Goal: Task Accomplishment & Management: Use online tool/utility

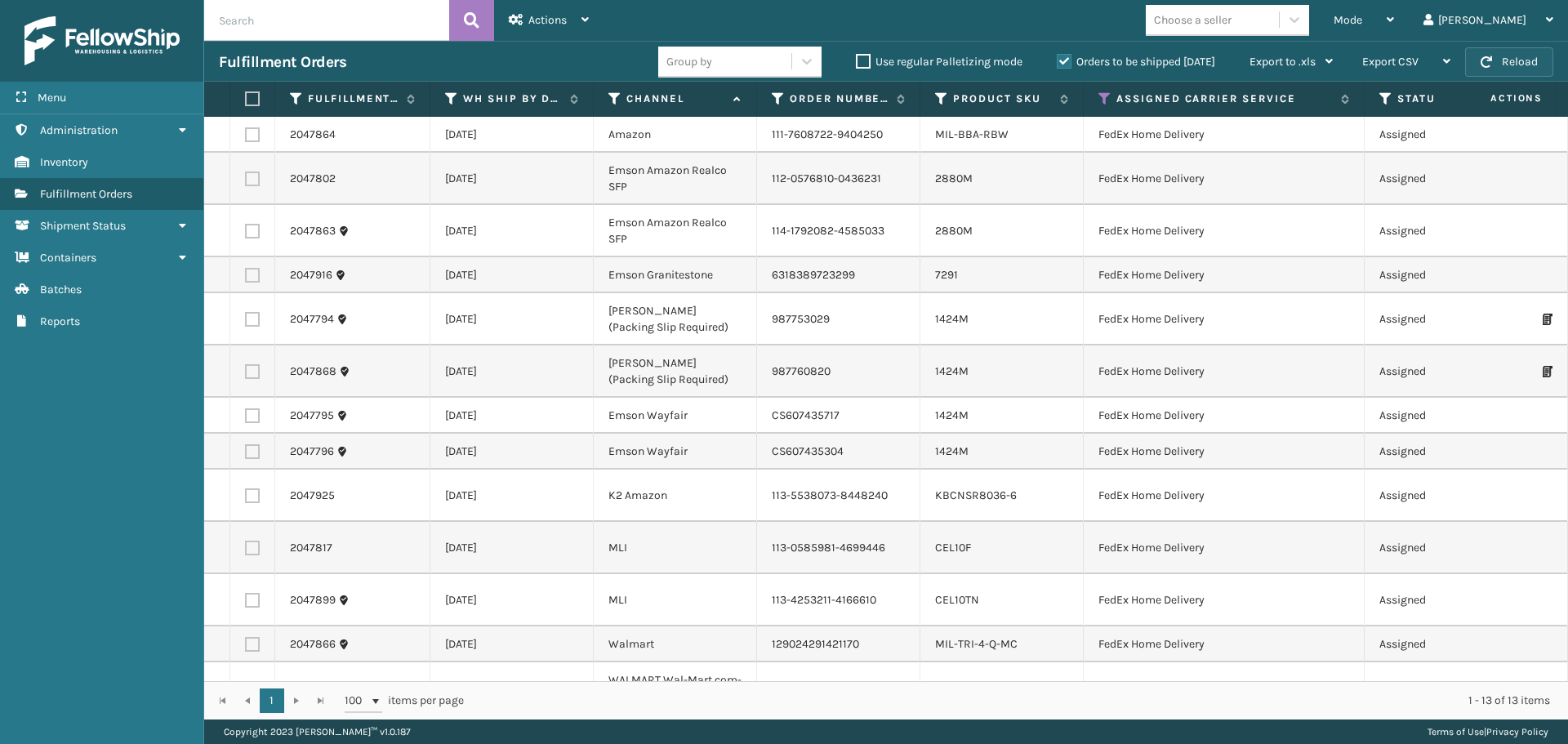
click at [1510, 67] on button "Reload" at bounding box center [1509, 62] width 88 height 29
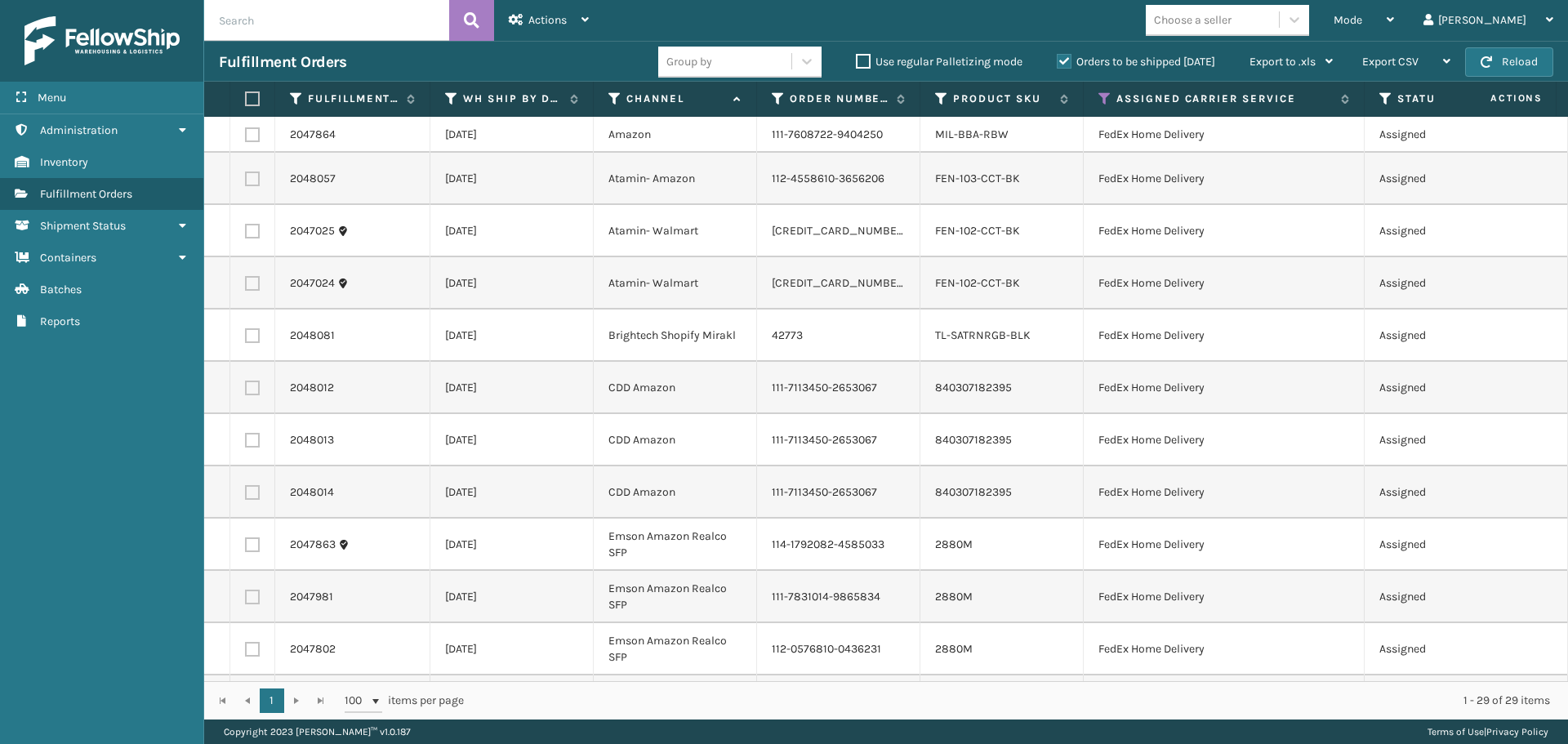
click at [240, 94] on th at bounding box center [252, 99] width 45 height 35
click at [252, 95] on label at bounding box center [249, 99] width 9 height 15
click at [246, 95] on input "checkbox" at bounding box center [245, 99] width 1 height 10
checkbox input "true"
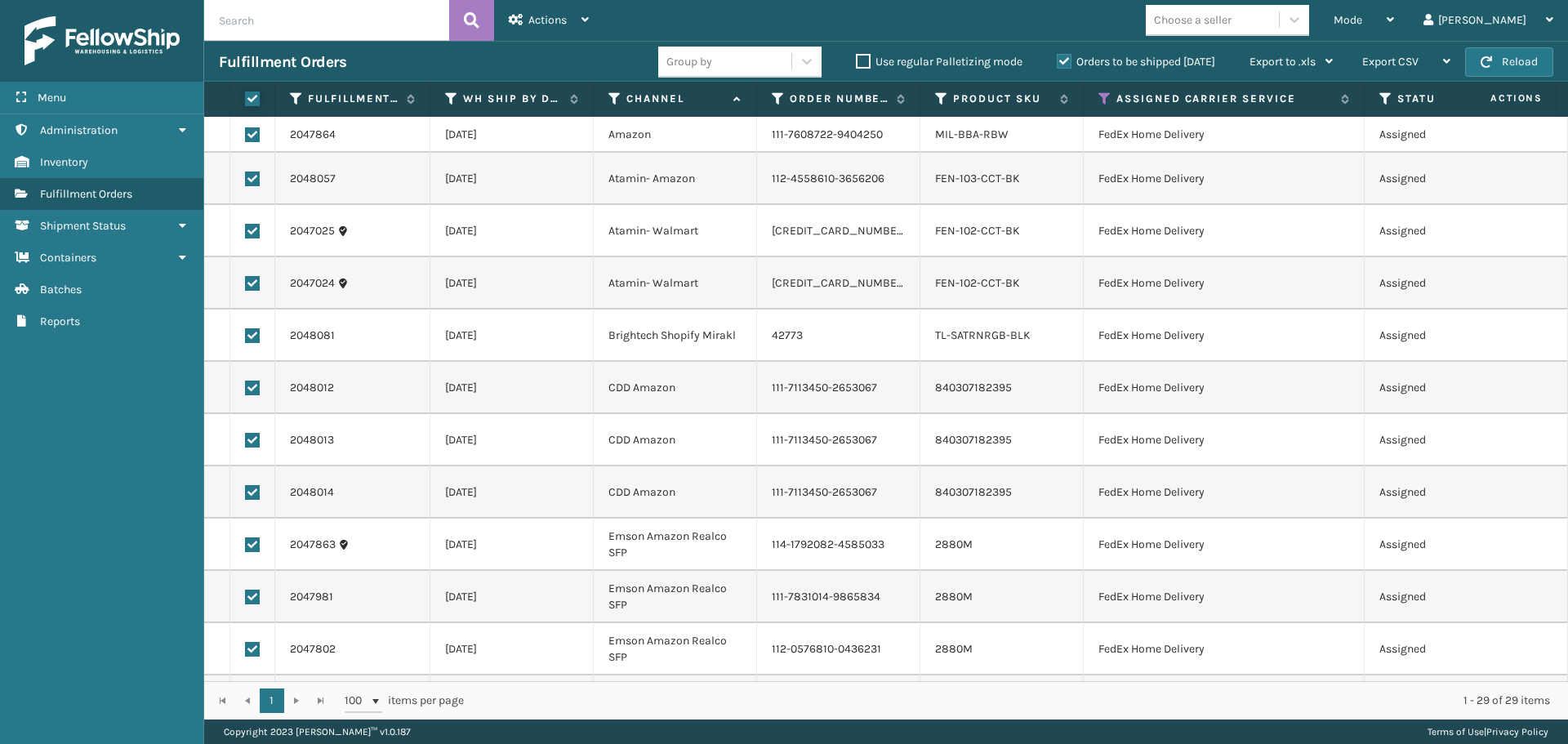
checkbox input "true"
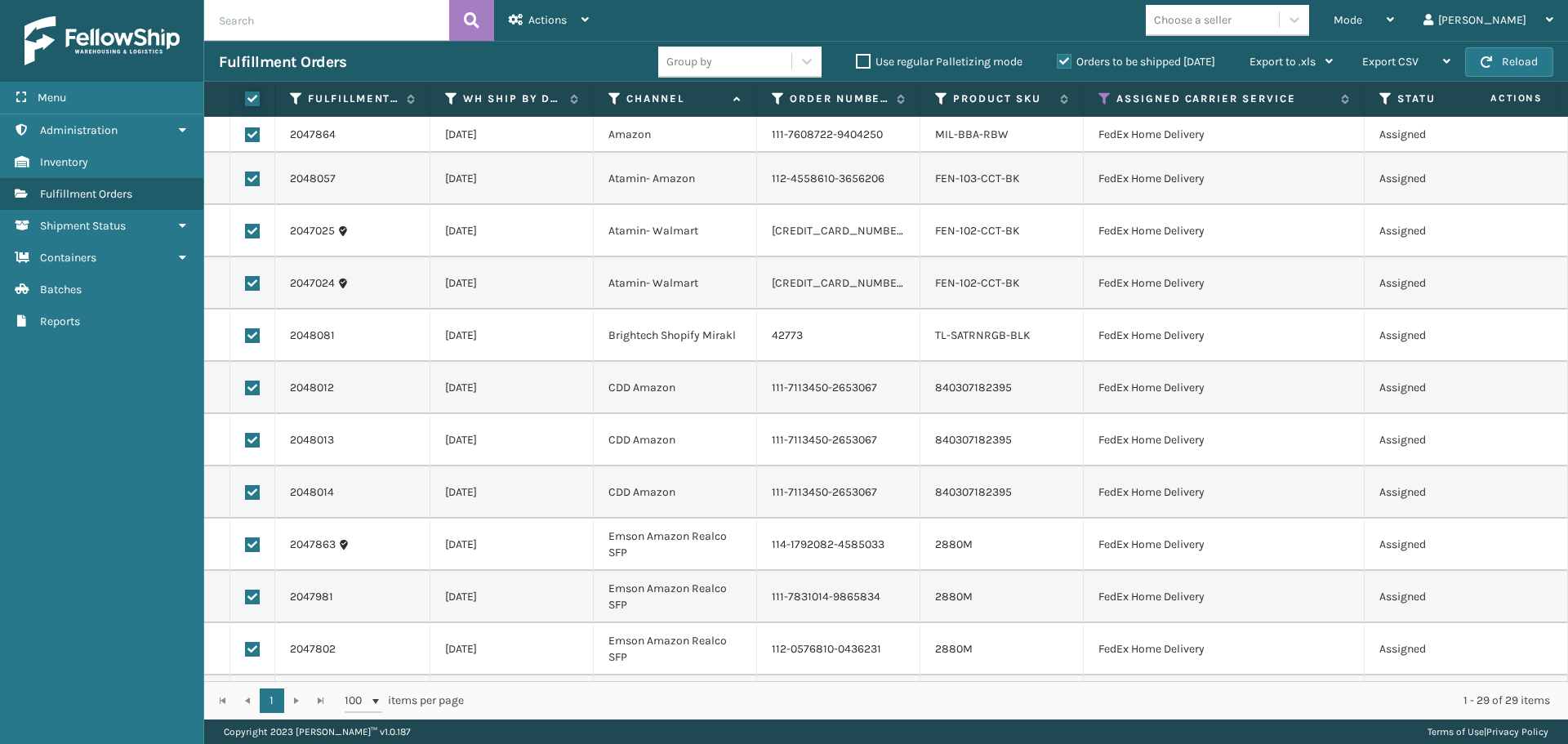
checkbox input "true"
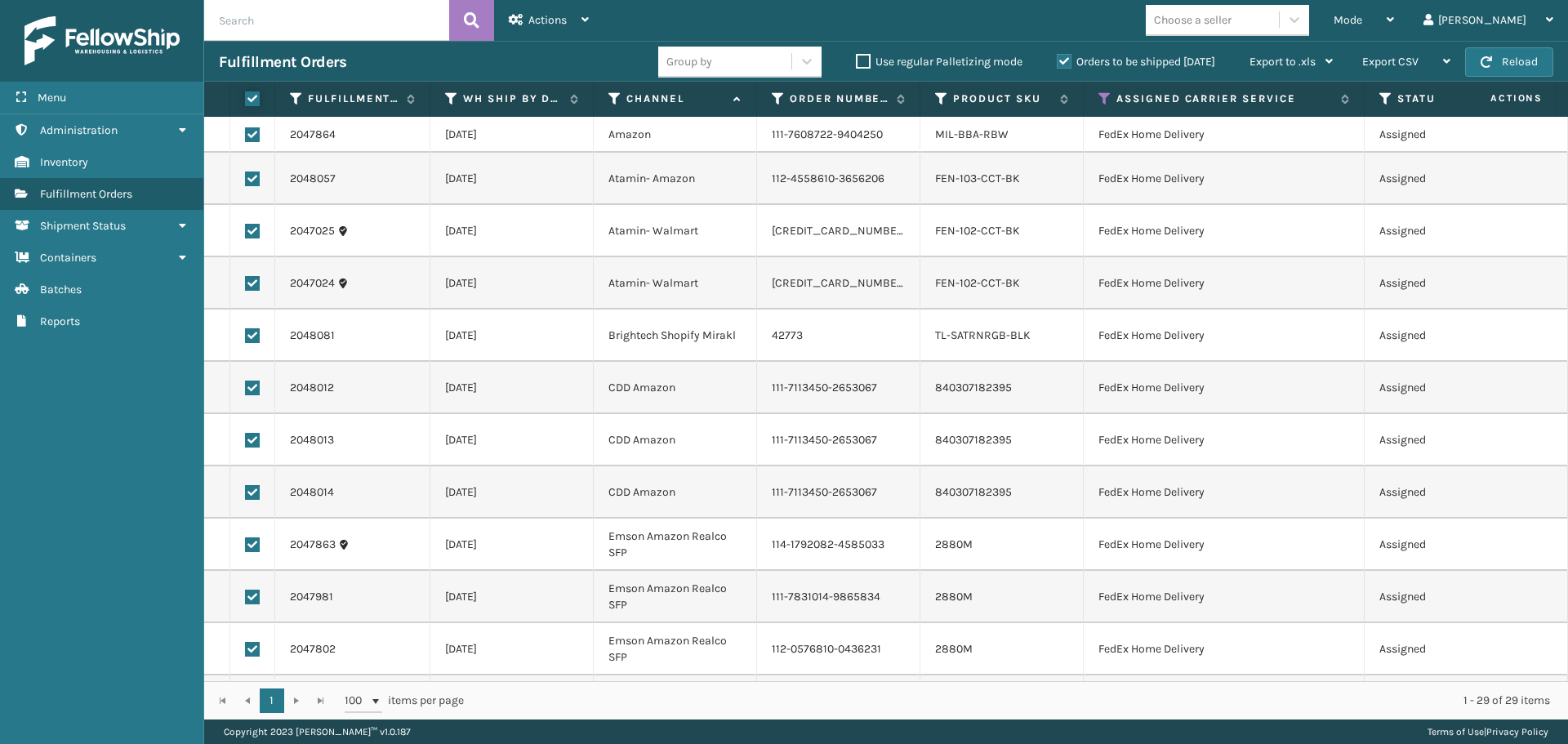
checkbox input "true"
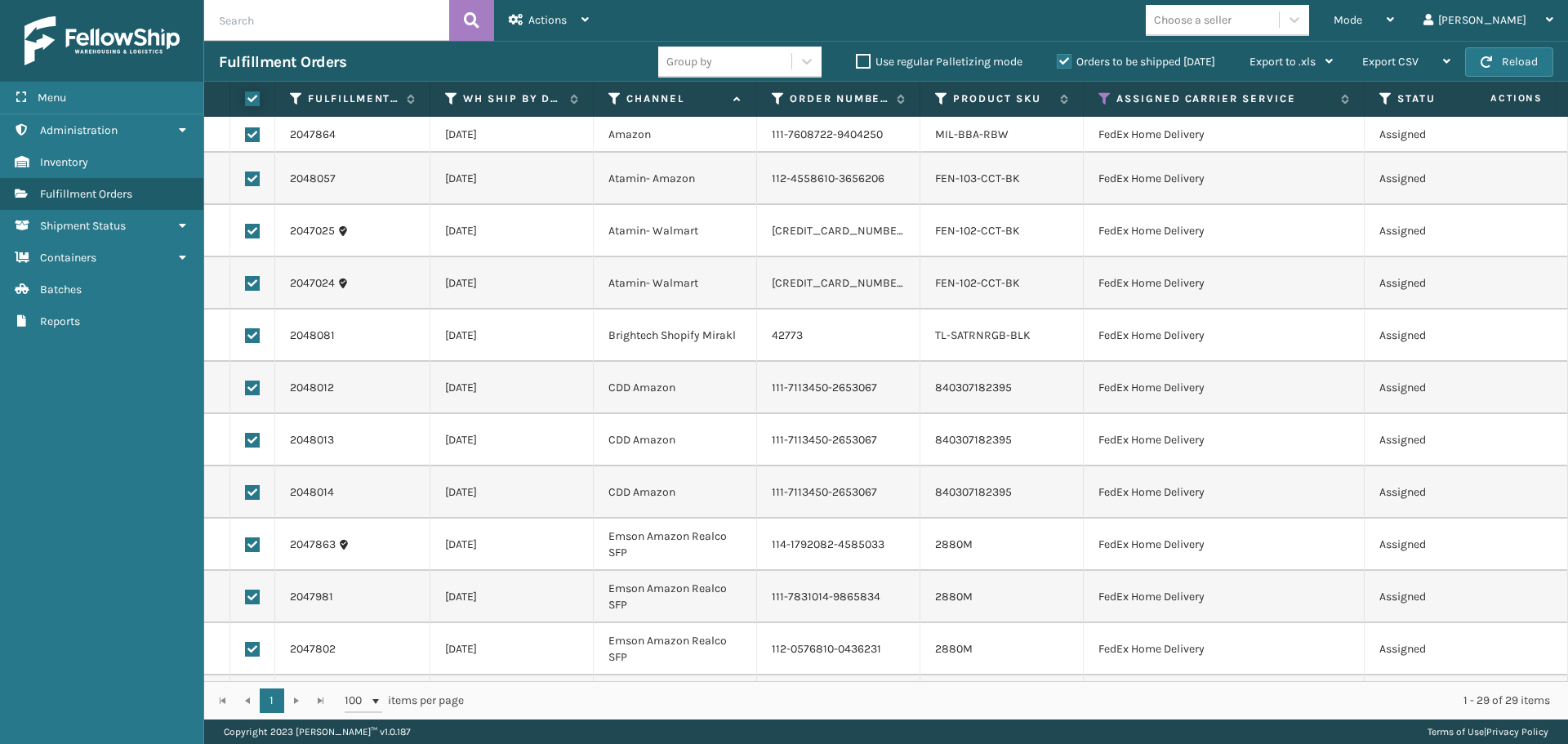
checkbox input "true"
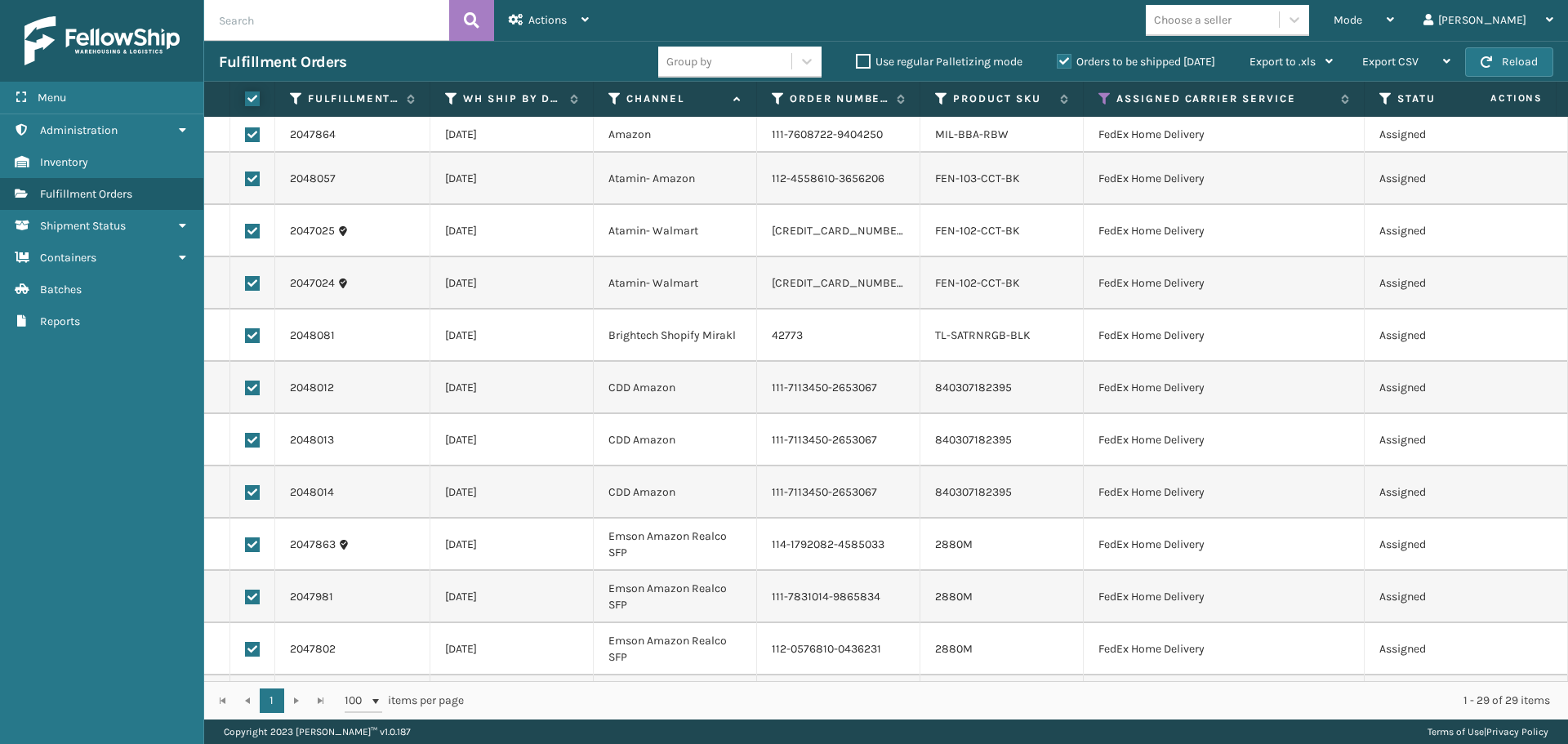
checkbox input "true"
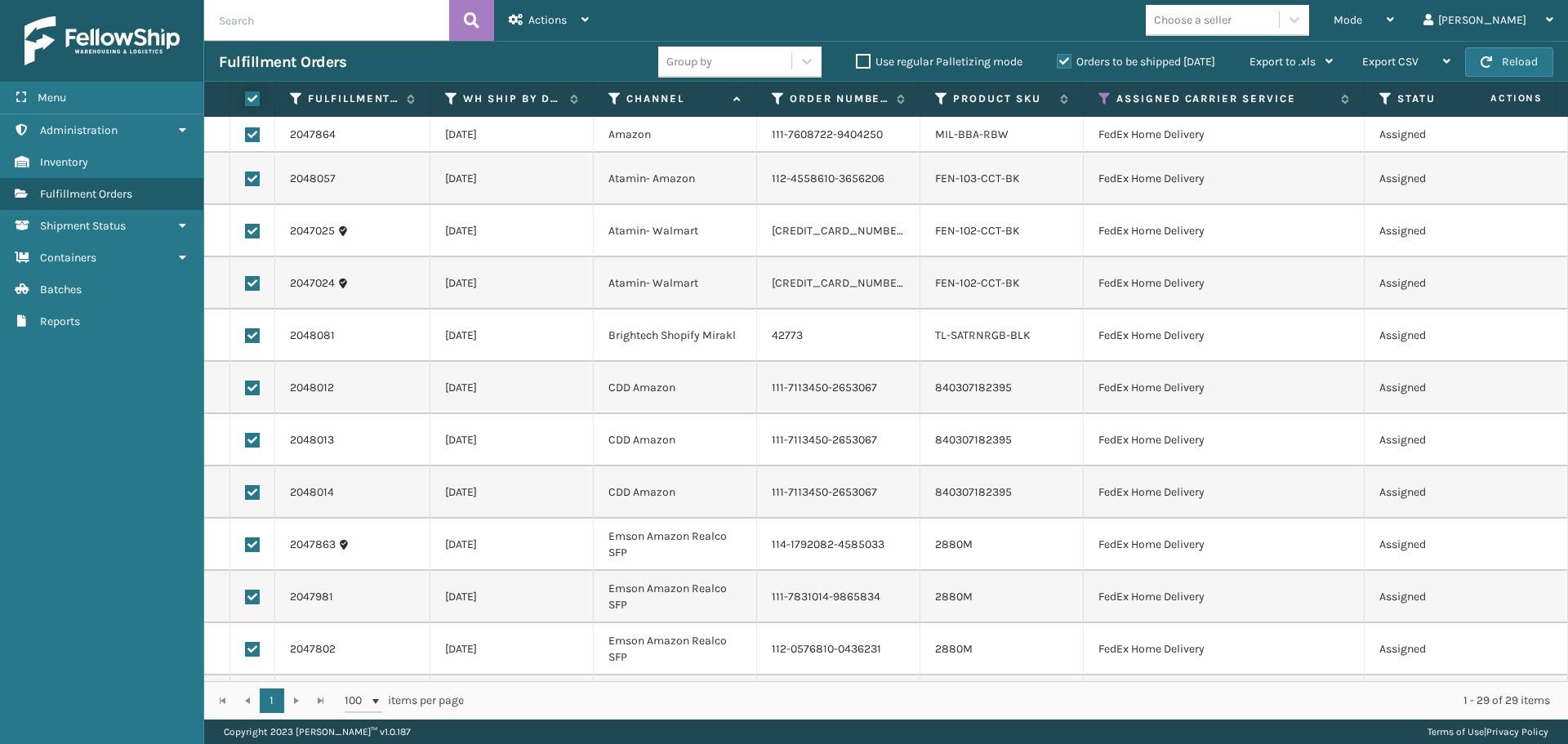
checkbox input "true"
click at [574, 27] on div "Actions" at bounding box center [549, 20] width 80 height 41
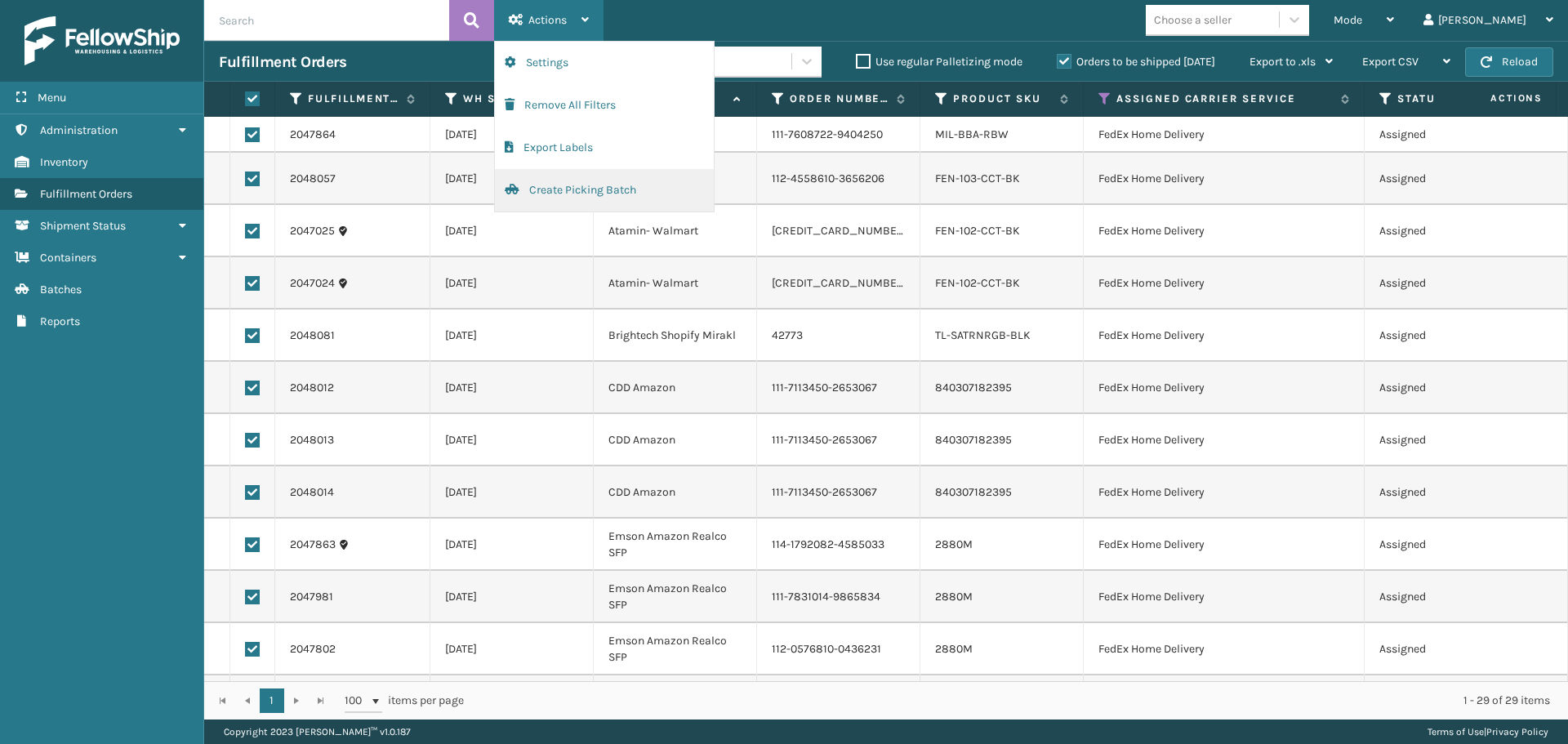
click at [579, 189] on button "Create Picking Batch" at bounding box center [604, 190] width 219 height 43
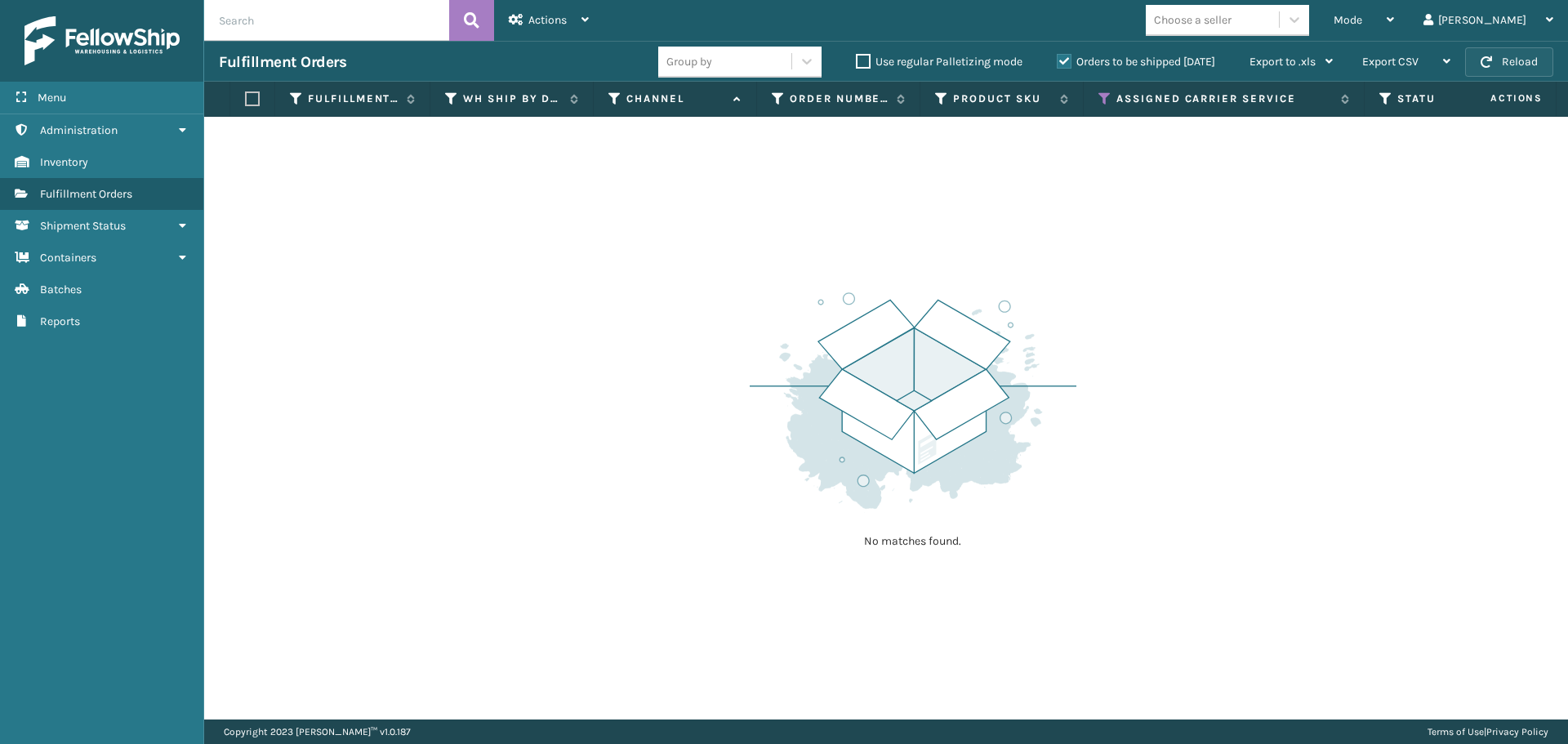
click at [1482, 58] on span "button" at bounding box center [1486, 62] width 11 height 11
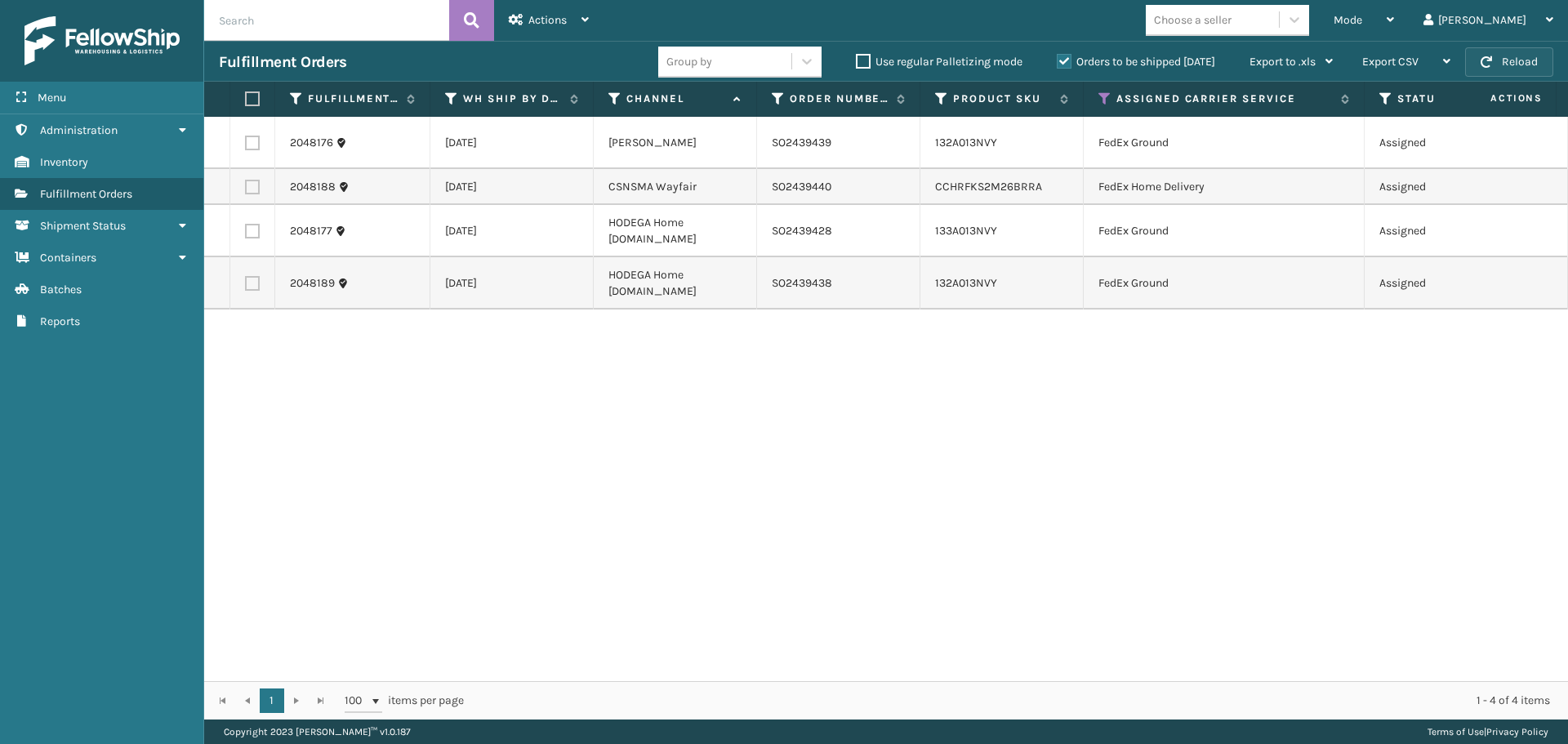
click at [1520, 62] on button "Reload" at bounding box center [1509, 62] width 88 height 29
click at [246, 100] on label at bounding box center [249, 99] width 9 height 15
click at [246, 100] on input "checkbox" at bounding box center [245, 99] width 1 height 10
checkbox input "true"
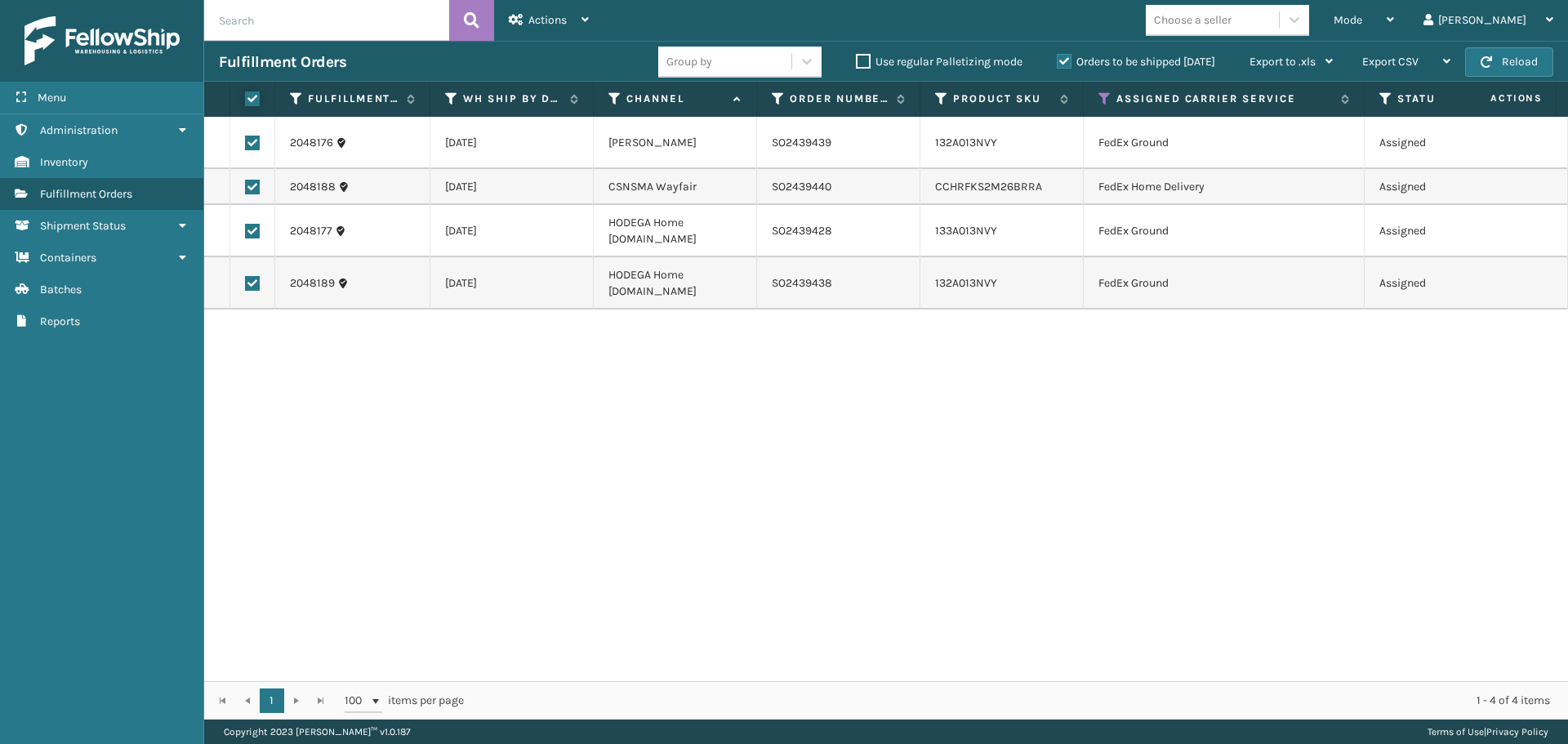
checkbox input "true"
click at [565, 15] on span "Actions" at bounding box center [547, 20] width 38 height 14
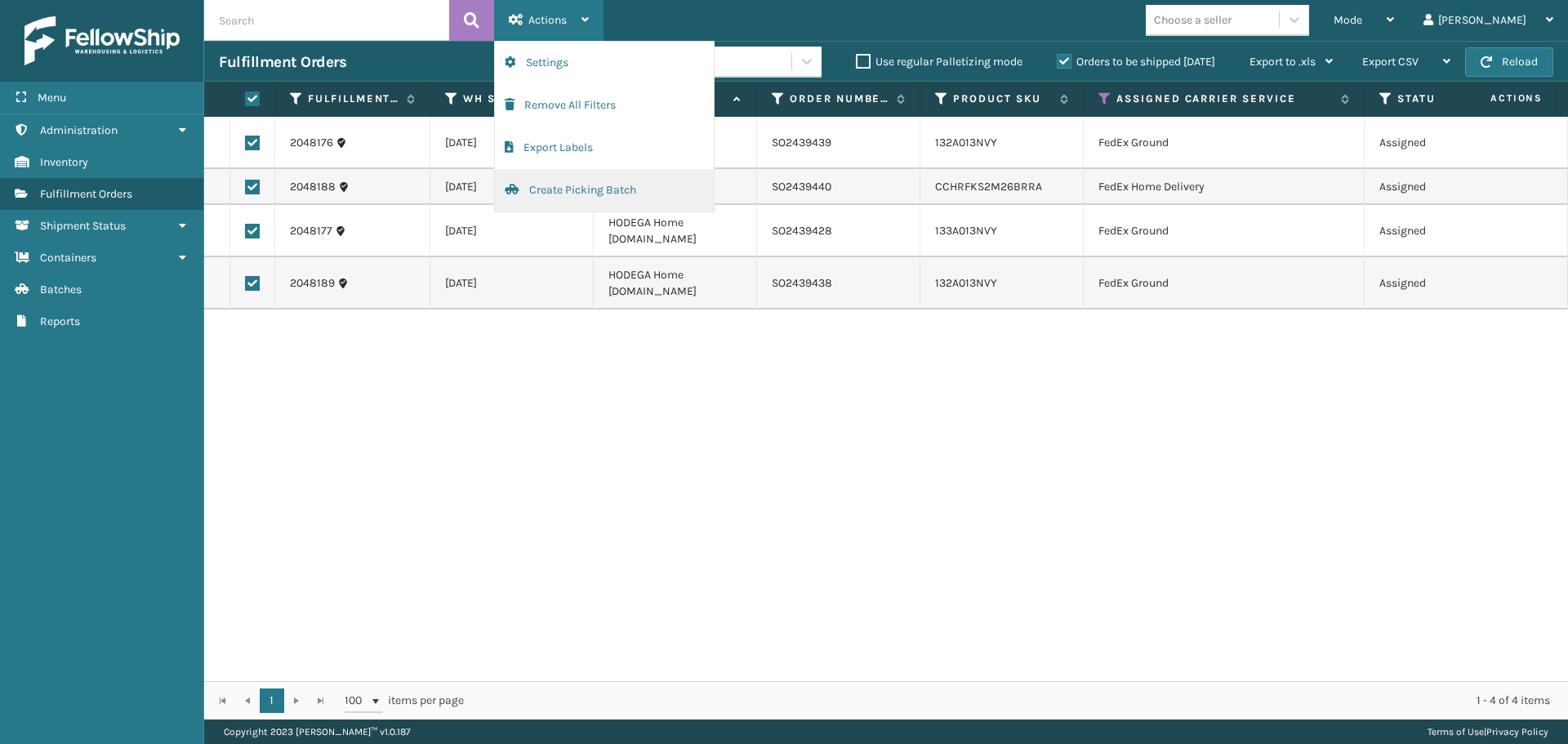
click at [570, 201] on button "Create Picking Batch" at bounding box center [604, 190] width 219 height 43
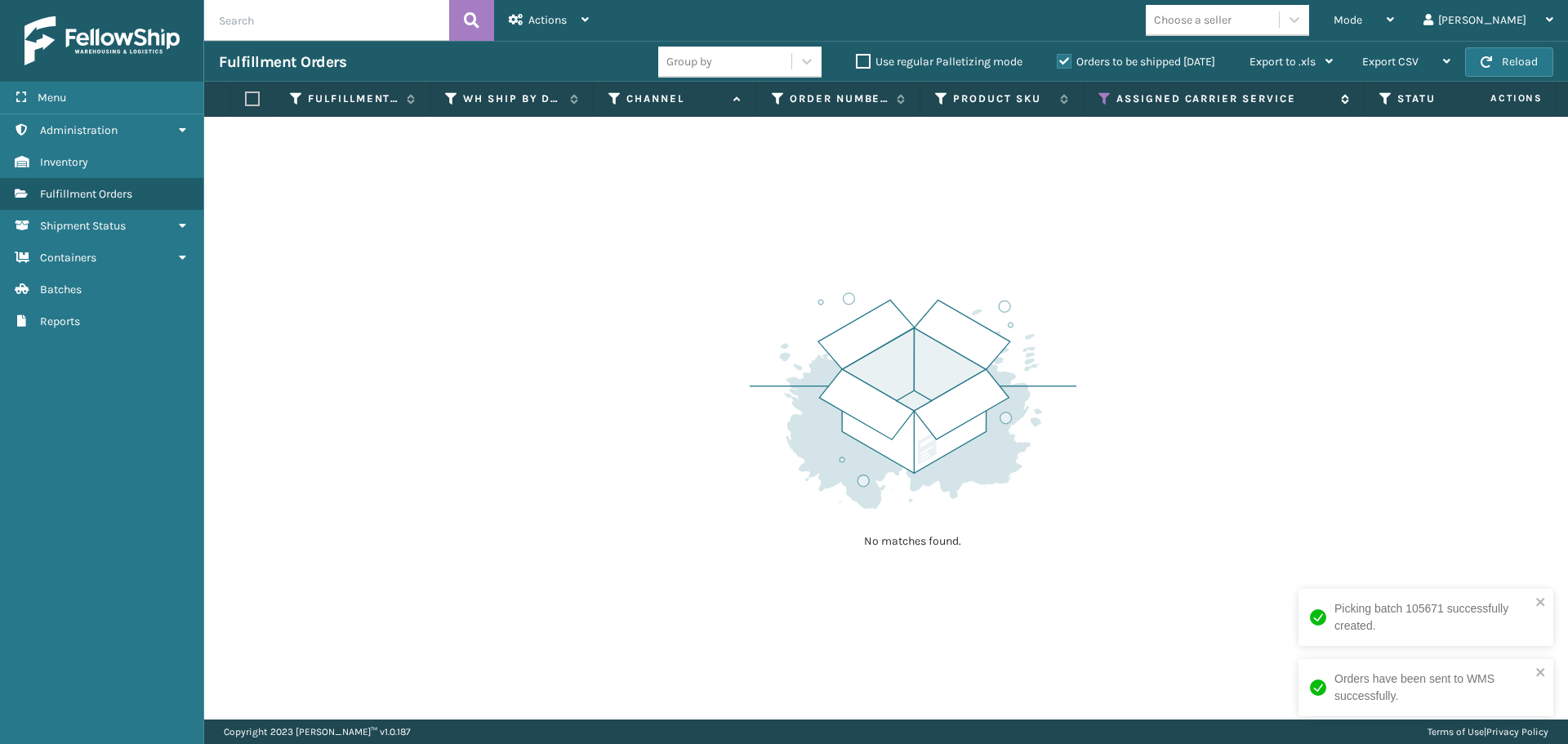
click at [1103, 102] on icon at bounding box center [1105, 99] width 13 height 15
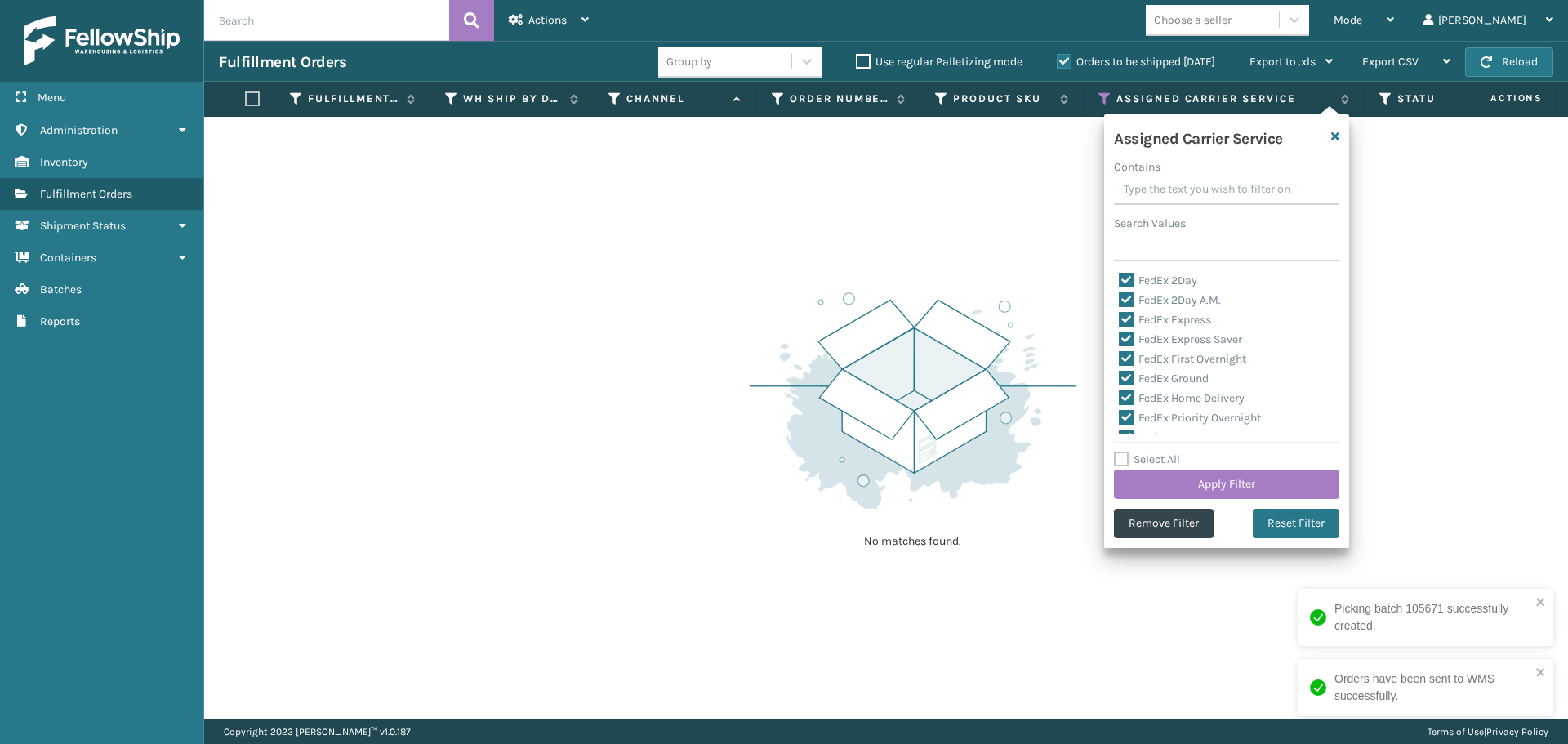
click at [1128, 462] on label "Select All" at bounding box center [1147, 459] width 66 height 14
click at [1128, 451] on input "Select All" at bounding box center [1236, 451] width 245 height 2
checkbox input "true"
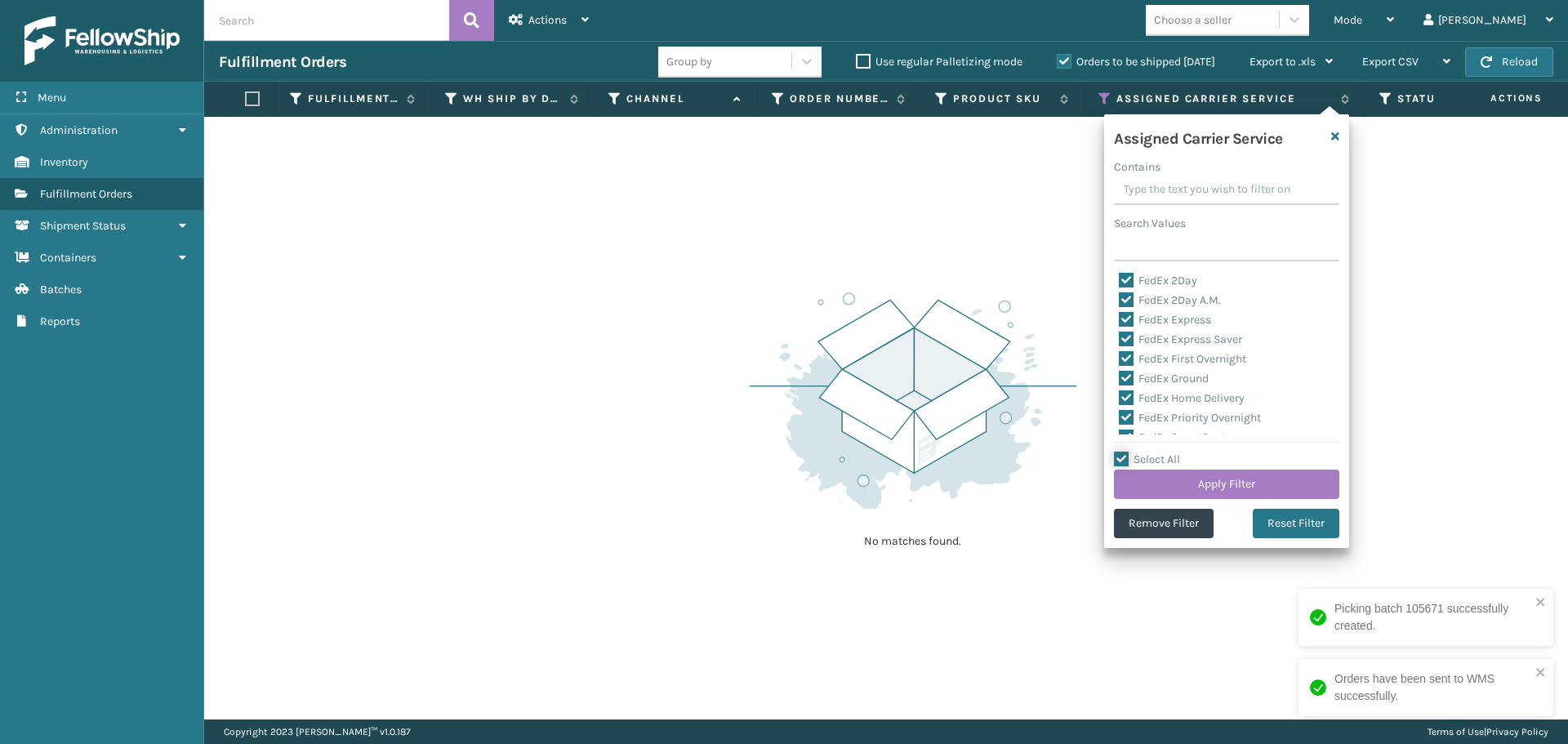
checkbox input "true"
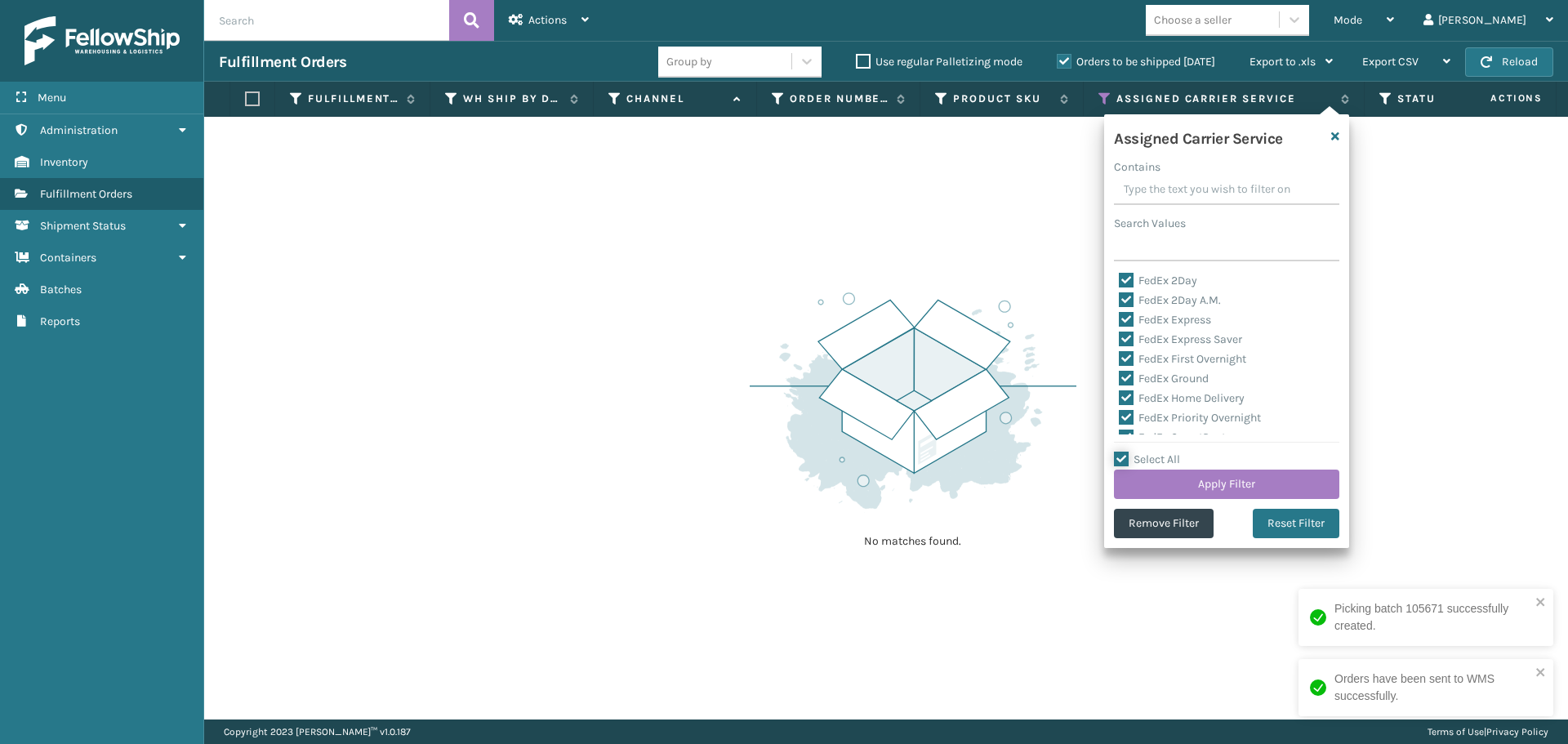
checkbox input "true"
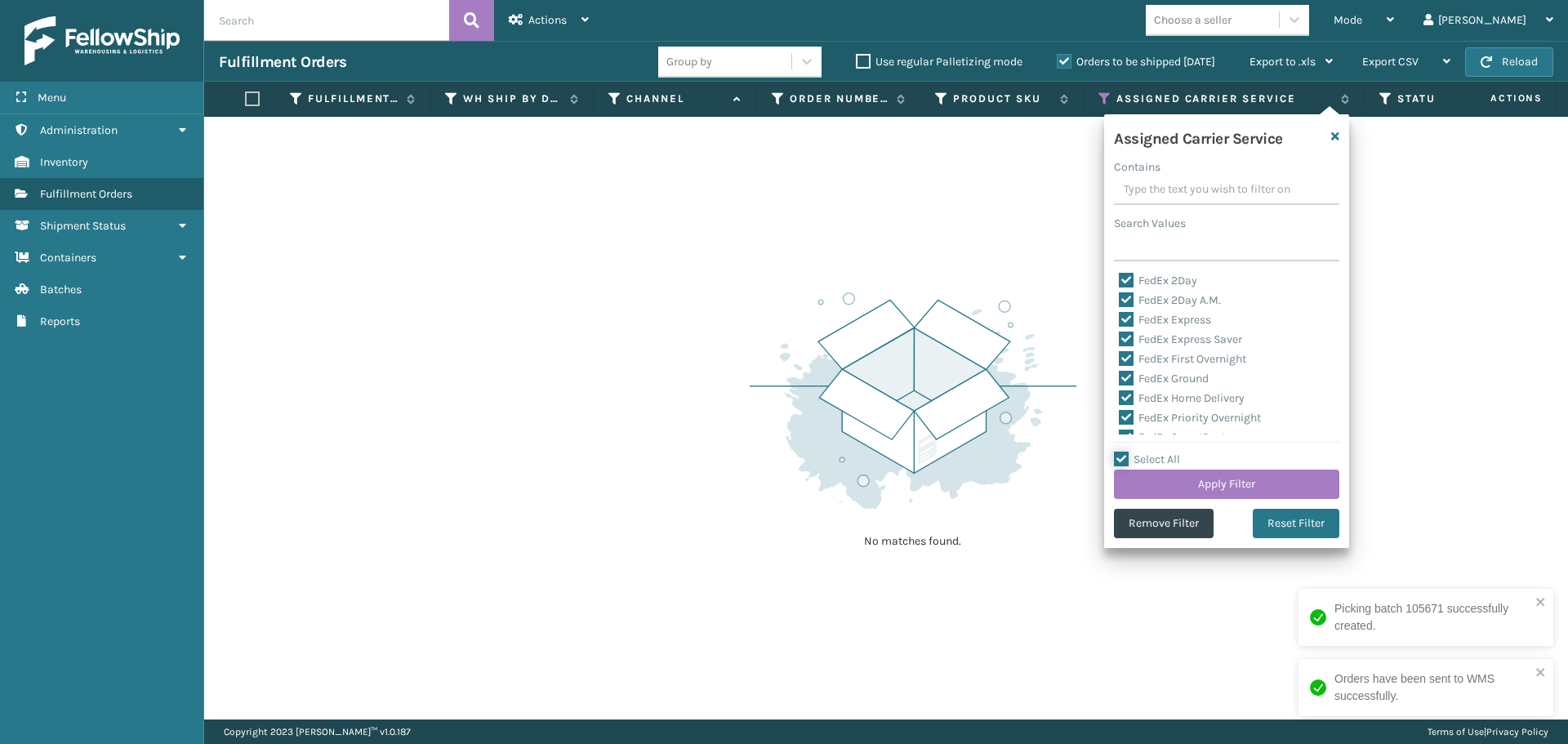
checkbox input "true"
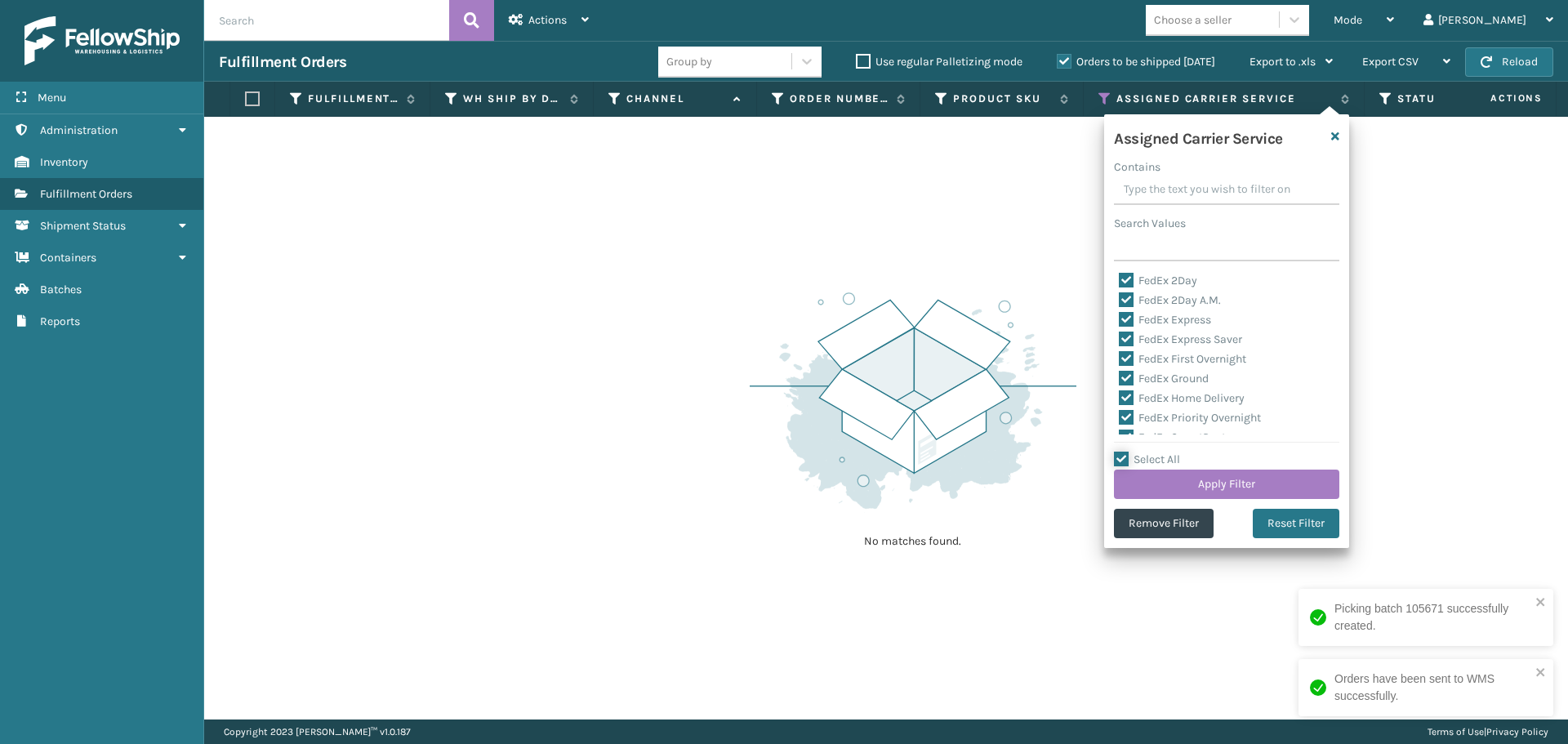
checkbox input "true"
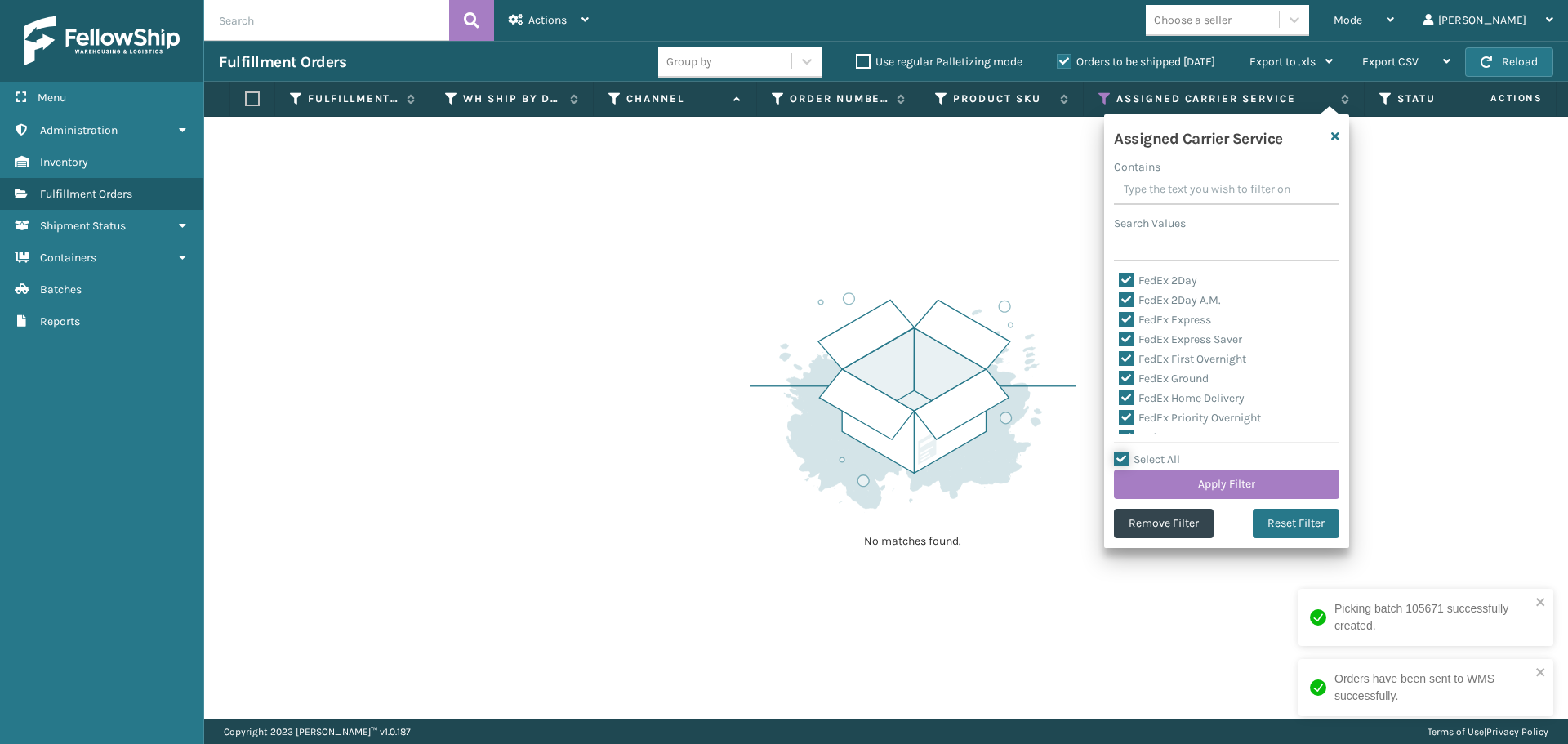
checkbox input "true"
click at [1123, 460] on label "Select All" at bounding box center [1147, 459] width 66 height 14
click at [1123, 451] on input "Select All" at bounding box center [1236, 451] width 245 height 2
checkbox input "false"
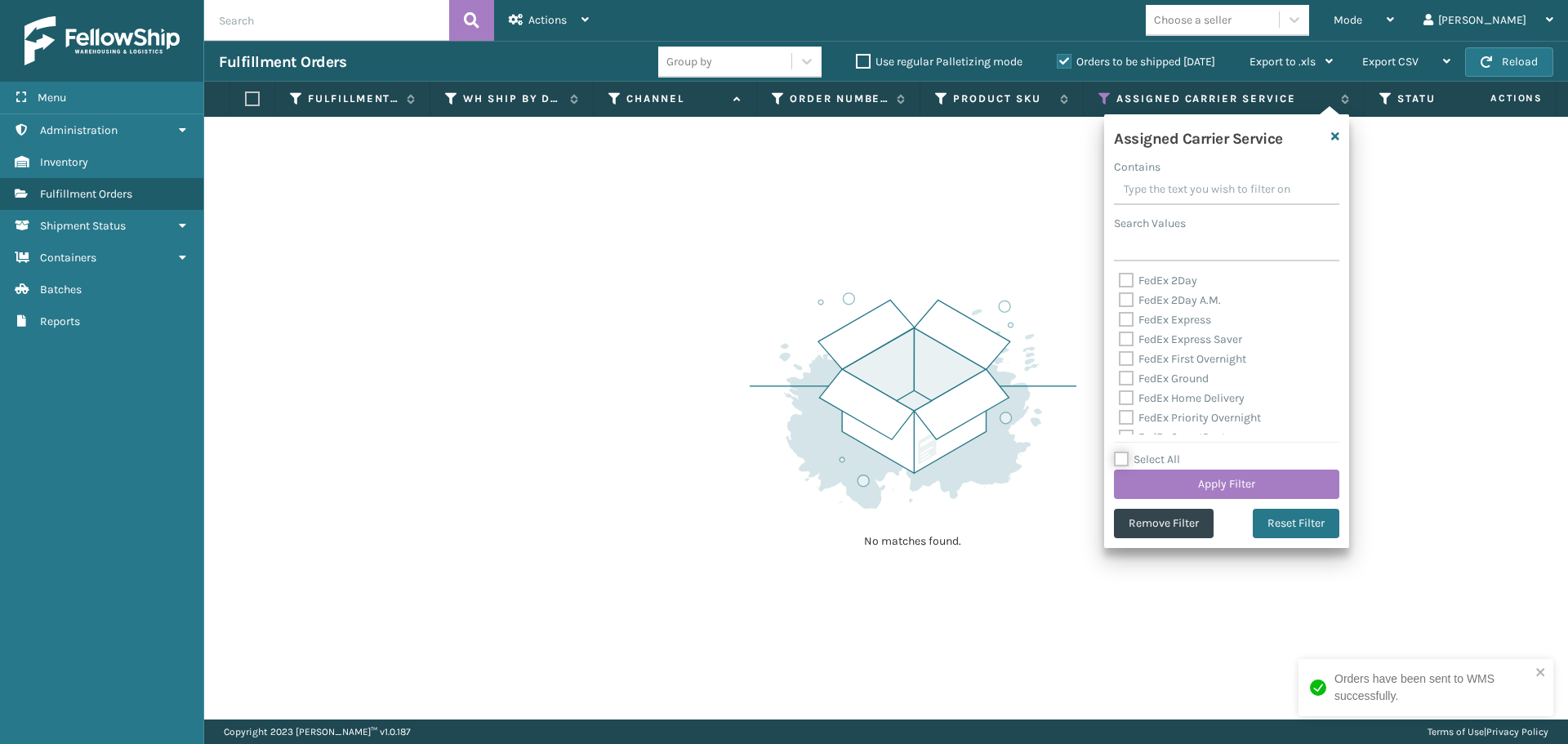
checkbox input "false"
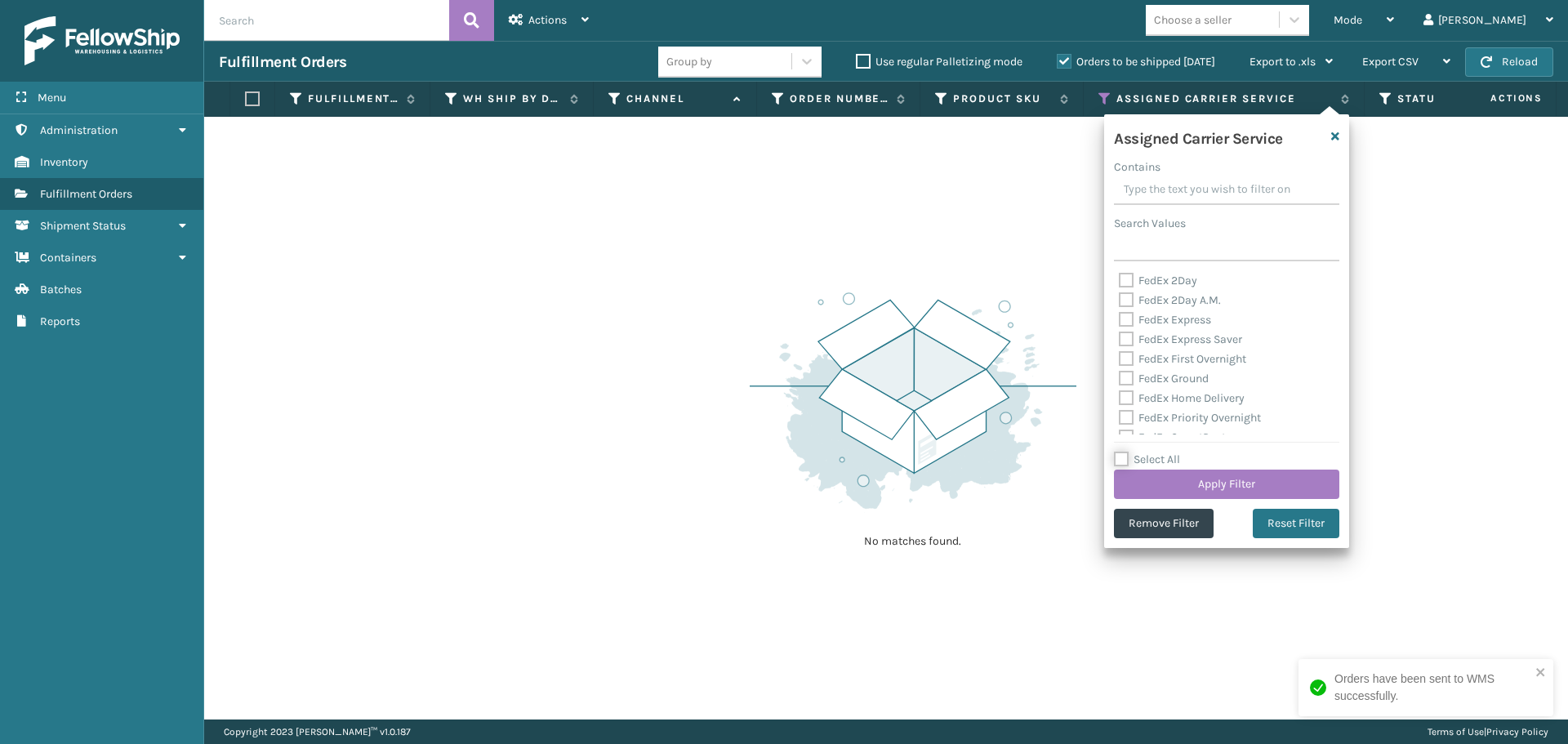
checkbox input "false"
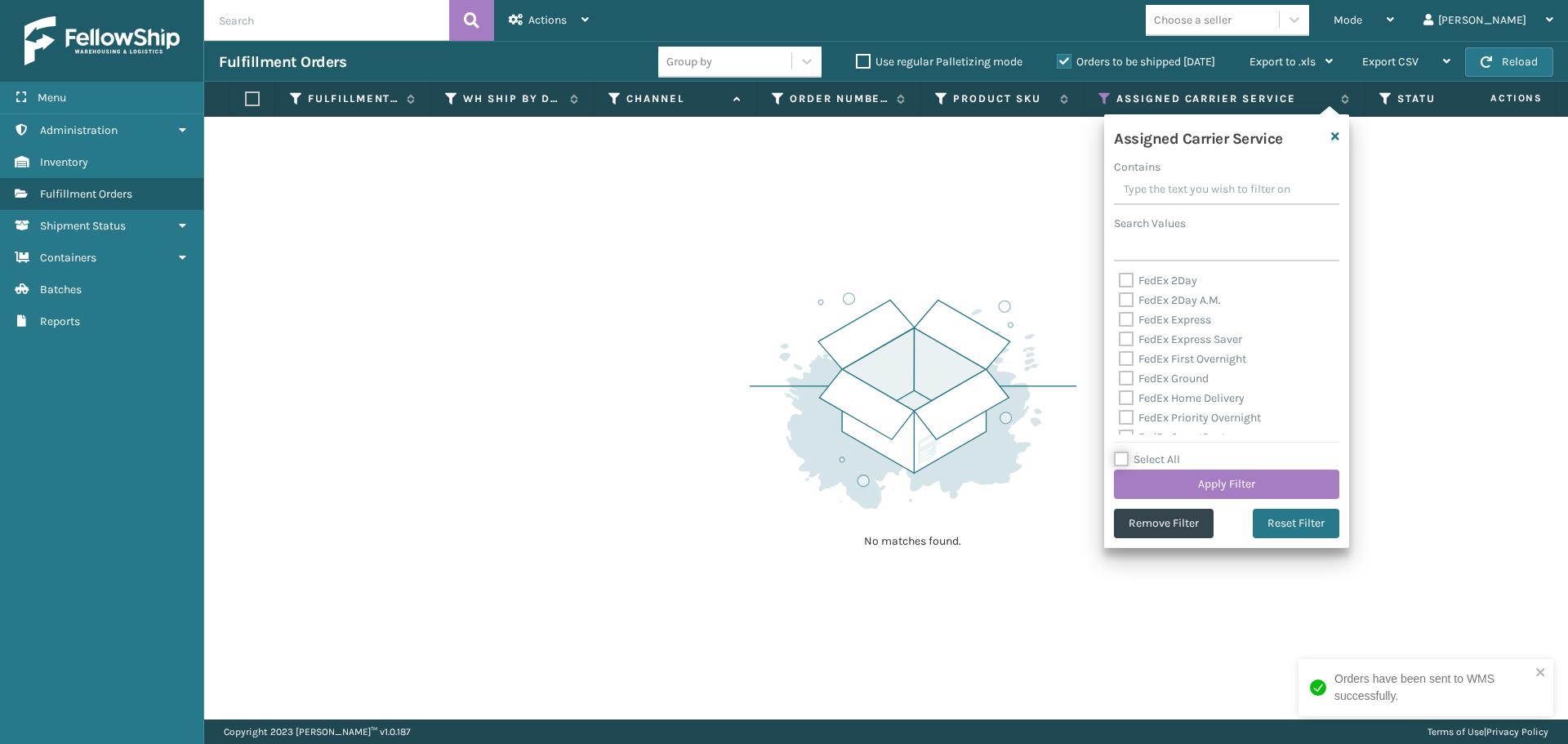
checkbox input "false"
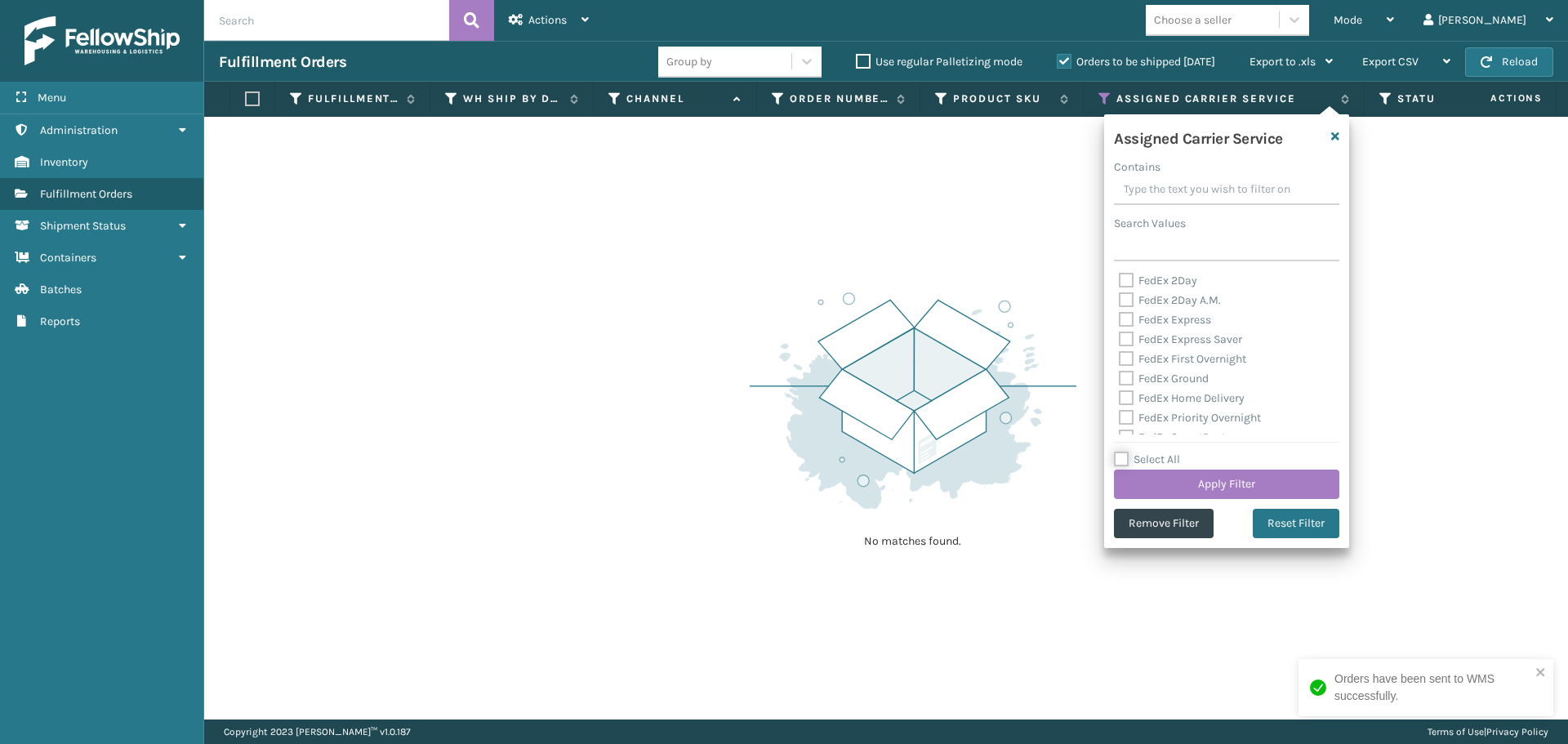
checkbox input "false"
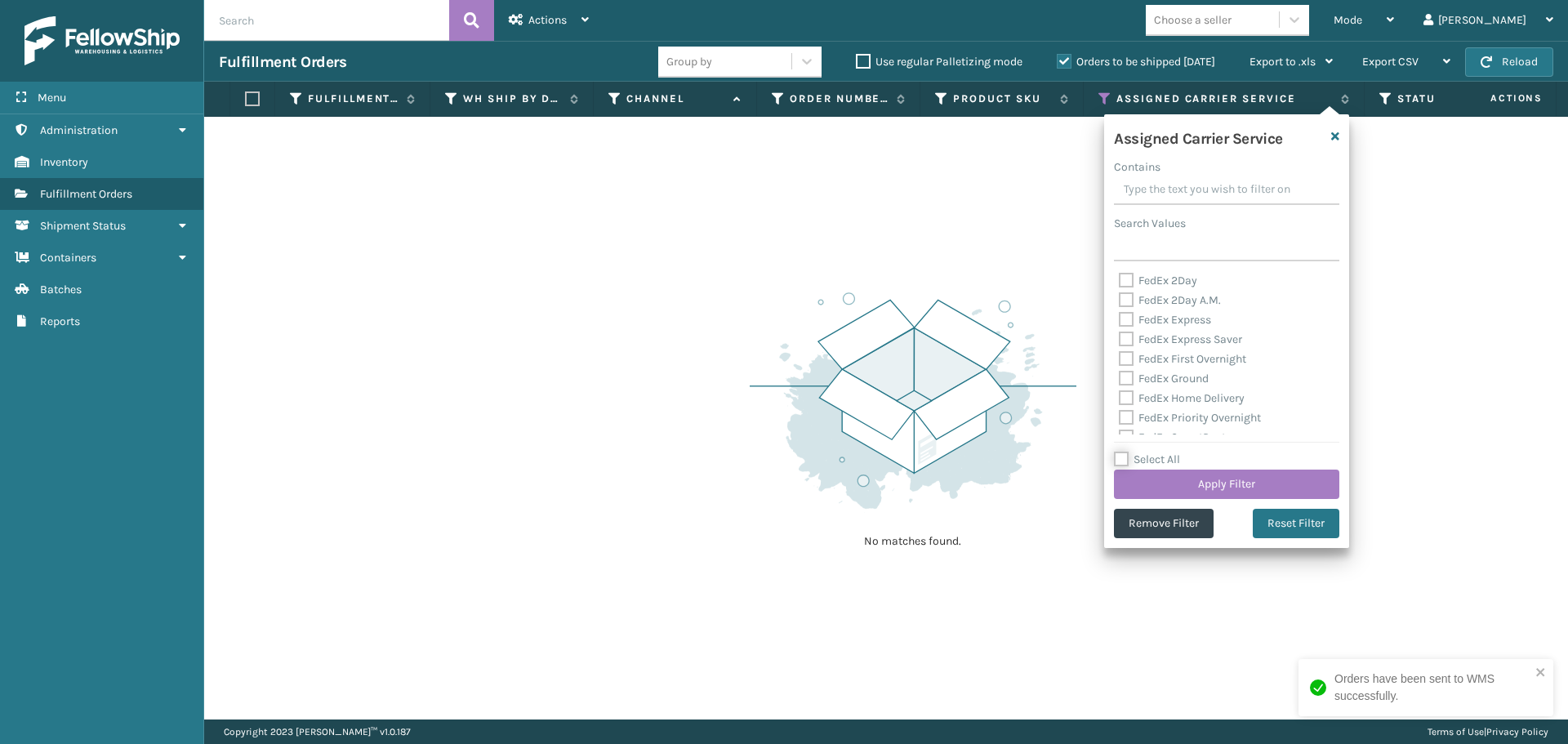
checkbox input "false"
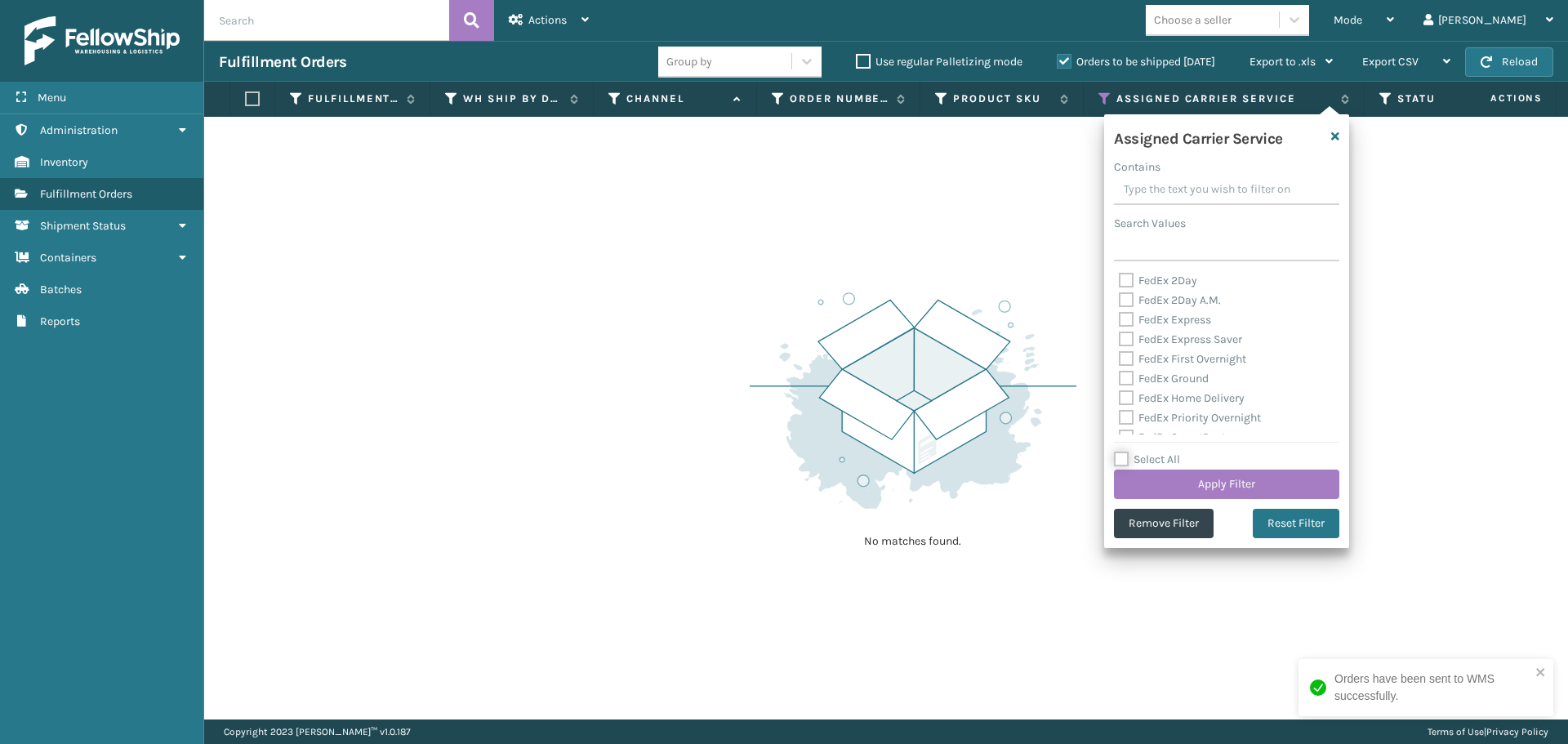
checkbox input "false"
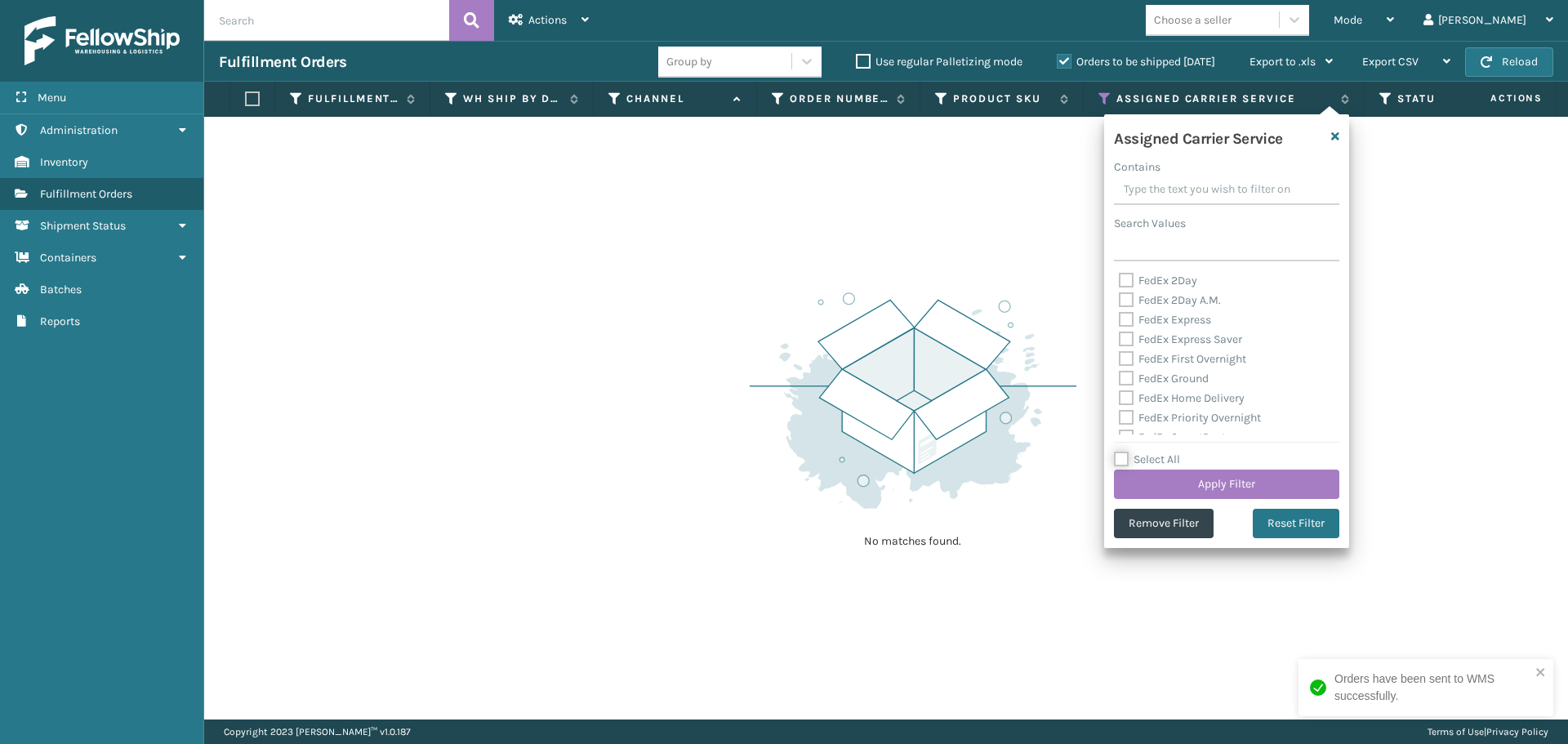
checkbox input "false"
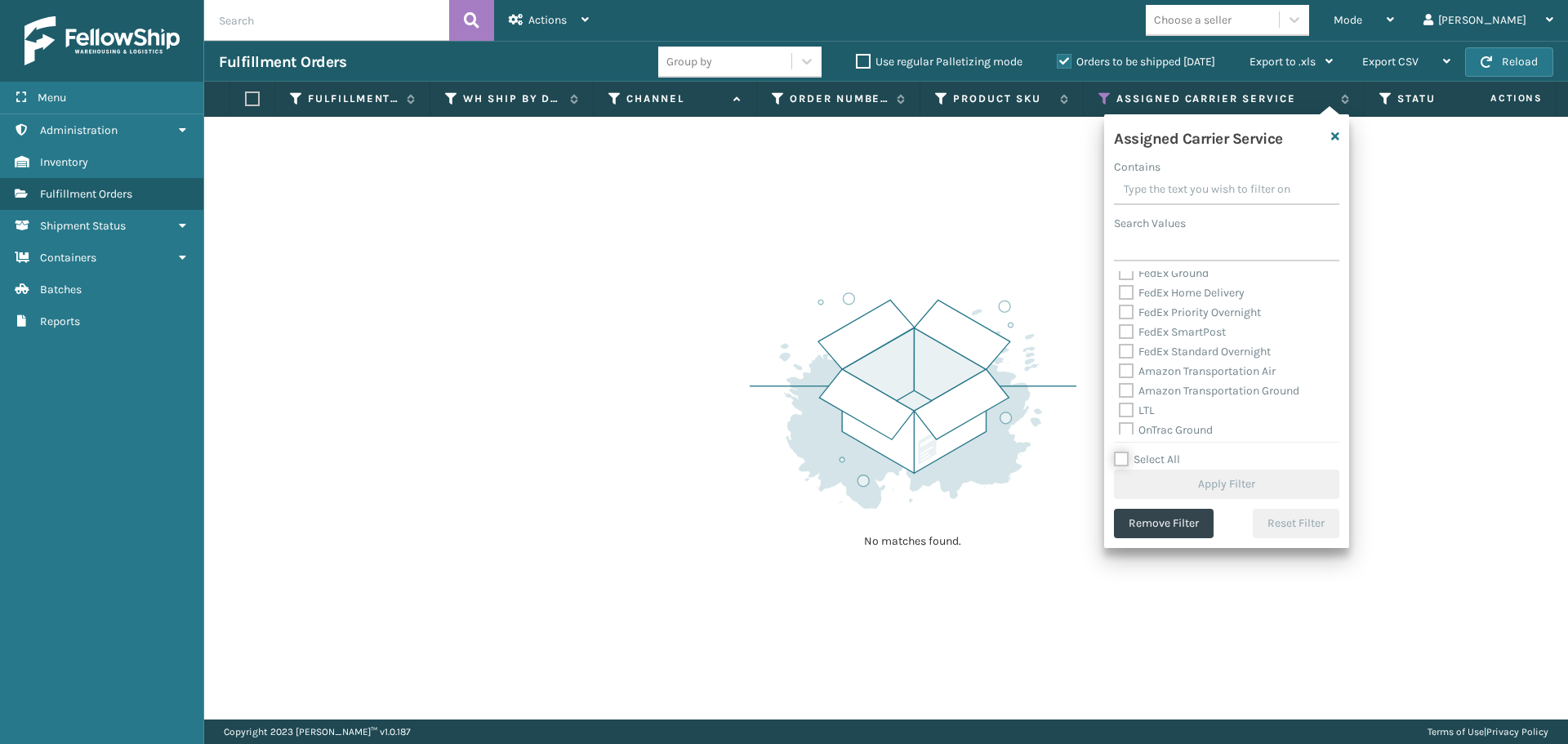
scroll to position [95, 0]
click at [1124, 381] on label "Amazon Transportation Air" at bounding box center [1196, 381] width 156 height 14
click at [1120, 381] on input "Amazon Transportation Air" at bounding box center [1119, 377] width 1 height 10
checkbox input "true"
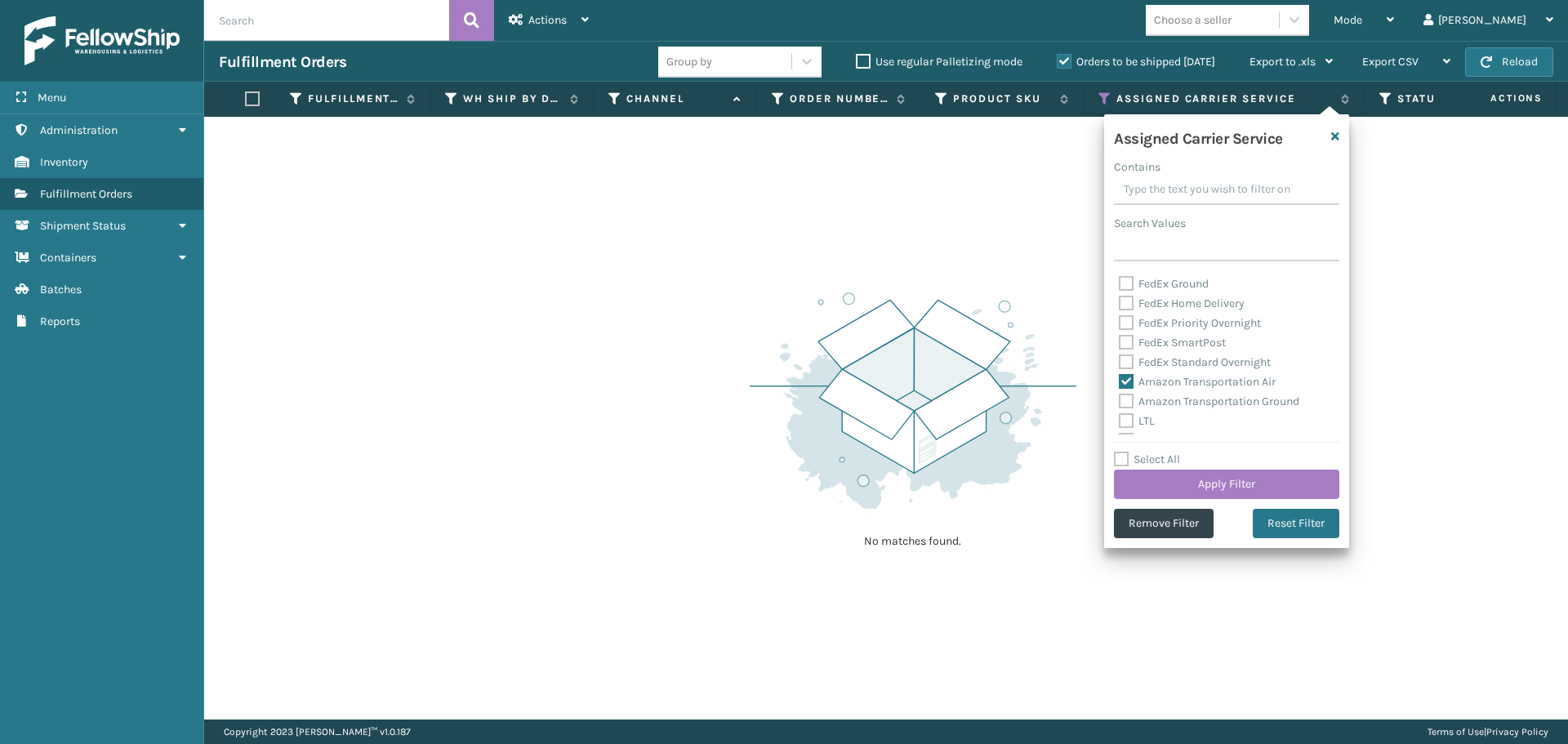
click at [1124, 404] on label "Amazon Transportation Ground" at bounding box center [1209, 401] width 180 height 14
click at [1120, 403] on input "Amazon Transportation Ground" at bounding box center [1119, 397] width 1 height 10
checkbox input "true"
click at [1155, 481] on button "Apply Filter" at bounding box center [1227, 483] width 226 height 29
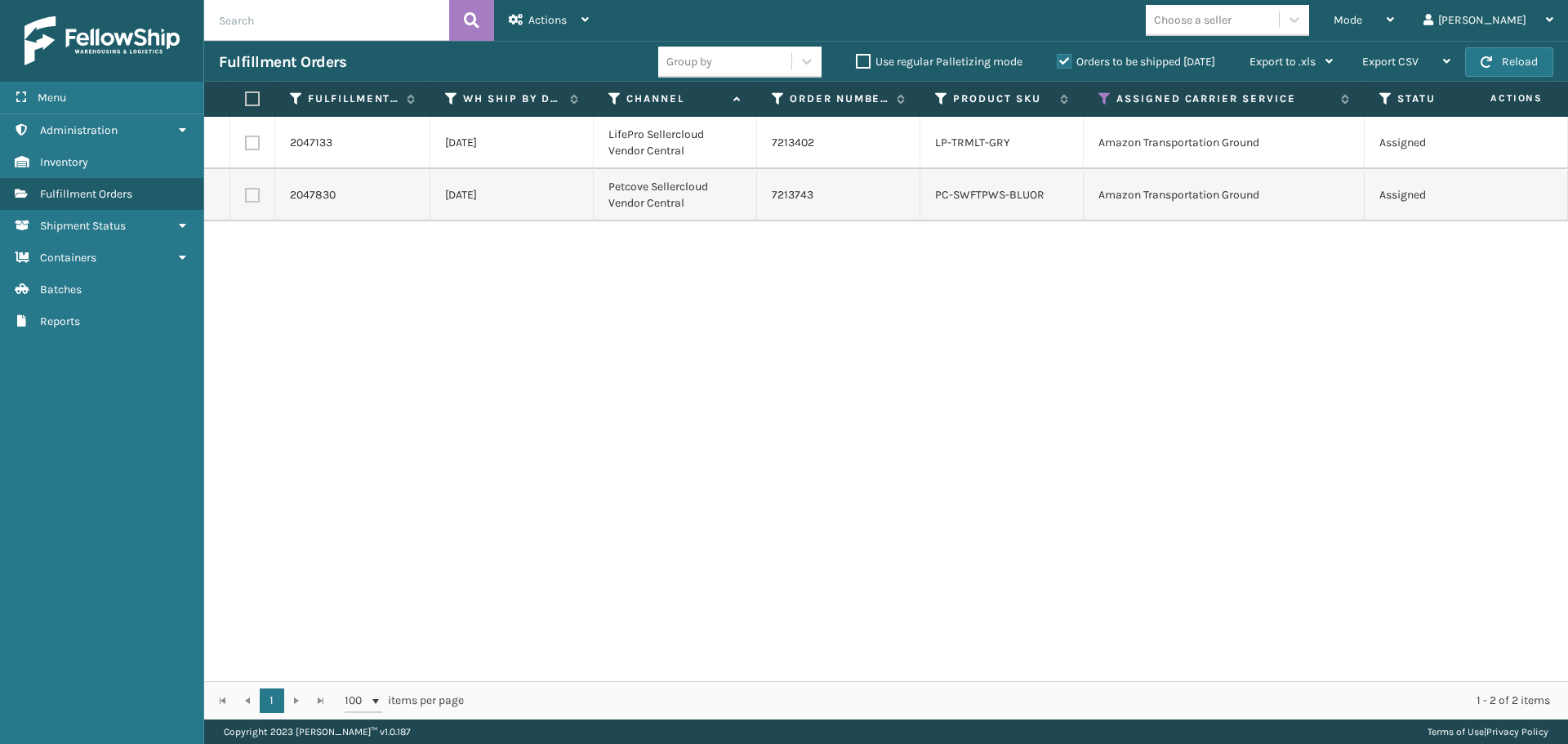
click at [243, 95] on th at bounding box center [252, 99] width 45 height 35
click at [255, 97] on label at bounding box center [249, 99] width 9 height 15
click at [246, 97] on input "checkbox" at bounding box center [245, 99] width 1 height 10
checkbox input "true"
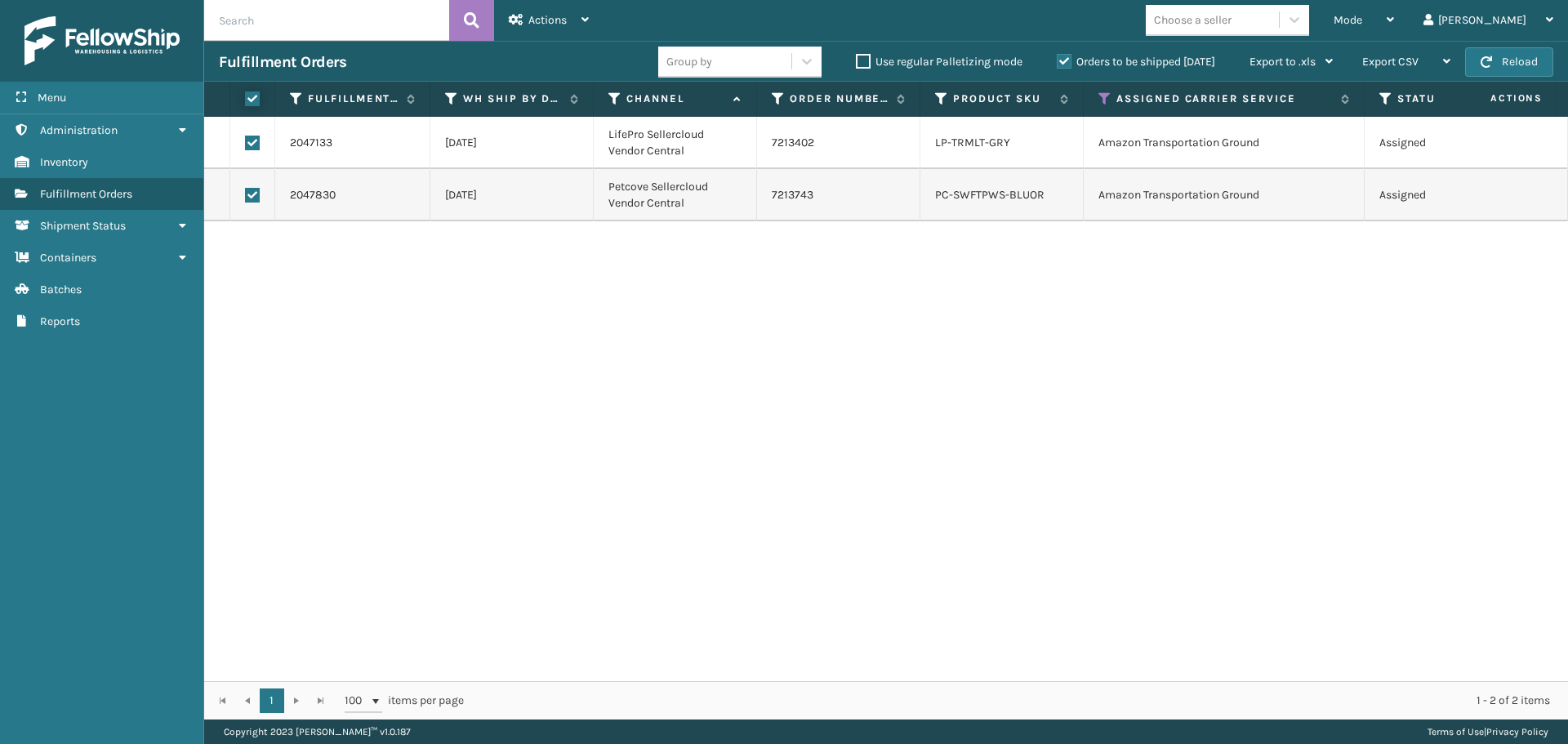
checkbox input "true"
click at [552, 32] on div "Actions" at bounding box center [549, 20] width 80 height 41
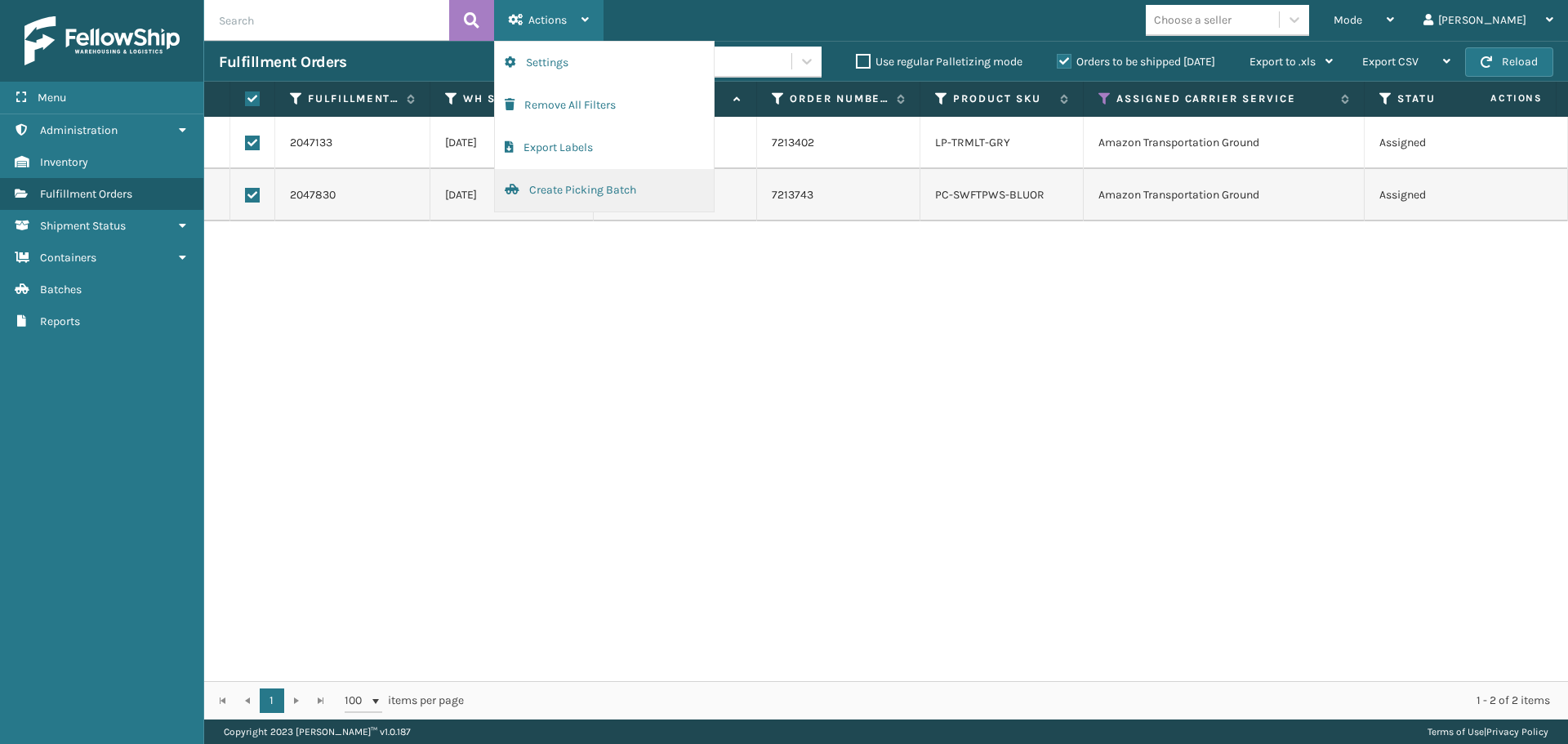
click at [603, 188] on button "Create Picking Batch" at bounding box center [604, 190] width 219 height 43
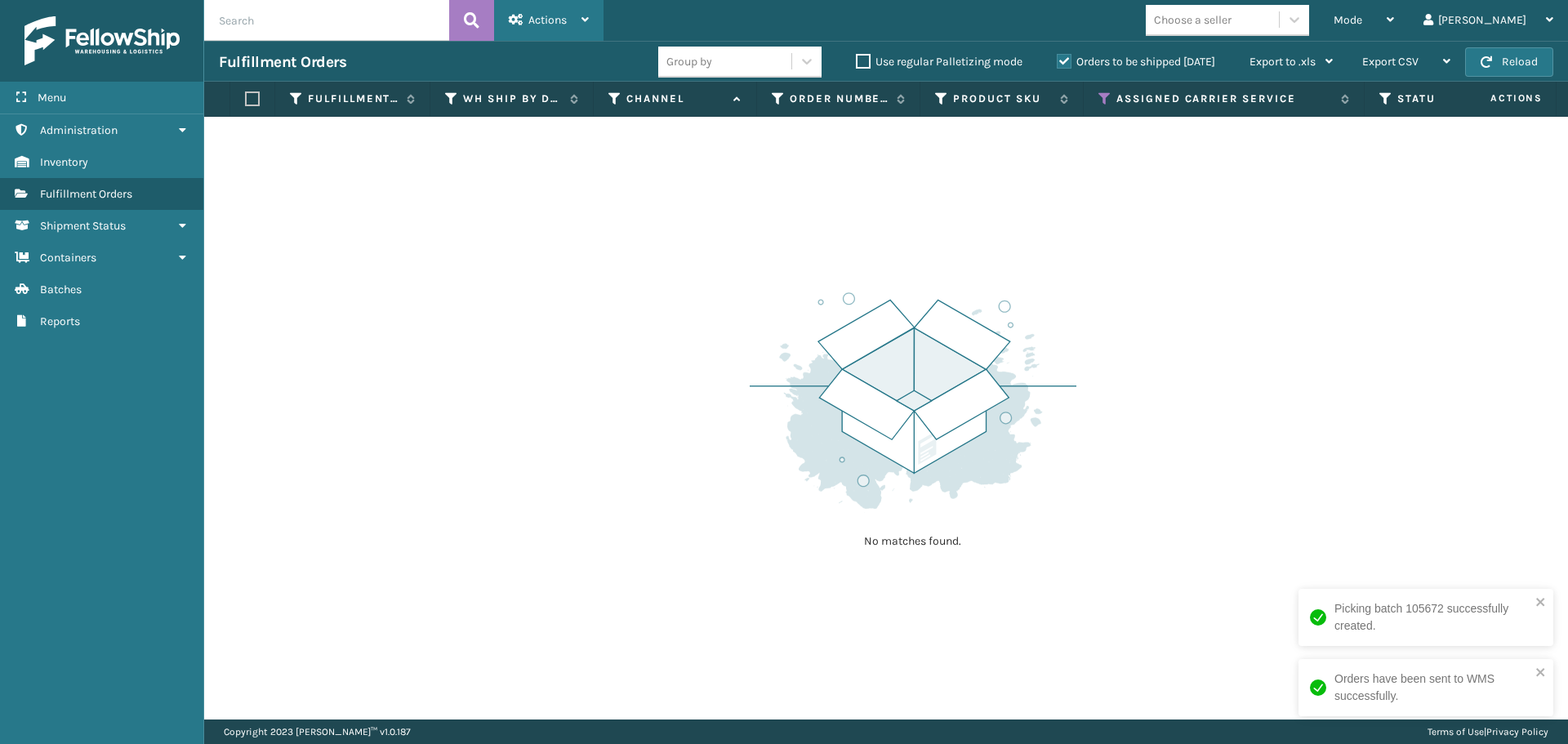
click at [546, 17] on span "Actions" at bounding box center [547, 20] width 38 height 14
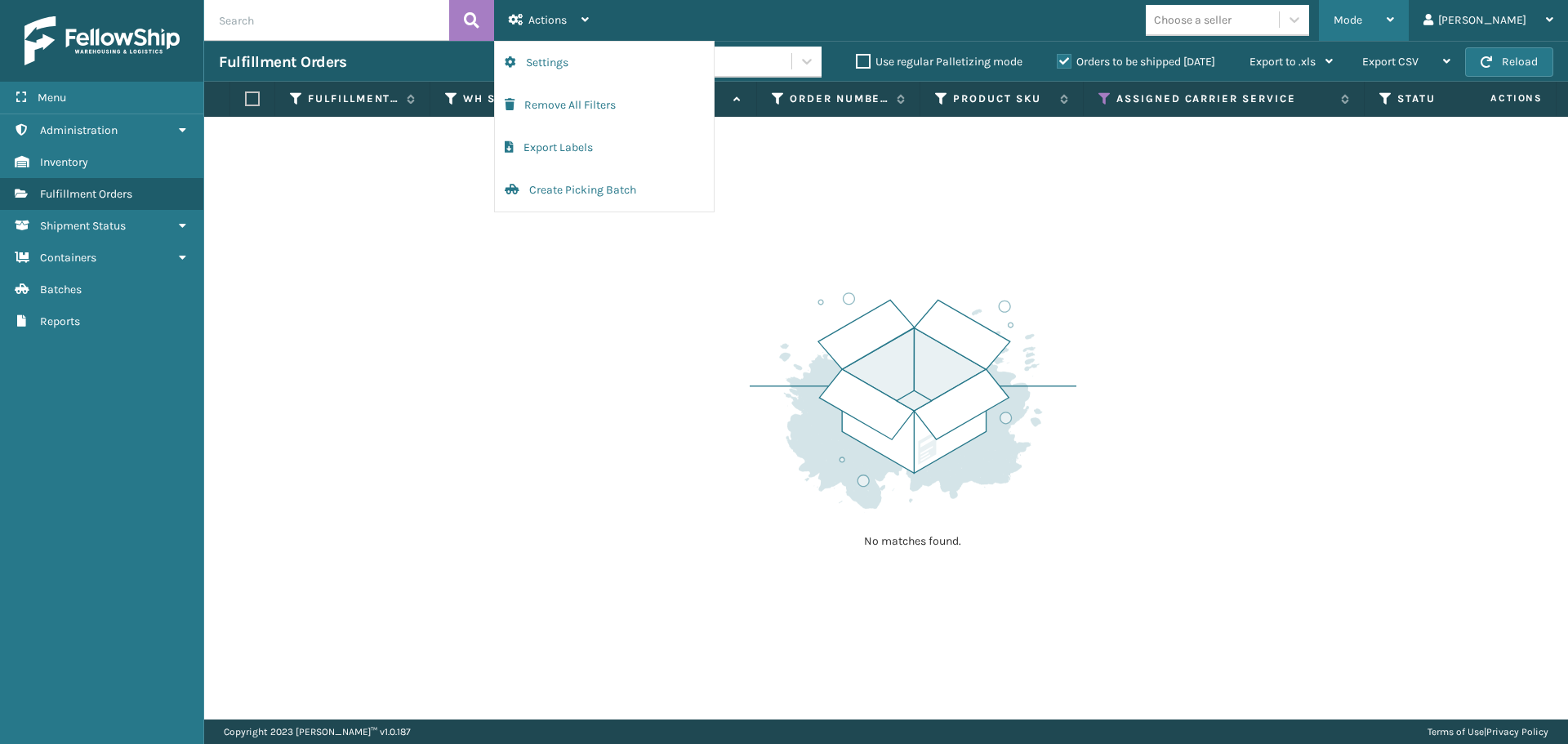
click at [1395, 28] on div "Mode" at bounding box center [1364, 20] width 61 height 41
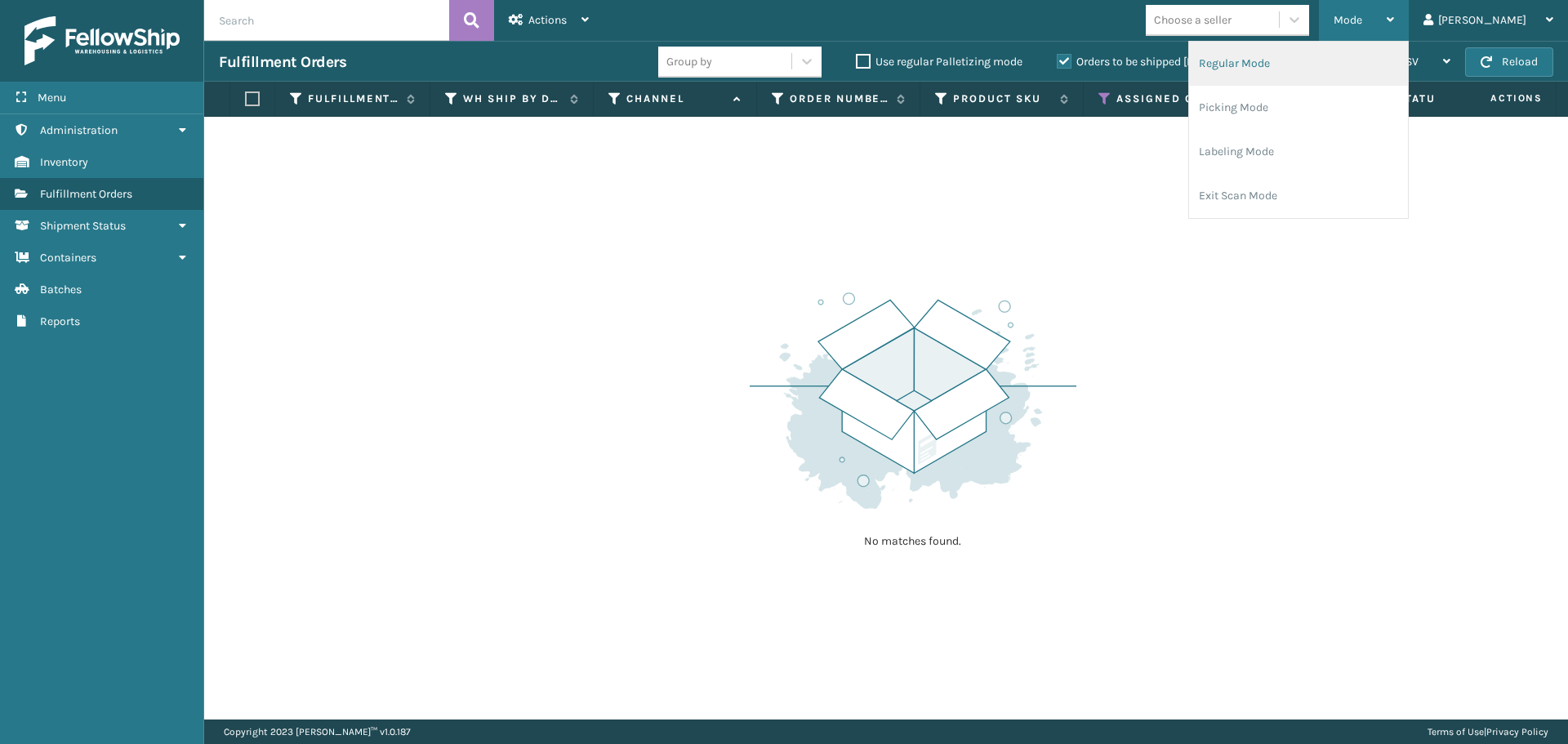
click at [1334, 71] on li "Regular Mode" at bounding box center [1298, 64] width 219 height 45
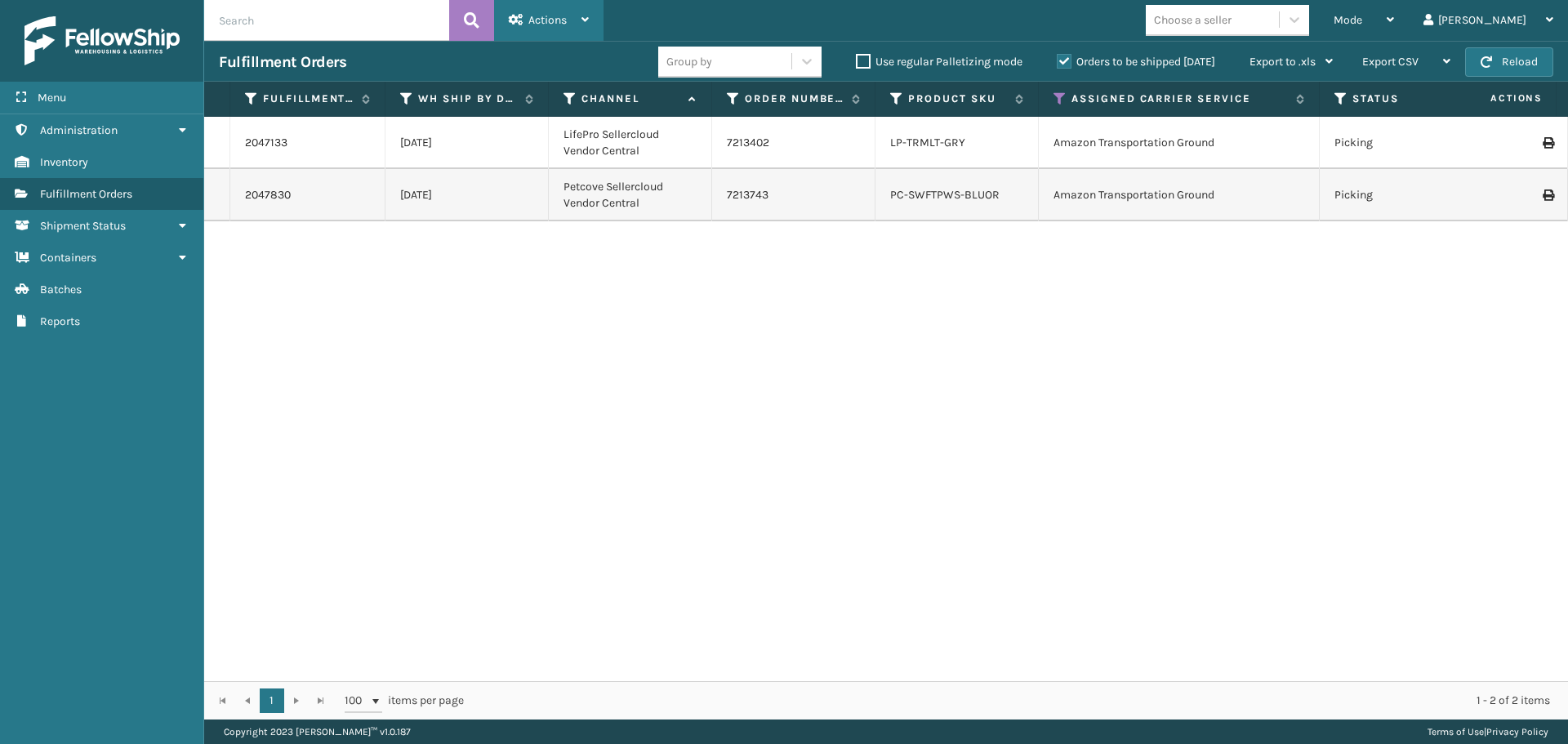
click at [560, 27] on div "Actions" at bounding box center [549, 20] width 80 height 41
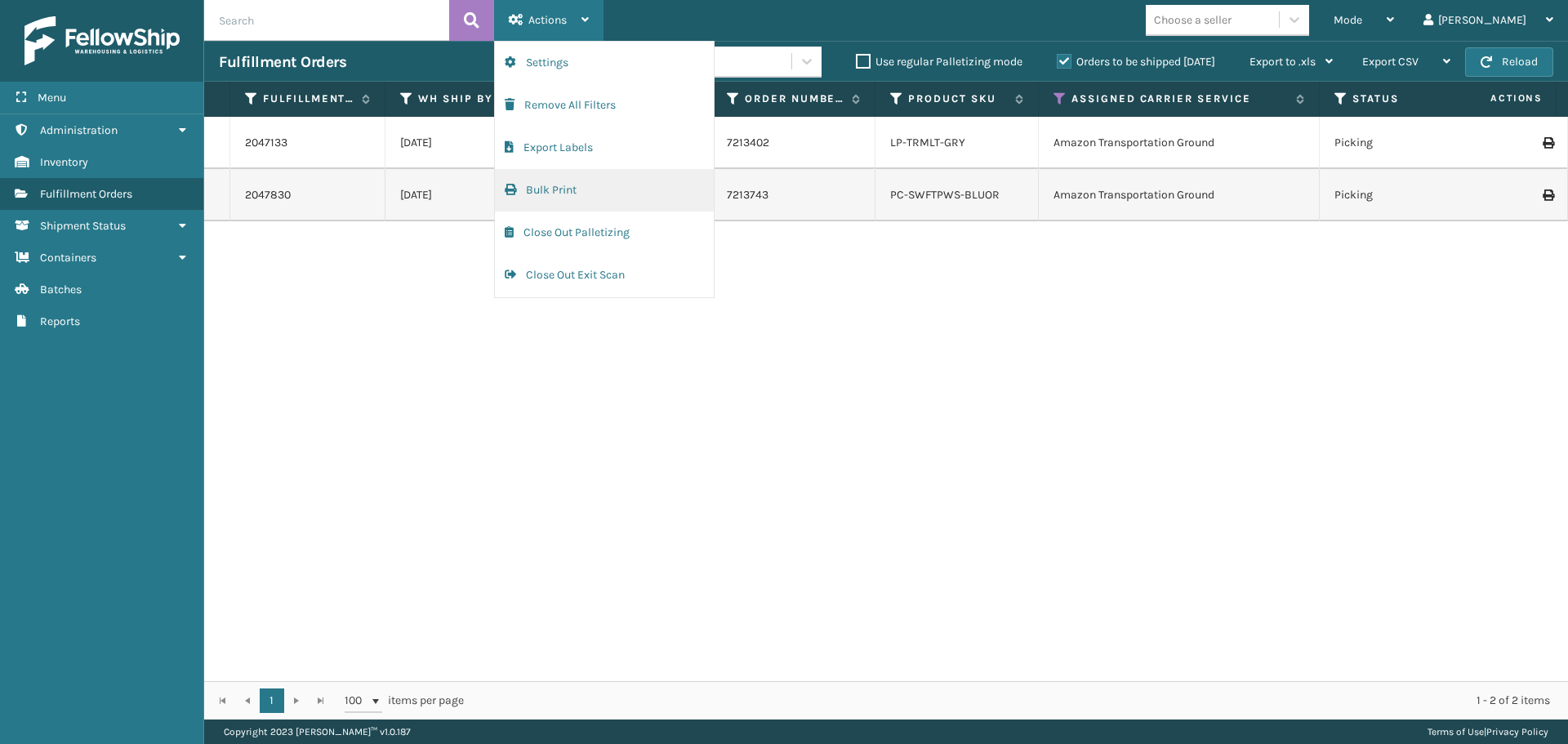
click at [581, 189] on button "Bulk Print" at bounding box center [604, 190] width 219 height 43
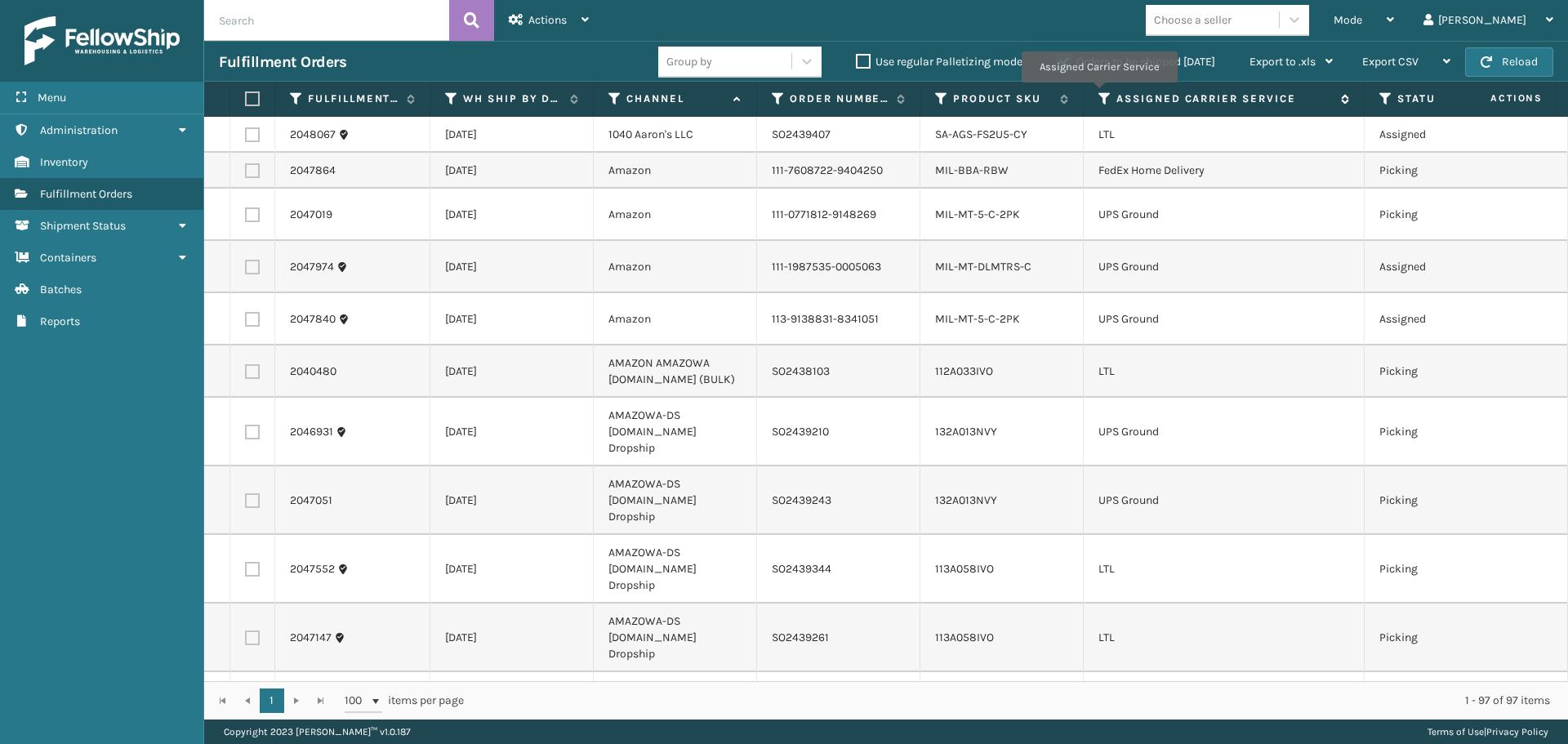
click at [1100, 95] on icon at bounding box center [1105, 99] width 13 height 15
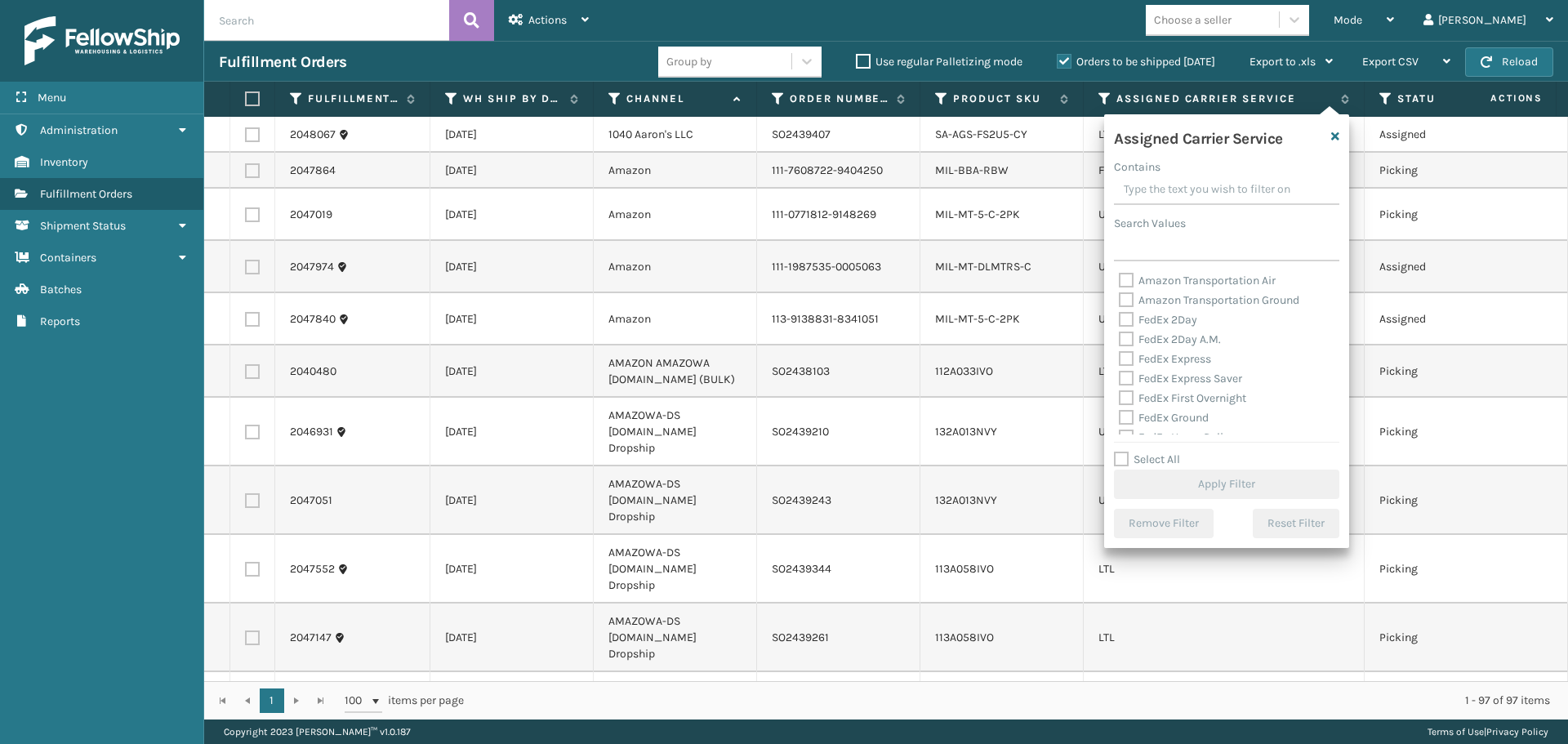
click at [1128, 278] on label "Amazon Transportation Air" at bounding box center [1196, 281] width 156 height 14
click at [1120, 278] on input "Amazon Transportation Air" at bounding box center [1119, 276] width 1 height 10
checkbox input "true"
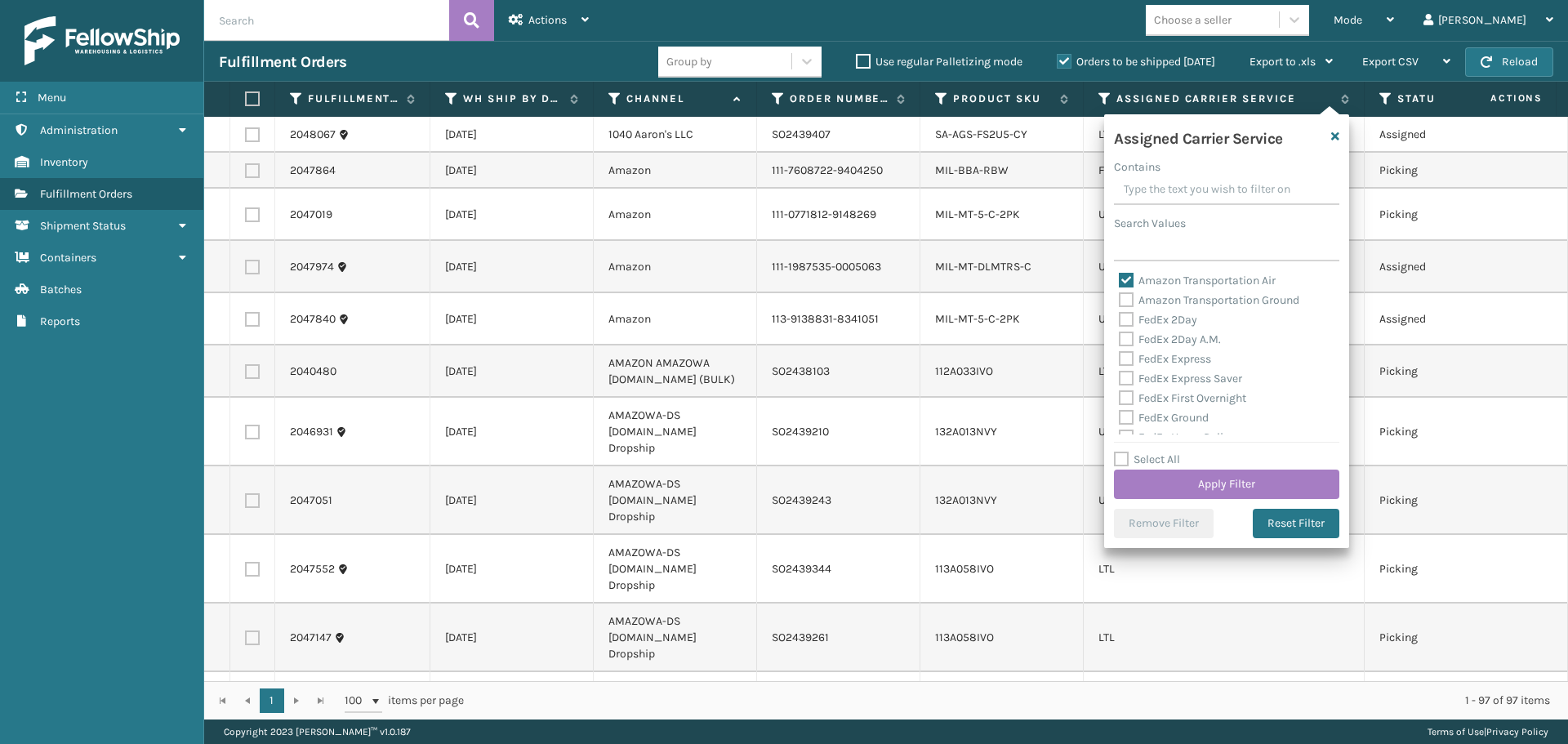
click at [1129, 296] on label "Amazon Transportation Ground" at bounding box center [1209, 299] width 180 height 14
click at [1120, 296] on input "Amazon Transportation Ground" at bounding box center [1119, 296] width 1 height 10
checkbox input "true"
click at [1174, 481] on button "Apply Filter" at bounding box center [1227, 483] width 226 height 29
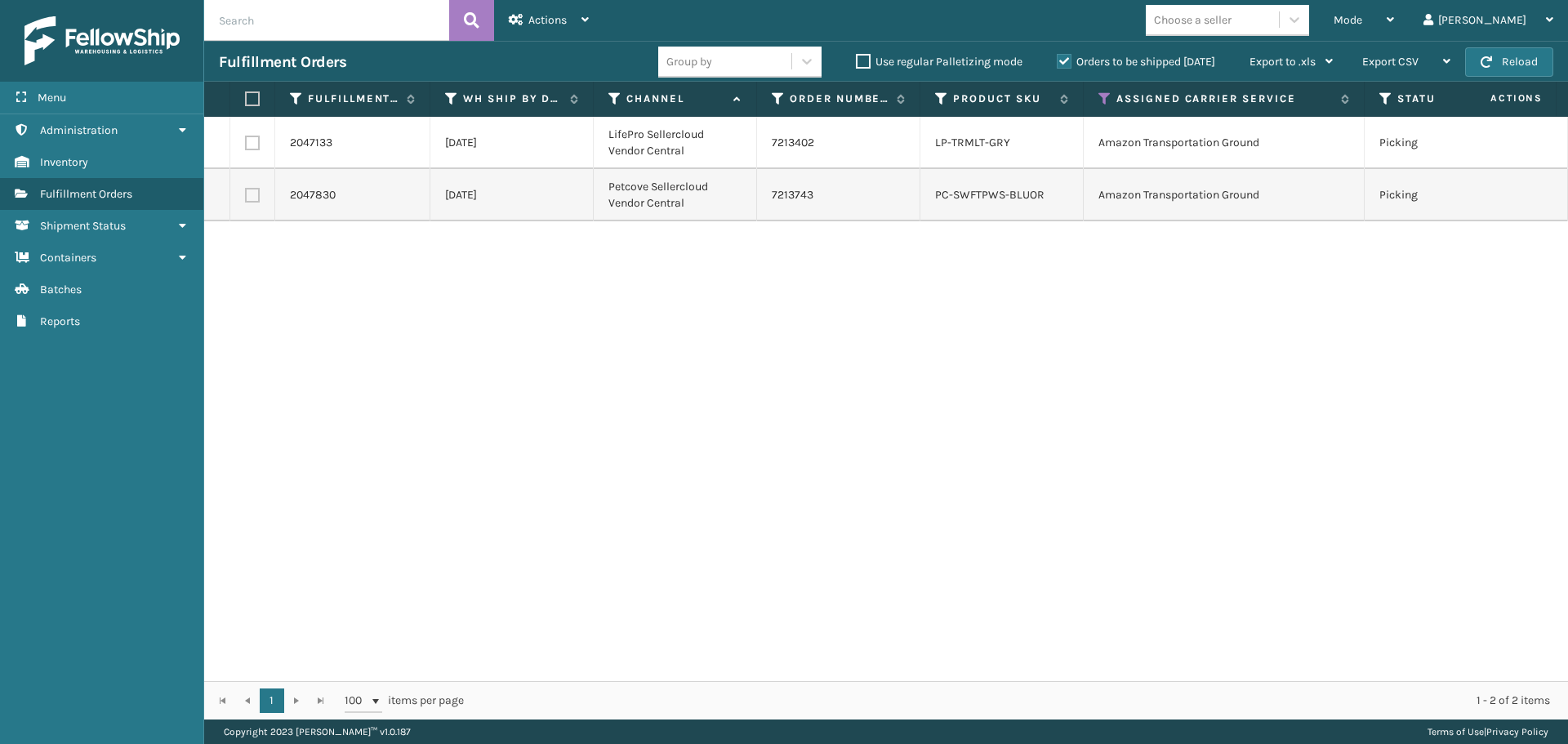
click at [249, 144] on label at bounding box center [252, 143] width 15 height 15
click at [246, 144] on input "checkbox" at bounding box center [245, 140] width 1 height 10
checkbox input "true"
click at [250, 197] on label at bounding box center [252, 195] width 15 height 15
click at [246, 197] on input "checkbox" at bounding box center [245, 192] width 1 height 10
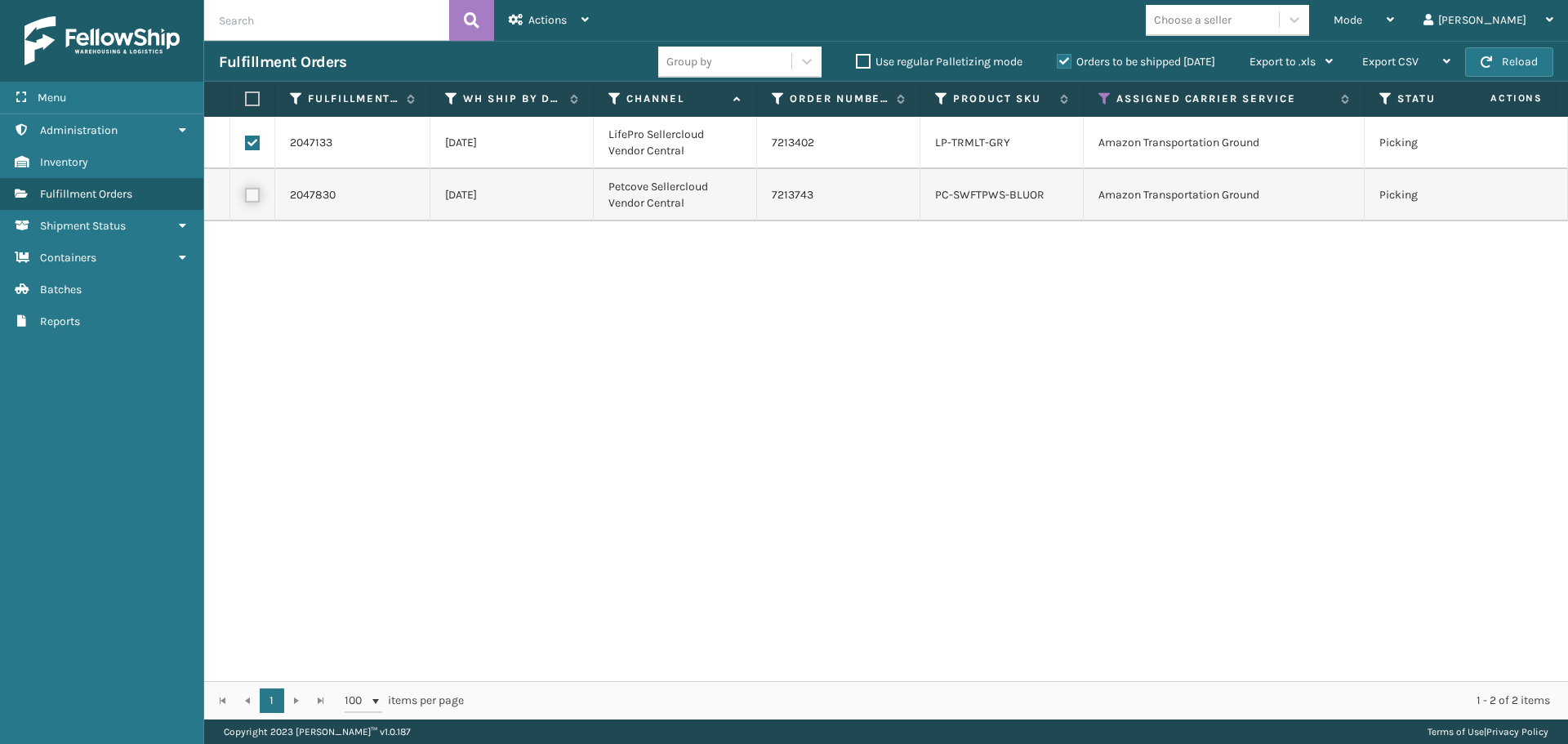
checkbox input "true"
click at [516, 15] on icon at bounding box center [517, 20] width 15 height 11
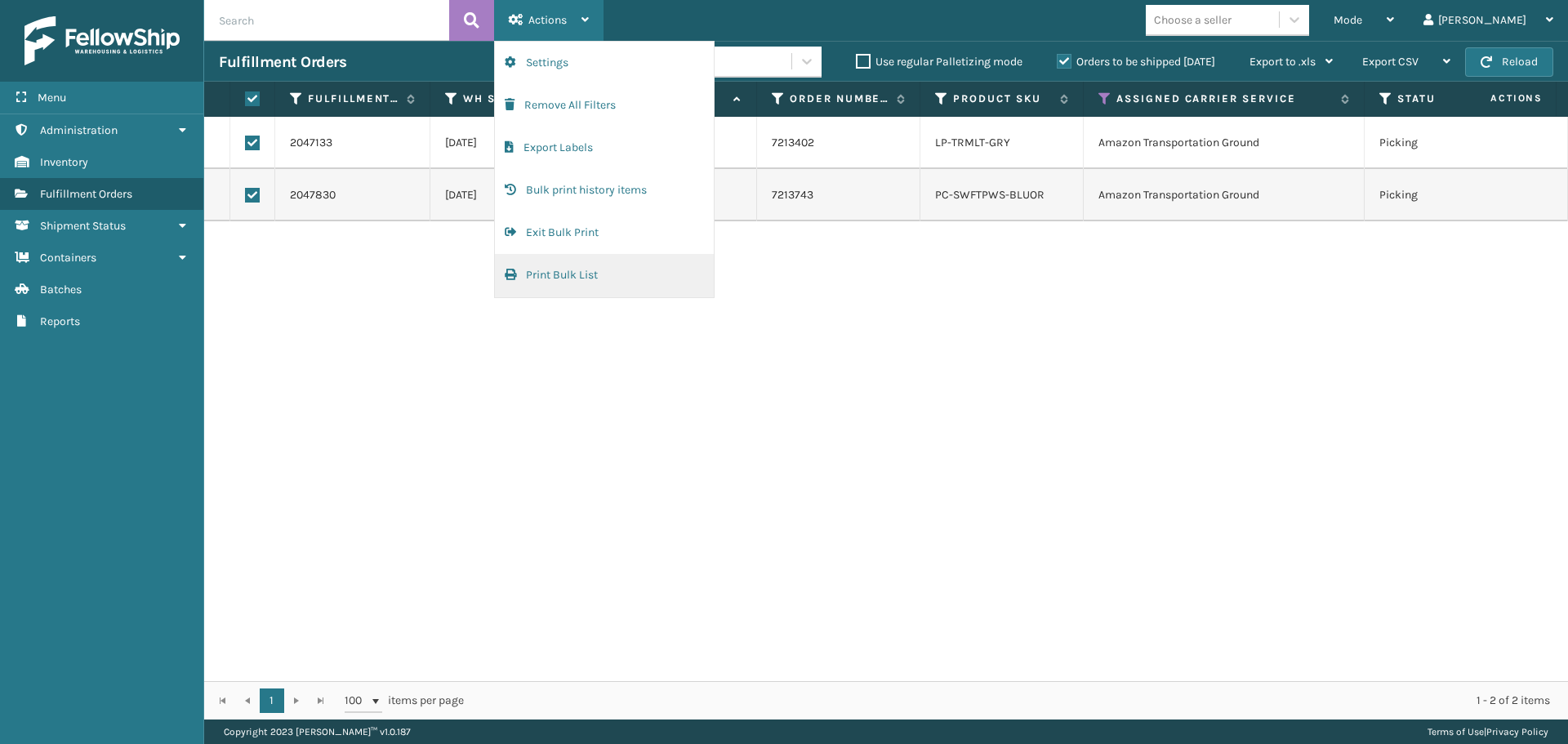
click at [587, 280] on button "Print Bulk List" at bounding box center [604, 275] width 219 height 43
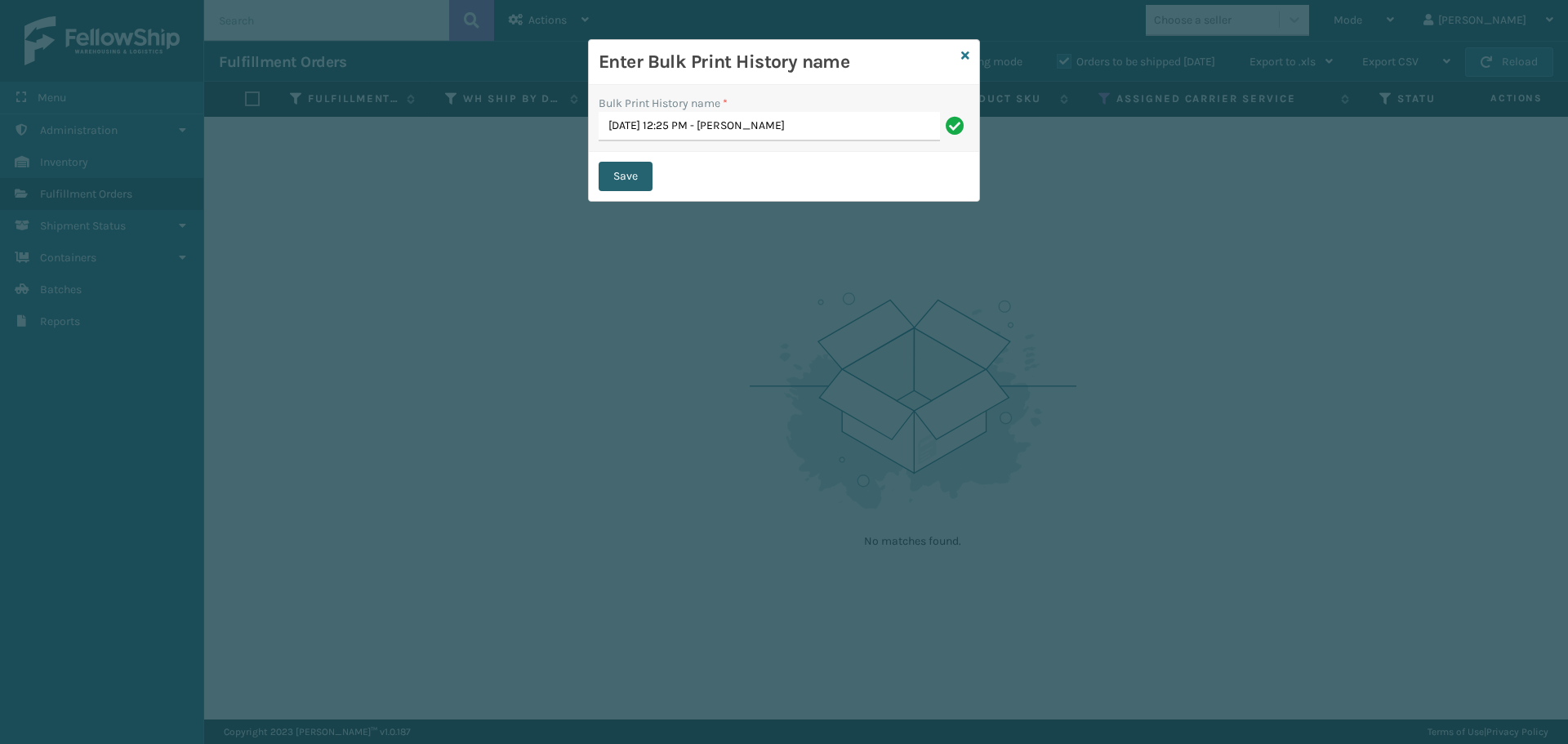
click at [605, 172] on button "Save" at bounding box center [625, 176] width 54 height 29
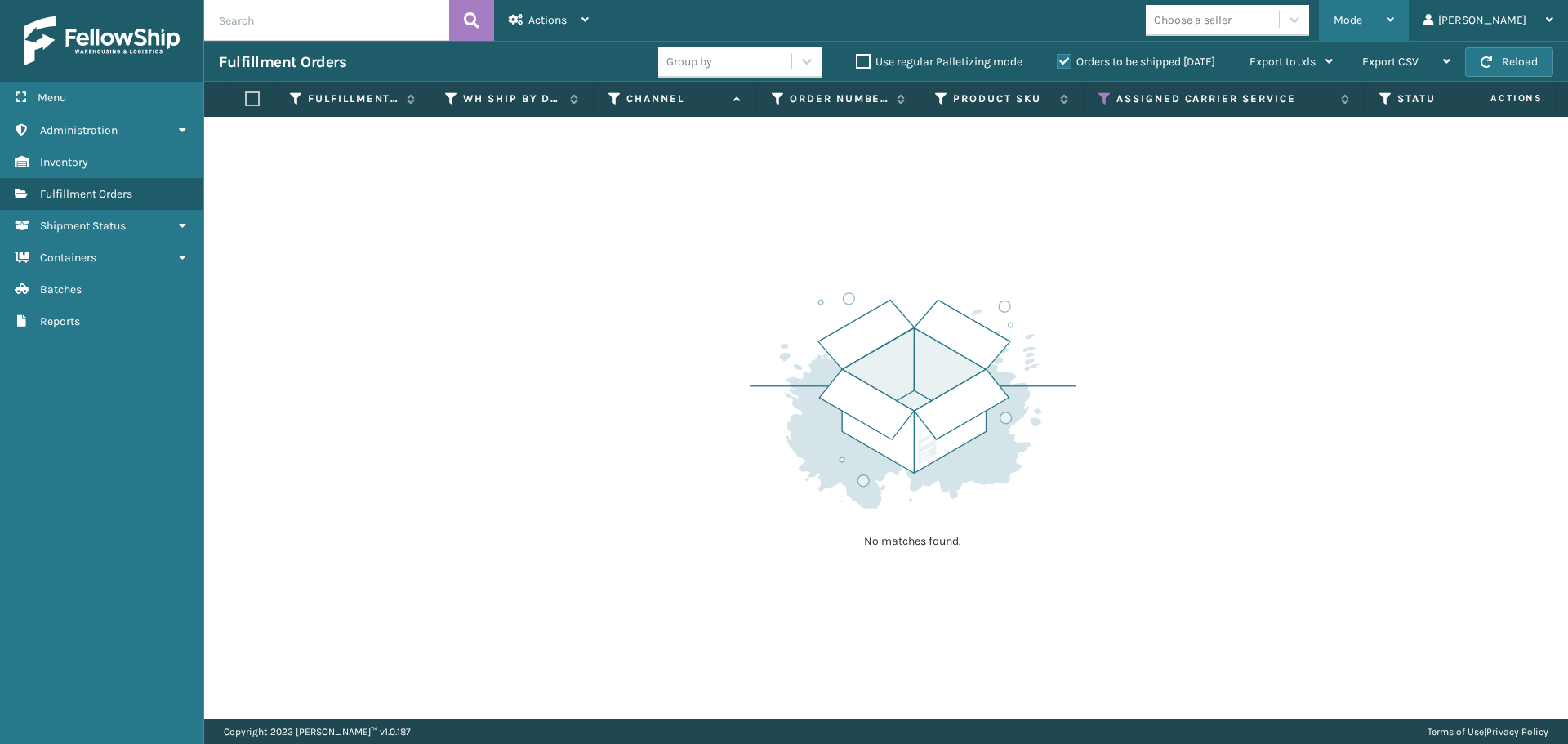
click at [1395, 6] on div "Mode" at bounding box center [1364, 20] width 61 height 41
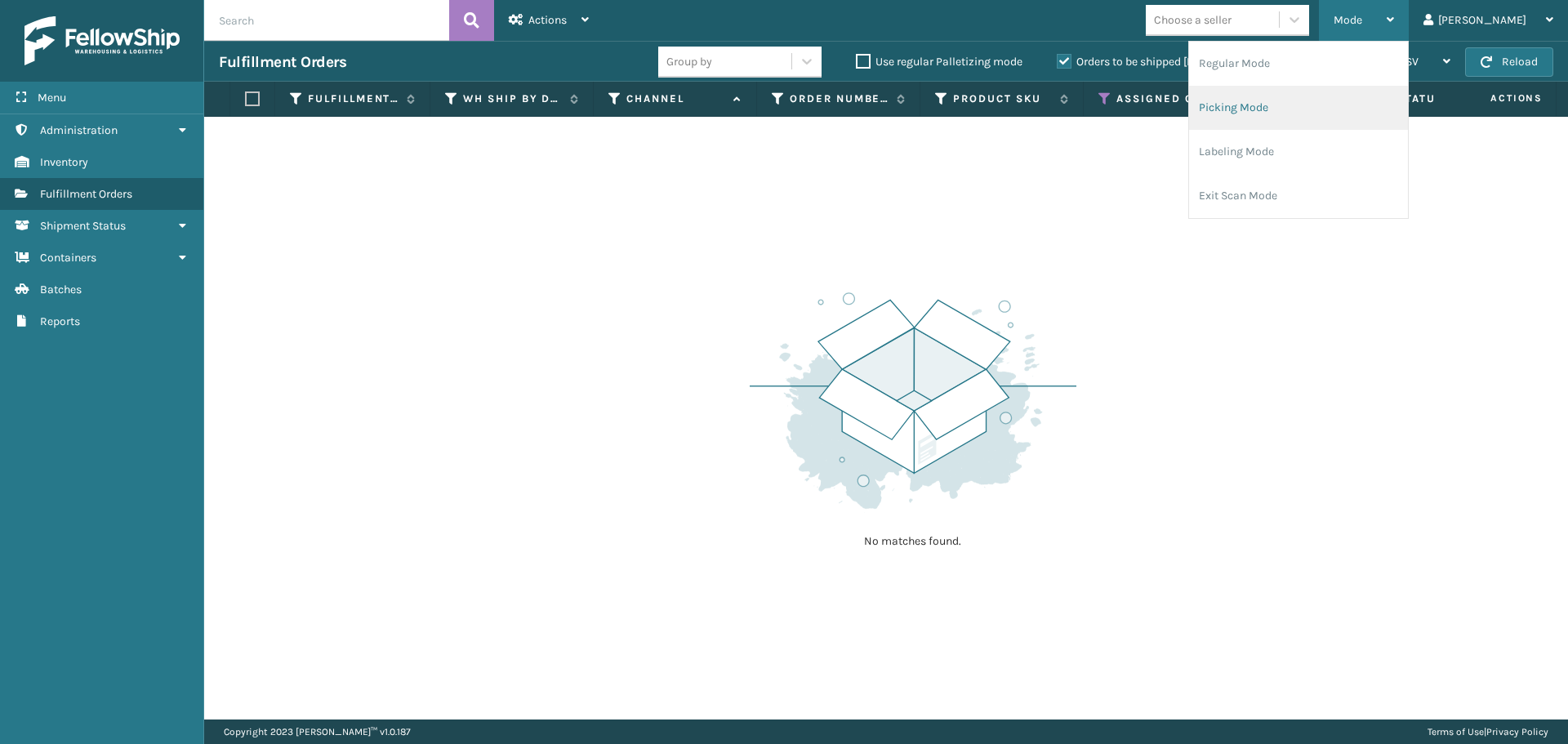
click at [1340, 106] on li "Picking Mode" at bounding box center [1298, 107] width 219 height 45
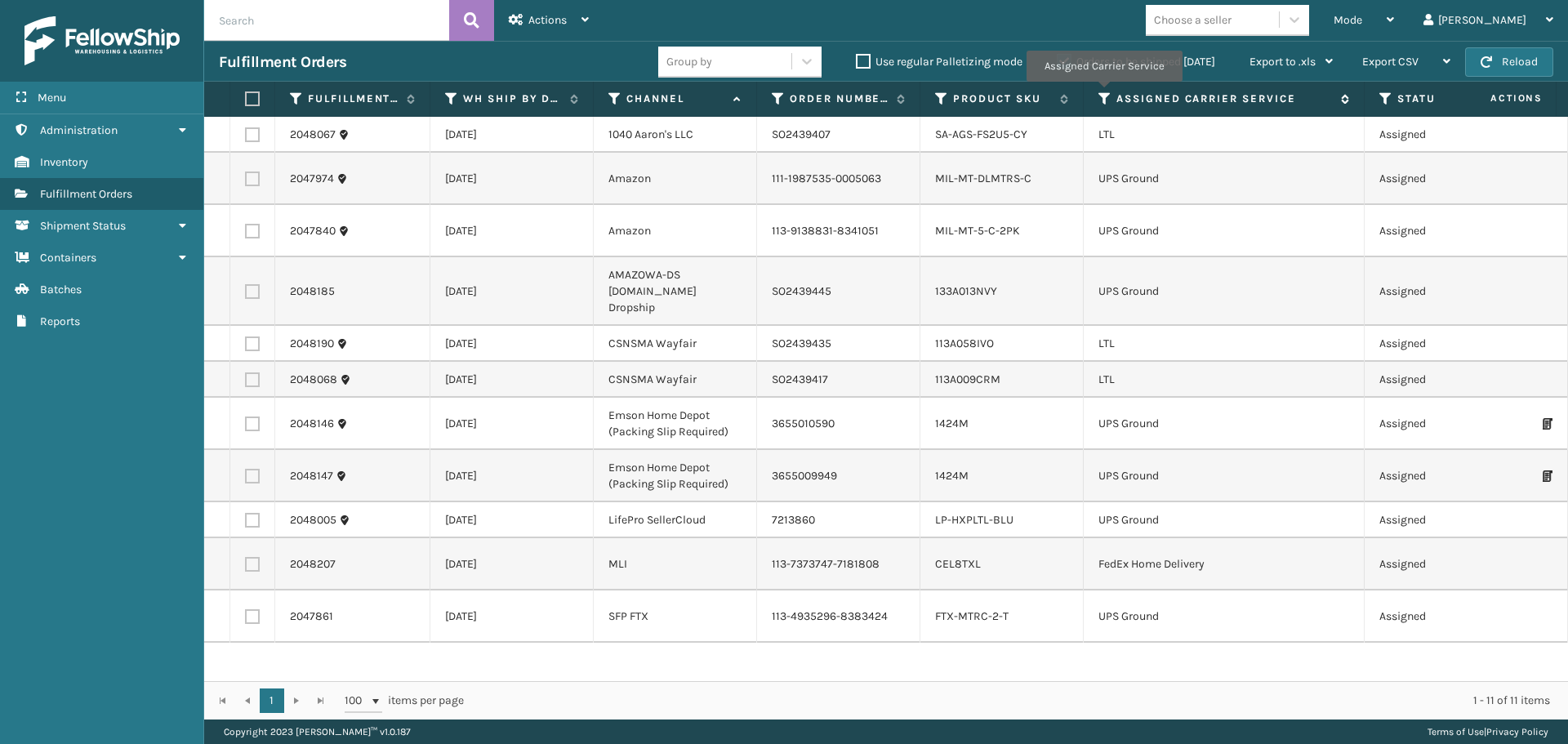
click at [1103, 93] on icon at bounding box center [1105, 99] width 13 height 15
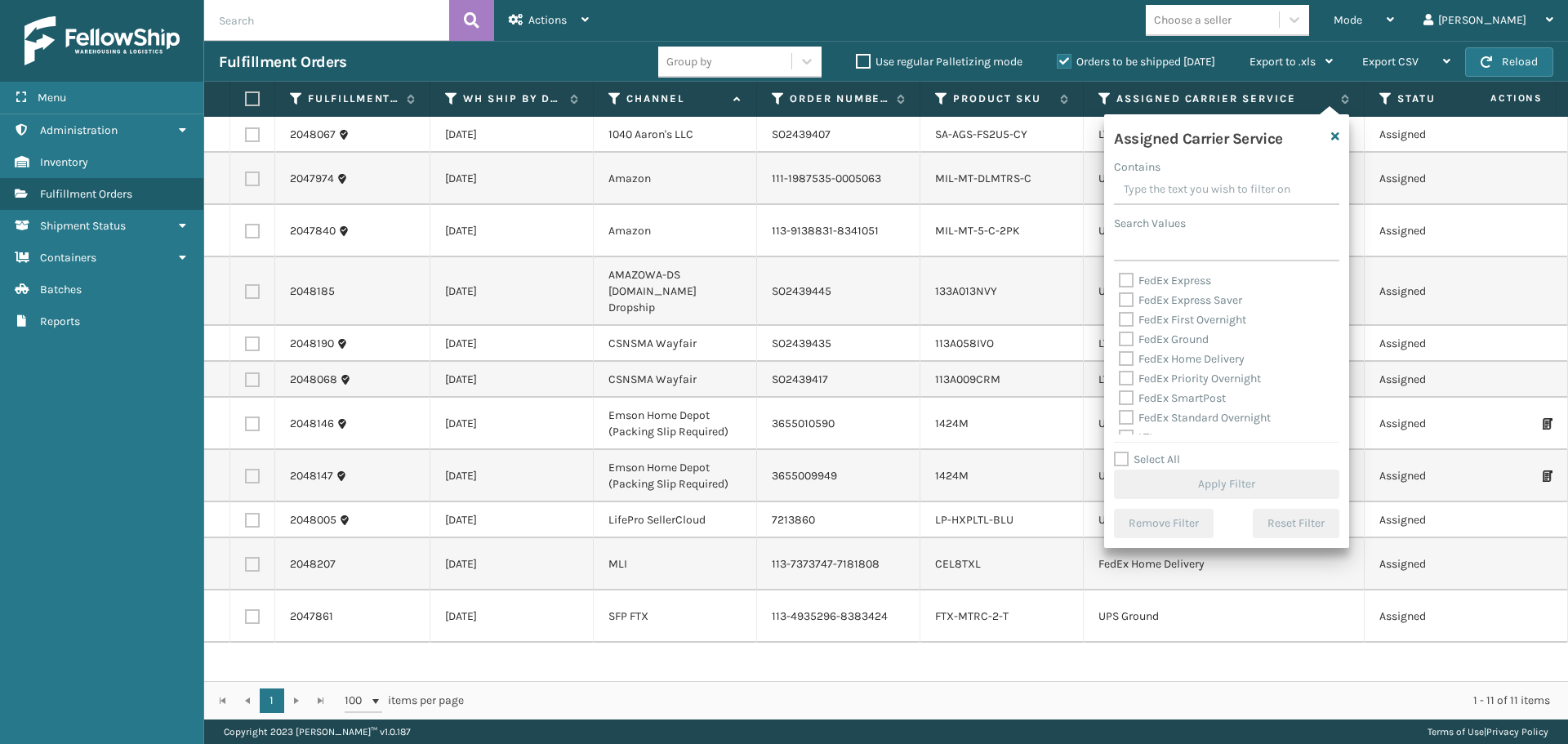
scroll to position [163, 0]
click at [1130, 373] on label "OnTrac Ground" at bounding box center [1165, 372] width 94 height 14
click at [1120, 373] on input "OnTrac Ground" at bounding box center [1119, 368] width 1 height 10
checkbox input "true"
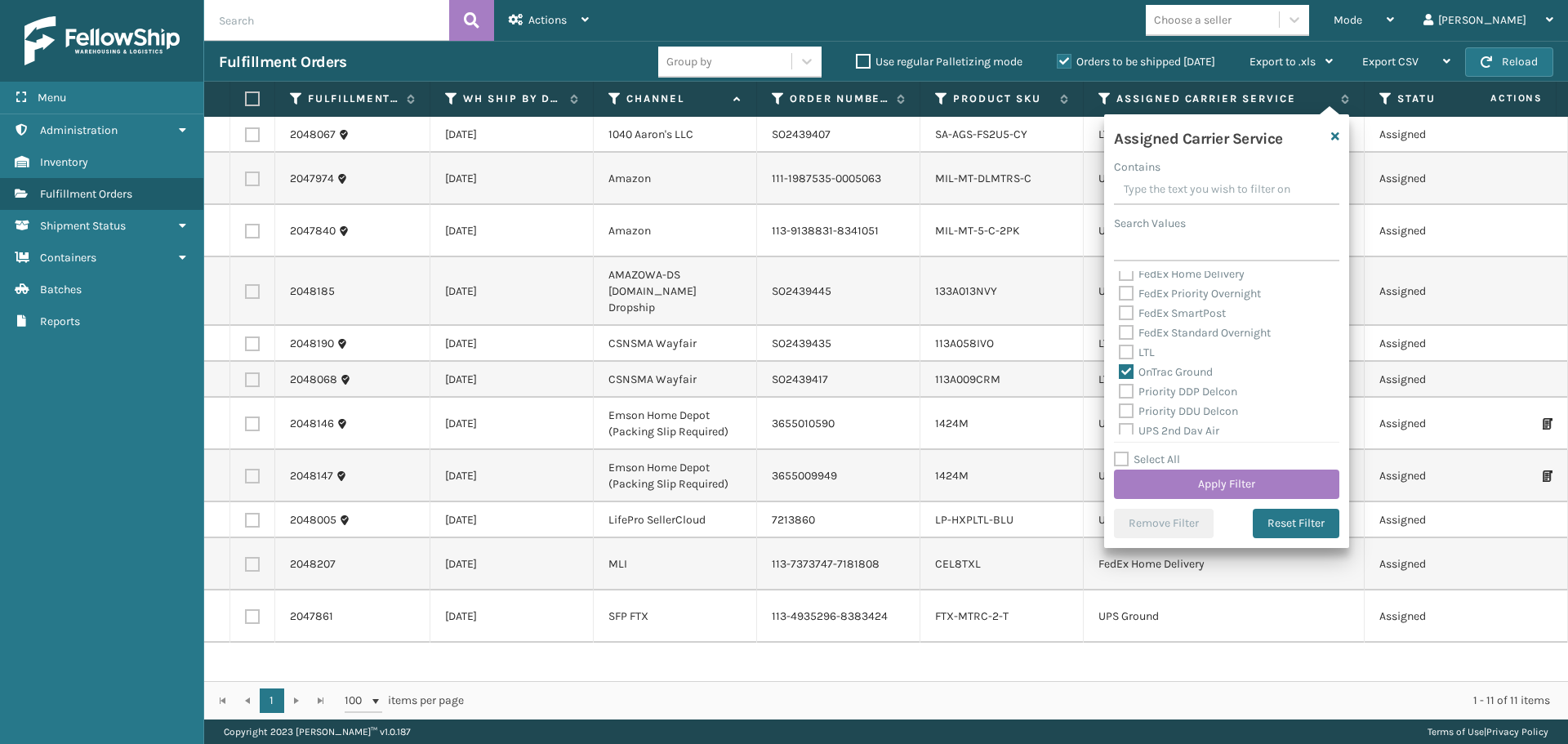
click at [1129, 389] on label "Priority DDP Delcon" at bounding box center [1177, 391] width 119 height 14
click at [1120, 389] on input "Priority DDP Delcon" at bounding box center [1119, 387] width 1 height 10
checkbox input "true"
click at [1129, 413] on label "Priority DDU Delcon" at bounding box center [1178, 410] width 119 height 14
click at [1120, 412] on input "Priority DDU Delcon" at bounding box center [1119, 407] width 1 height 10
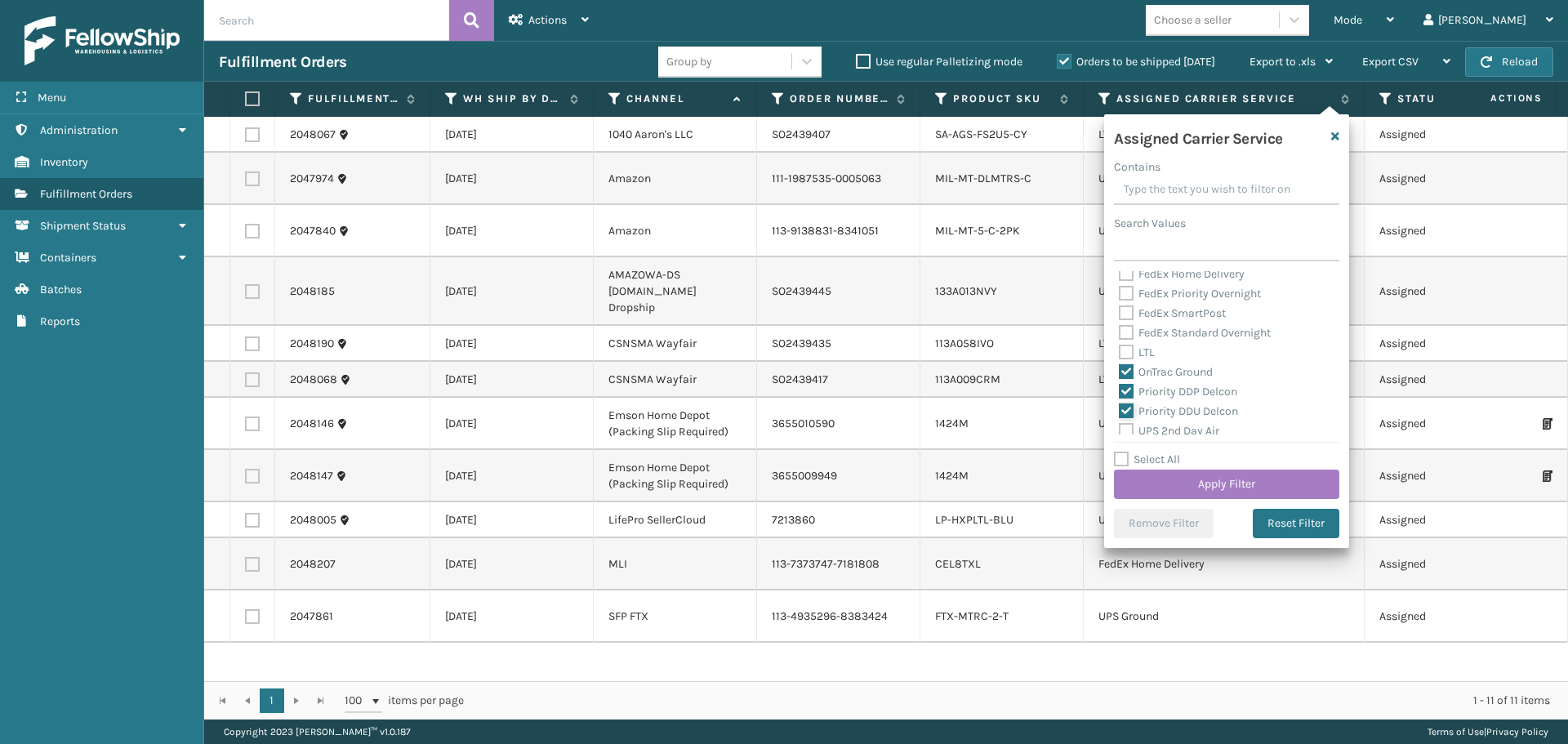
checkbox input "true"
click at [1129, 427] on label "UPS 2nd Day Air" at bounding box center [1169, 430] width 100 height 14
click at [1120, 427] on input "UPS 2nd Day Air" at bounding box center [1119, 426] width 1 height 10
checkbox input "true"
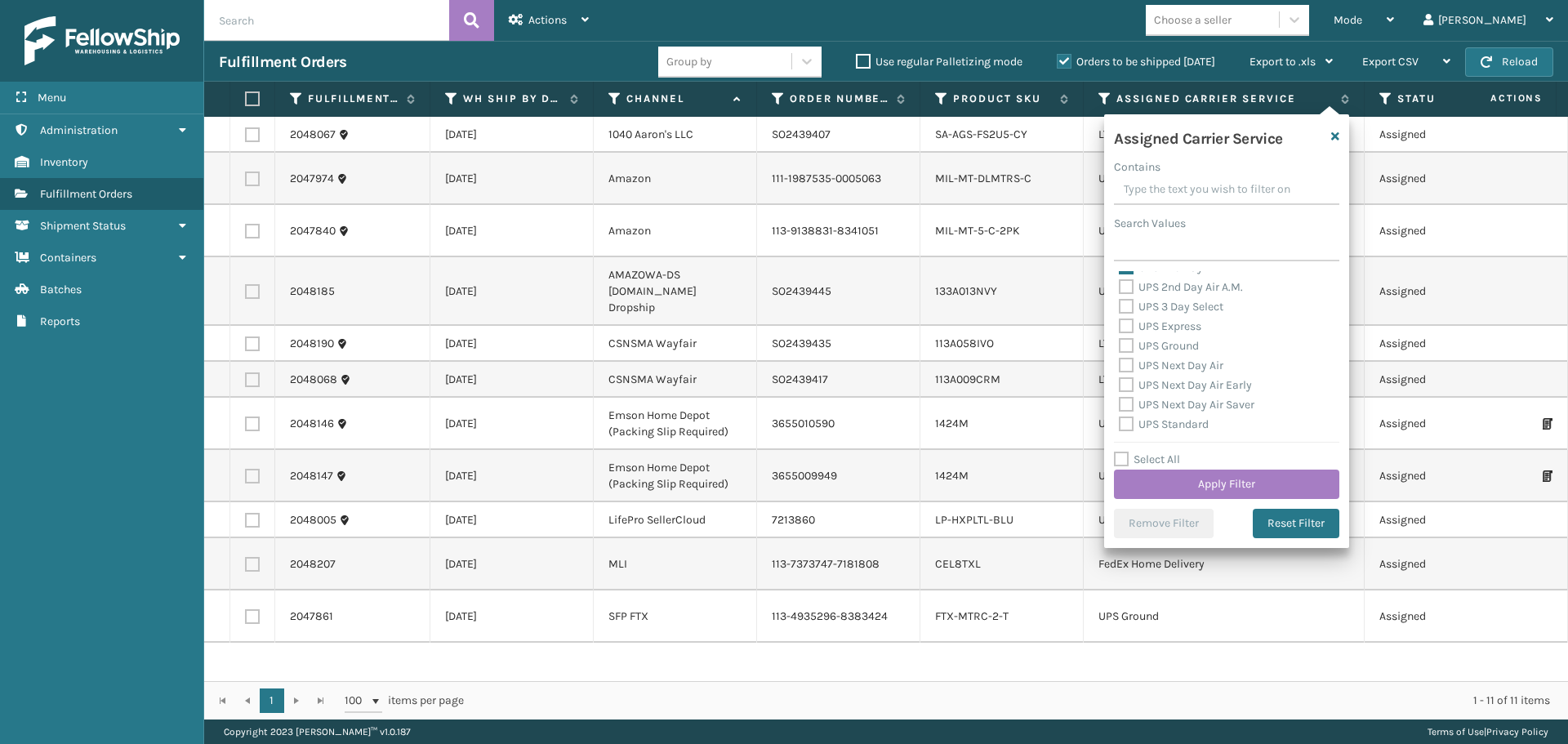
click at [1124, 287] on label "UPS 2nd Day Air A.M." at bounding box center [1180, 286] width 124 height 14
click at [1120, 287] on input "UPS 2nd Day Air A.M." at bounding box center [1119, 282] width 1 height 10
checkbox input "true"
click at [1124, 310] on label "UPS 3 Day Select" at bounding box center [1171, 306] width 104 height 14
click at [1120, 308] on input "UPS 3 Day Select" at bounding box center [1119, 302] width 1 height 10
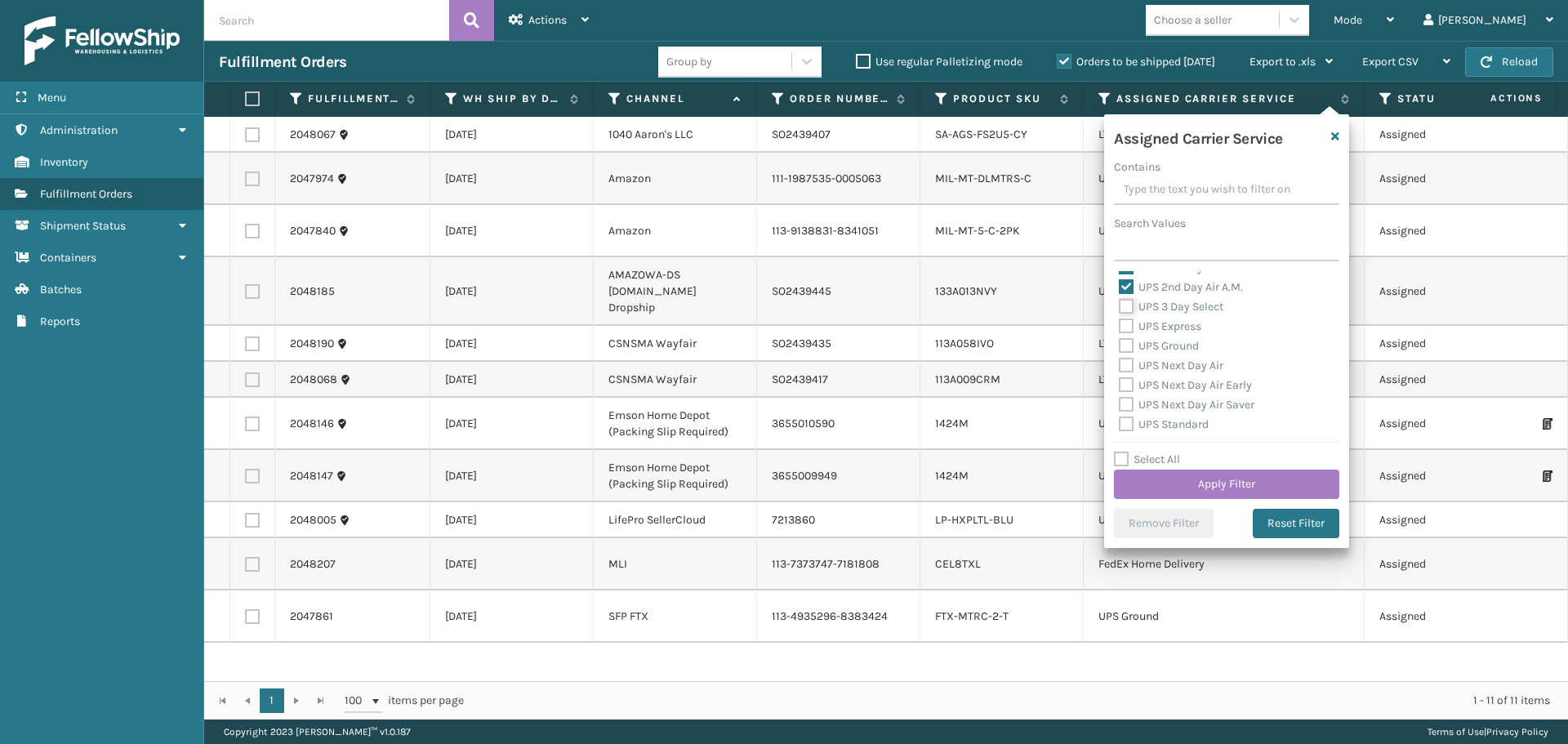
checkbox input "true"
click at [1124, 331] on label "UPS Express" at bounding box center [1159, 326] width 82 height 14
click at [1120, 327] on input "UPS Express" at bounding box center [1119, 321] width 1 height 10
checkbox input "true"
click at [1124, 348] on label "UPS Ground" at bounding box center [1158, 346] width 80 height 14
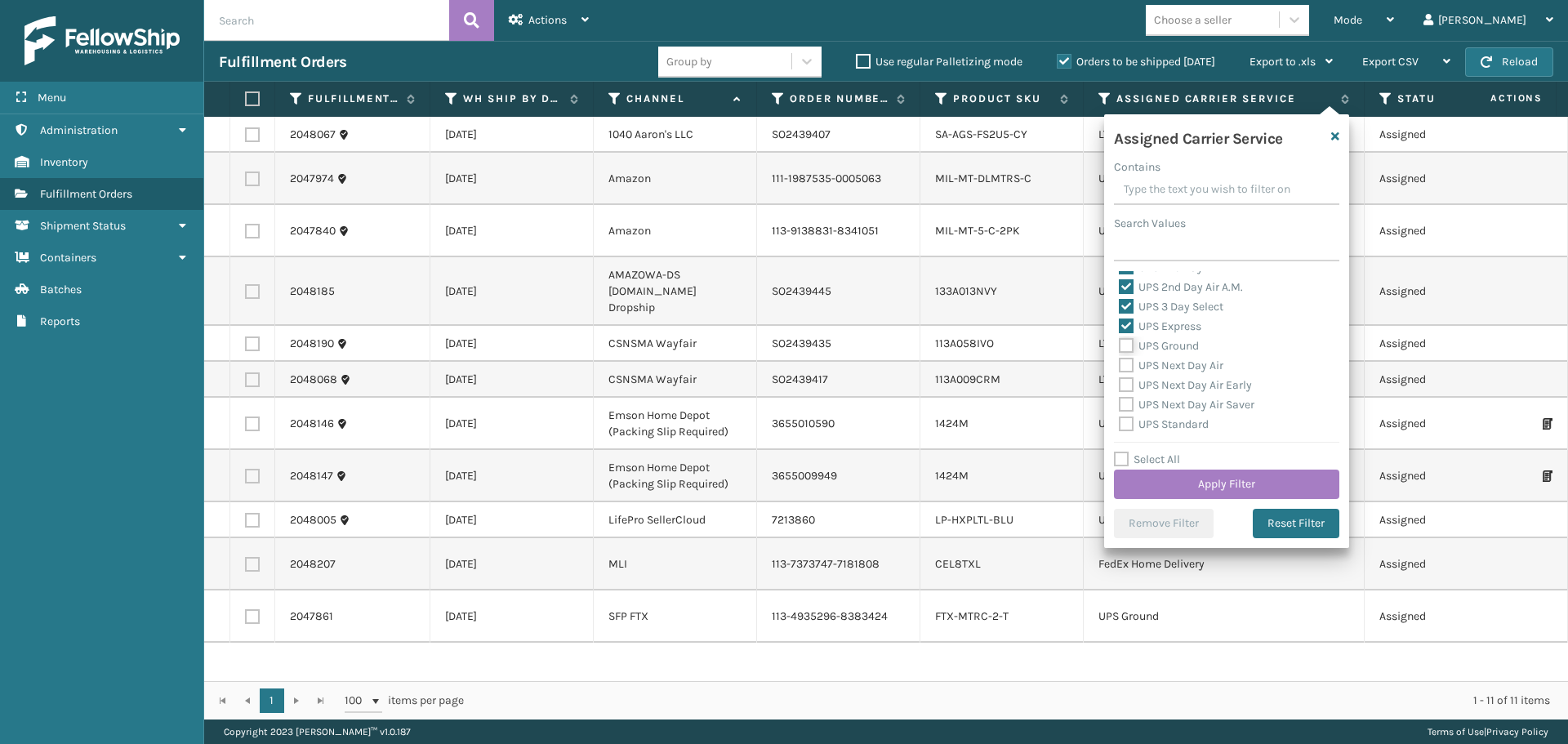
click at [1120, 347] on input "UPS Ground" at bounding box center [1119, 341] width 1 height 10
checkbox input "true"
click at [1124, 368] on label "UPS Next Day Air" at bounding box center [1171, 365] width 104 height 14
click at [1120, 367] on input "UPS Next Day Air" at bounding box center [1119, 361] width 1 height 10
checkbox input "true"
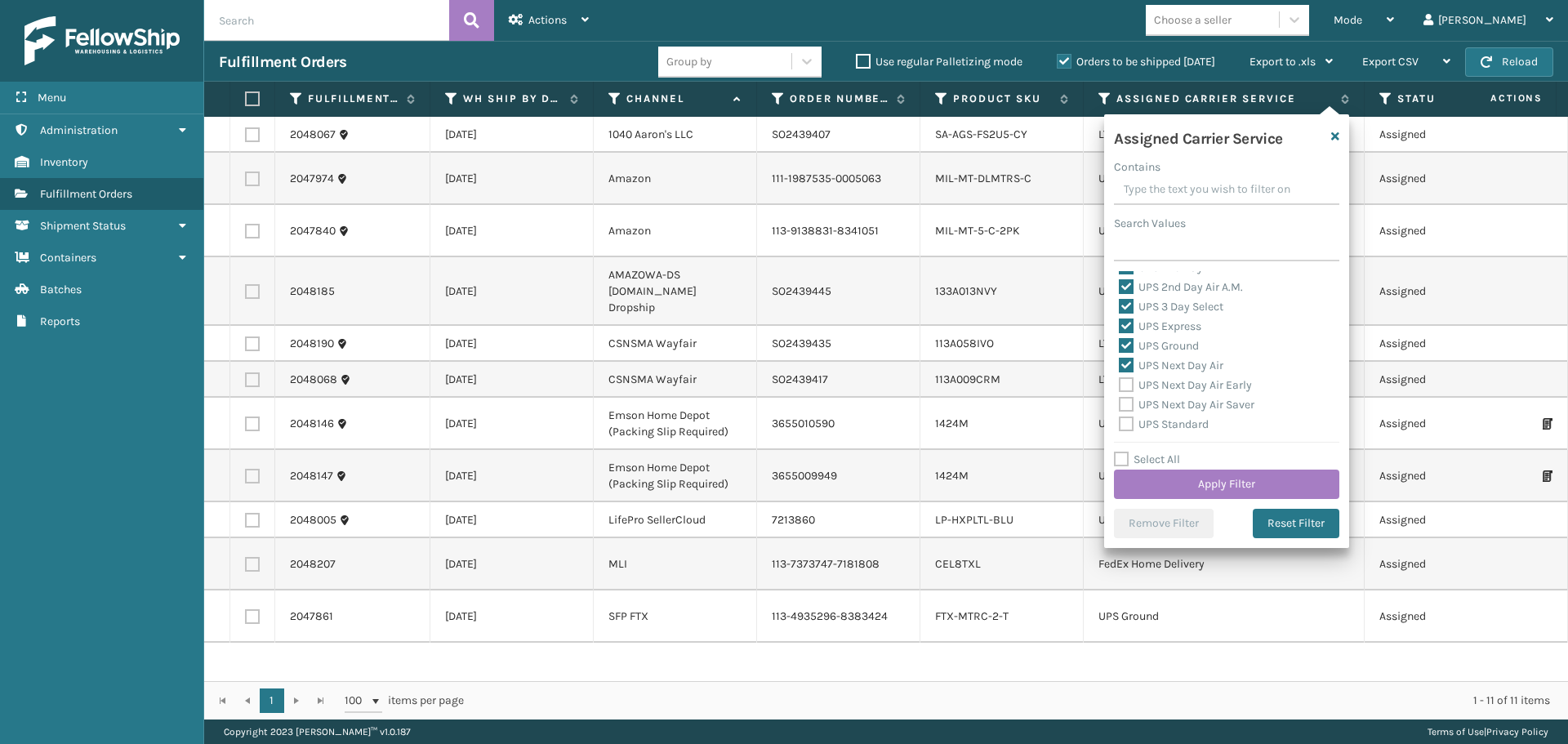
click at [1124, 387] on label "UPS Next Day Air Early" at bounding box center [1185, 385] width 133 height 14
click at [1120, 386] on input "UPS Next Day Air Early" at bounding box center [1119, 380] width 1 height 10
checkbox input "true"
click at [1125, 405] on label "UPS Next Day Air Saver" at bounding box center [1186, 405] width 136 height 14
click at [1120, 405] on input "UPS Next Day Air Saver" at bounding box center [1119, 400] width 1 height 10
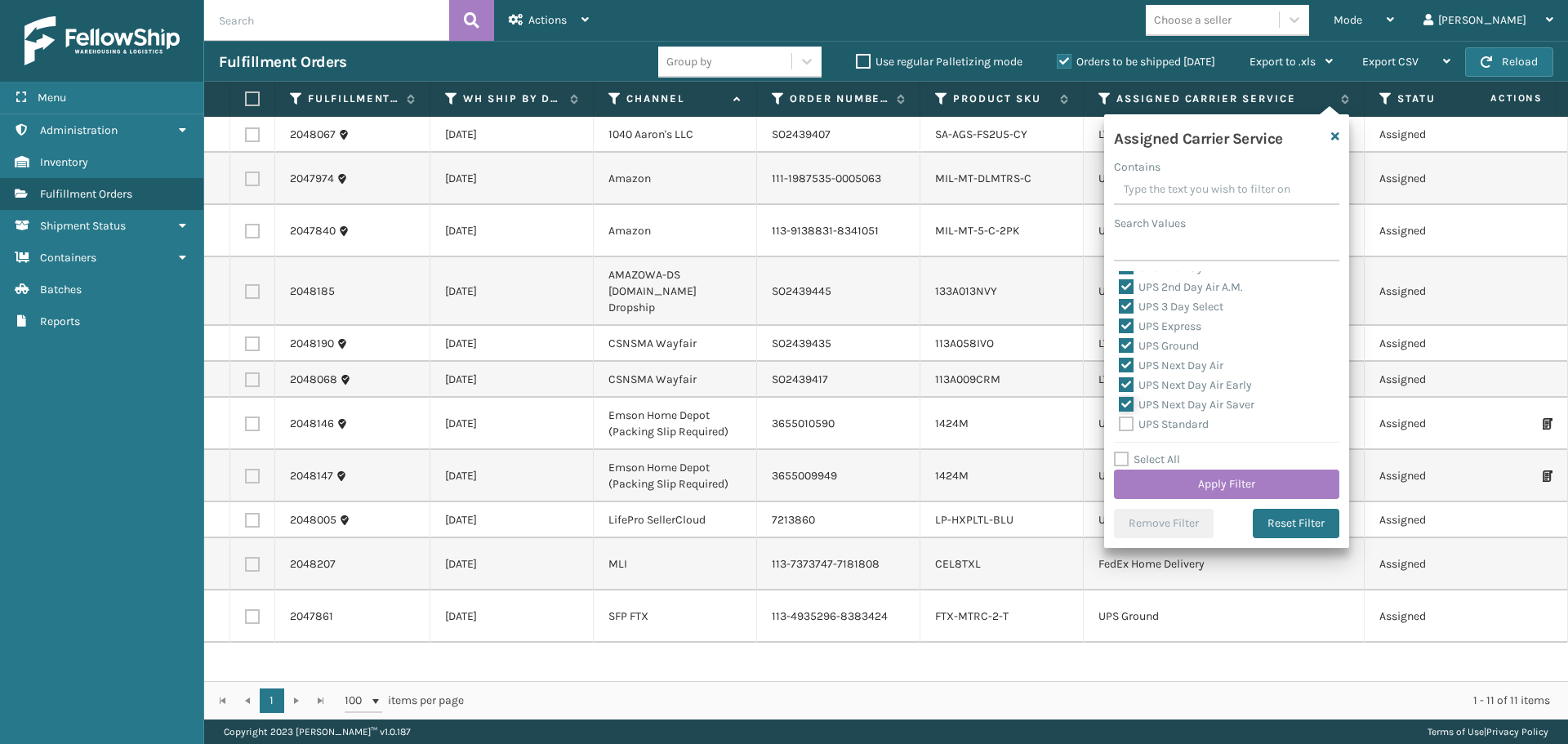
checkbox input "true"
click at [1125, 422] on label "UPS Standard" at bounding box center [1163, 424] width 90 height 14
click at [1120, 422] on input "UPS Standard" at bounding box center [1119, 420] width 1 height 10
checkbox input "true"
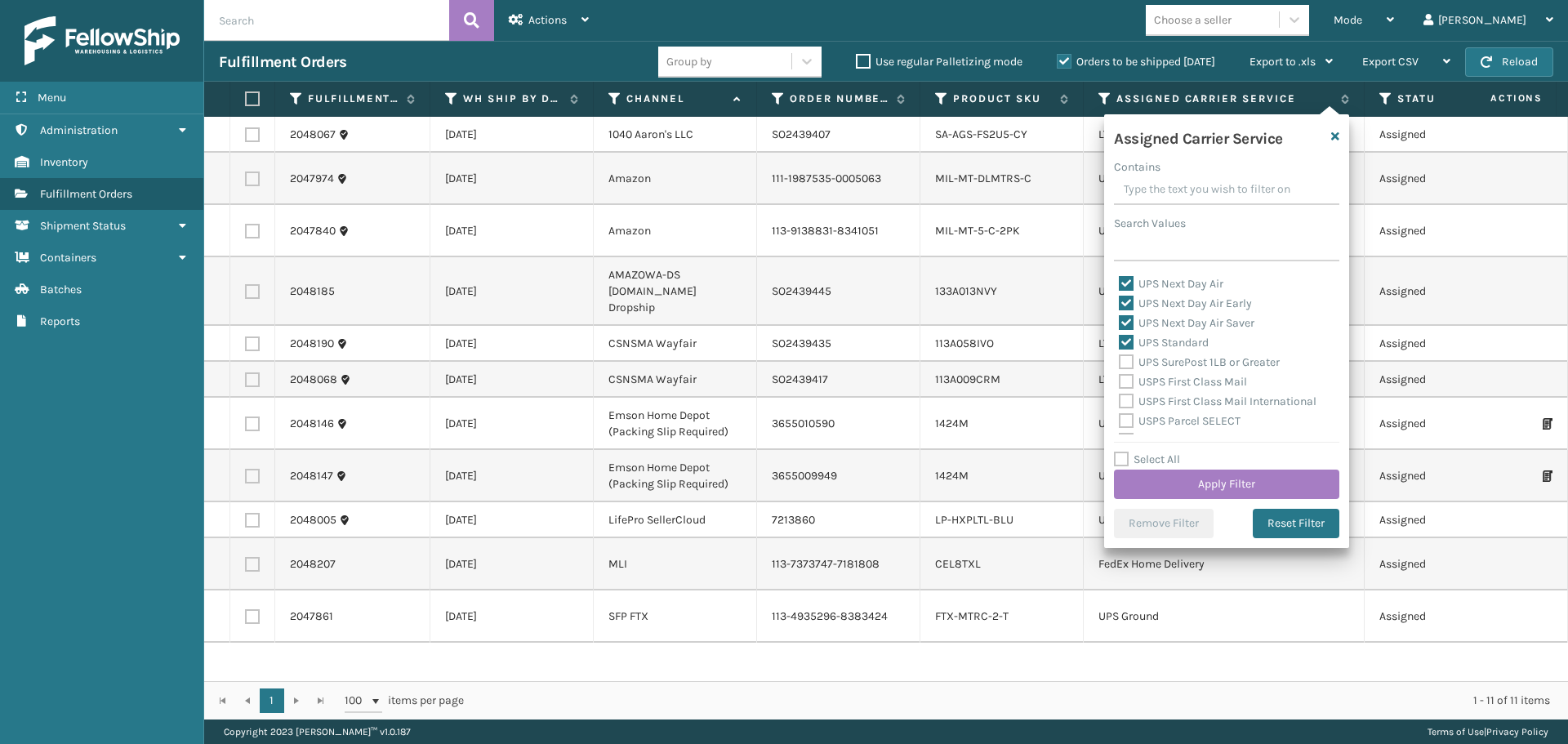
click at [1125, 362] on label "UPS SurePost 1LB or Greater" at bounding box center [1199, 362] width 161 height 14
click at [1120, 362] on input "UPS SurePost 1LB or Greater" at bounding box center [1119, 357] width 1 height 10
checkbox input "true"
click at [1125, 380] on label "USPS First Class Mail" at bounding box center [1182, 381] width 128 height 14
click at [1120, 380] on input "USPS First Class Mail" at bounding box center [1119, 377] width 1 height 10
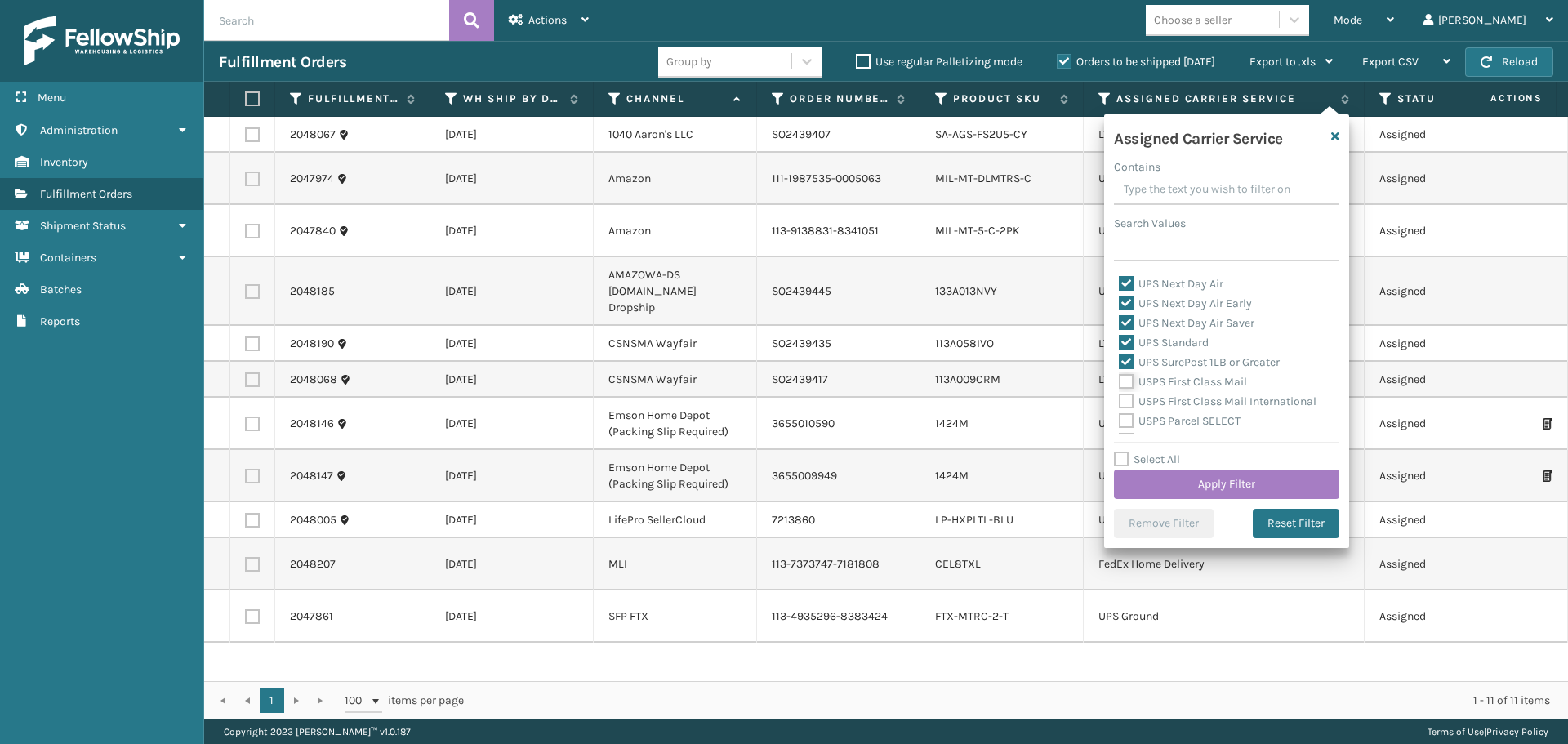
checkbox input "true"
click at [1124, 404] on label "USPS First Class Mail International" at bounding box center [1217, 401] width 197 height 14
click at [1120, 403] on input "USPS First Class Mail International" at bounding box center [1119, 397] width 1 height 10
checkbox input "true"
click at [1124, 420] on label "USPS Parcel SELECT" at bounding box center [1179, 421] width 121 height 14
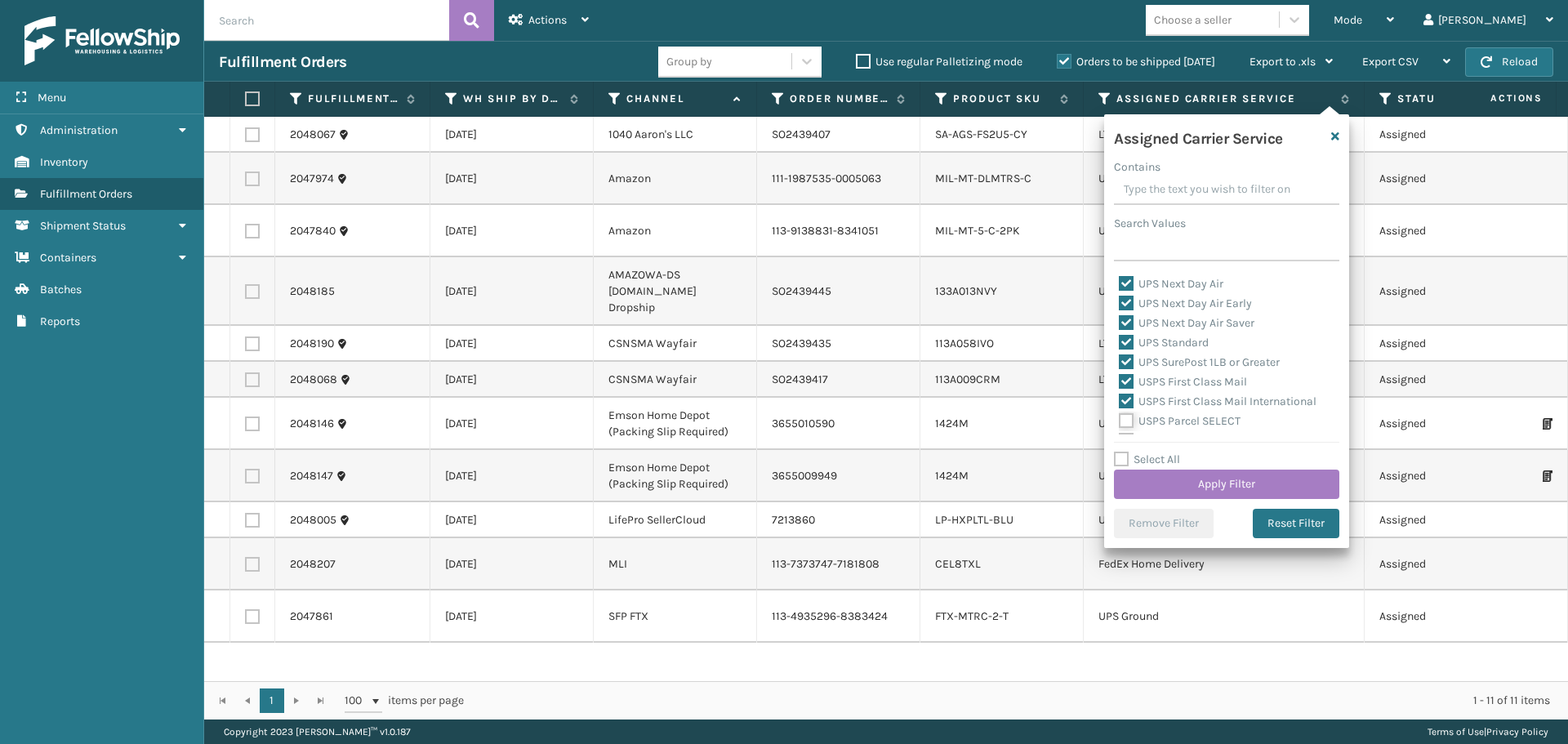
click at [1120, 420] on input "USPS Parcel SELECT" at bounding box center [1119, 416] width 1 height 10
checkbox input "true"
click at [1128, 357] on label "USPS Priority Mail" at bounding box center [1175, 358] width 112 height 14
click at [1120, 357] on input "USPS Priority Mail" at bounding box center [1119, 354] width 1 height 10
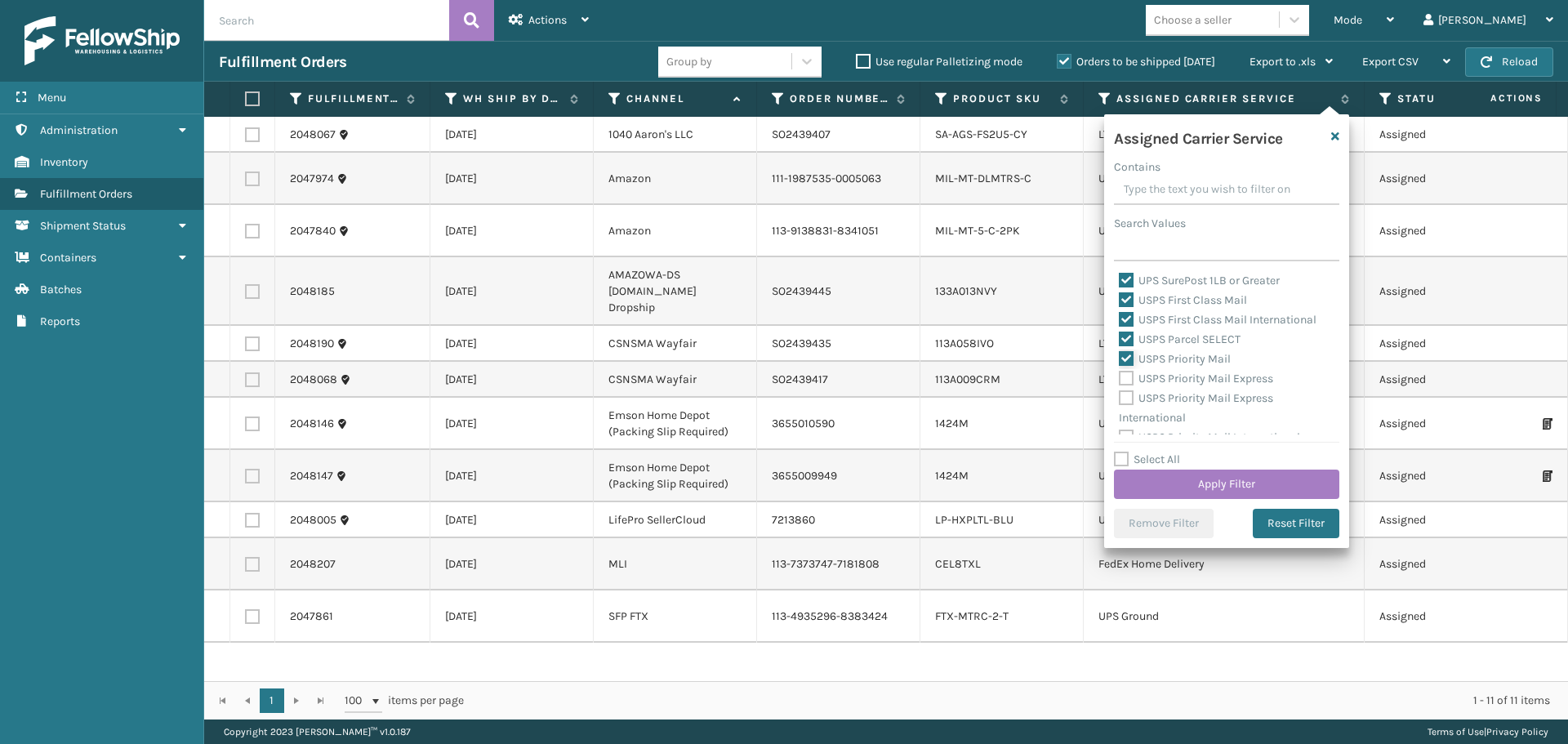
checkbox input "true"
click at [1127, 374] on label "USPS Priority Mail Express" at bounding box center [1195, 378] width 155 height 14
click at [1120, 374] on input "USPS Priority Mail Express" at bounding box center [1119, 373] width 1 height 10
checkbox input "true"
click at [1126, 393] on label "USPS Priority Mail Express International" at bounding box center [1195, 408] width 155 height 33
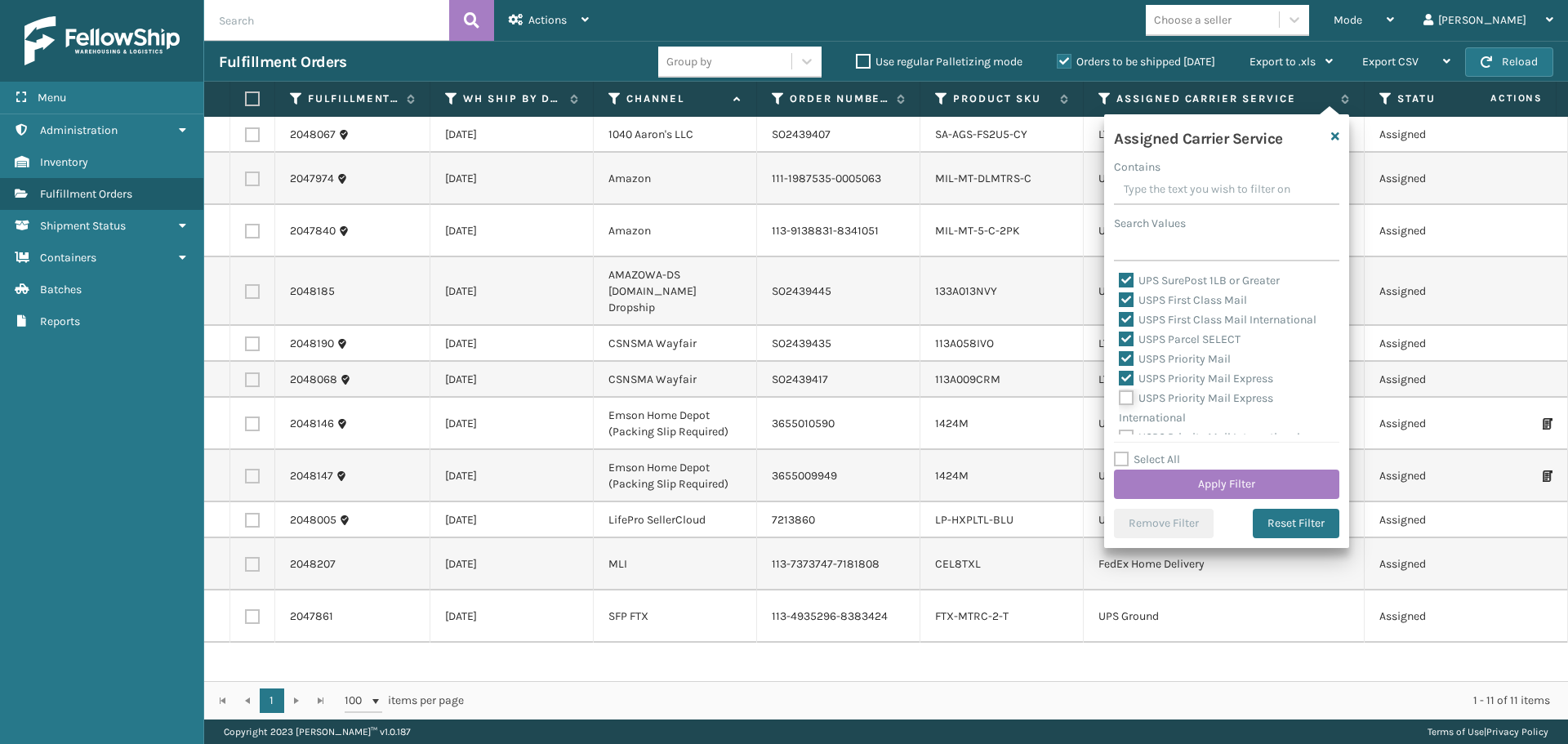
click at [1120, 393] on input "USPS Priority Mail Express International" at bounding box center [1119, 393] width 1 height 10
checkbox input "true"
click at [1122, 420] on label "USPS Priority Mail International" at bounding box center [1209, 424] width 181 height 14
click at [1120, 420] on input "USPS Priority Mail International" at bounding box center [1119, 420] width 1 height 10
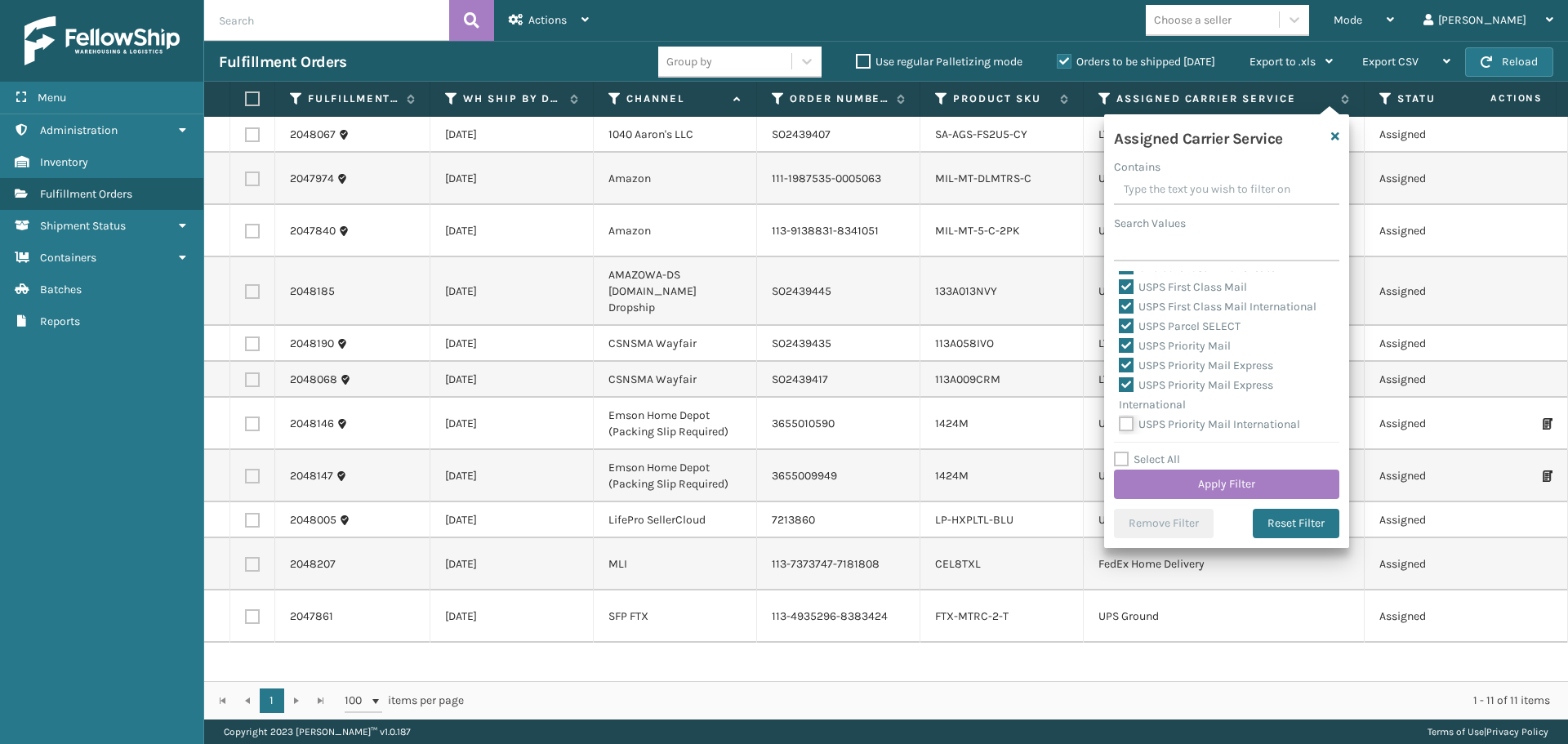
checkbox input "true"
click at [1141, 471] on button "Apply Filter" at bounding box center [1227, 483] width 226 height 29
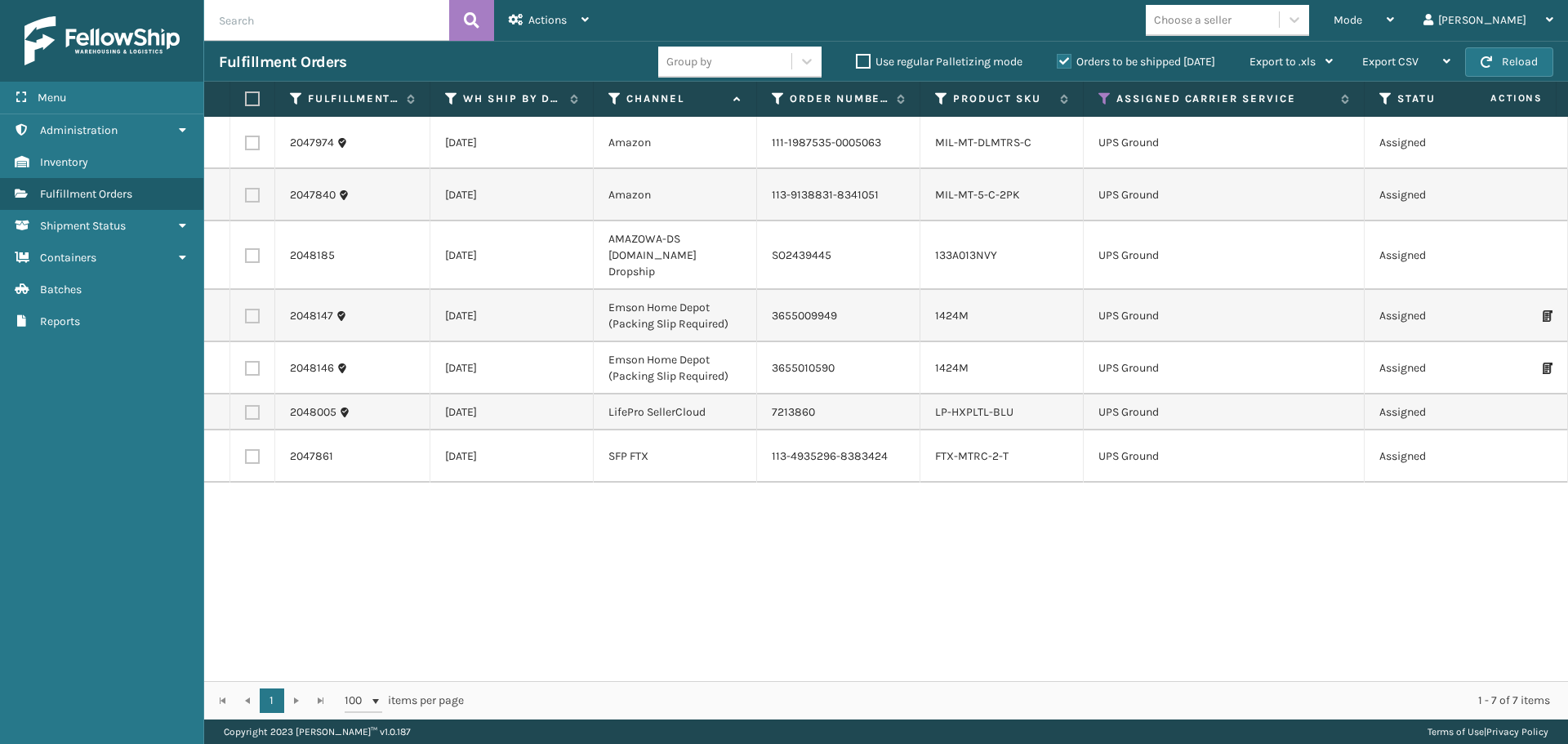
click at [250, 100] on label at bounding box center [249, 99] width 9 height 15
click at [246, 100] on input "checkbox" at bounding box center [245, 99] width 1 height 10
checkbox input "true"
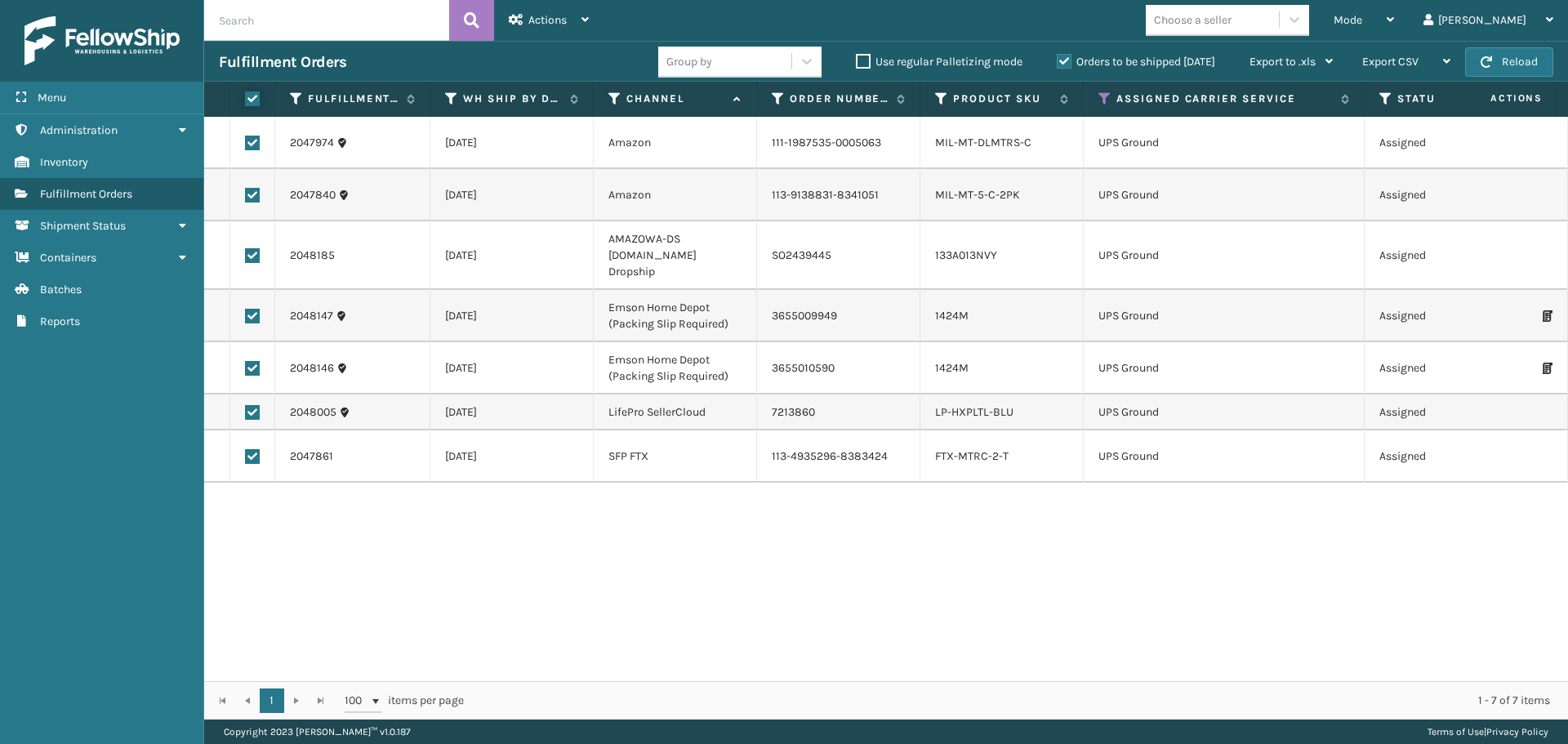
checkbox input "true"
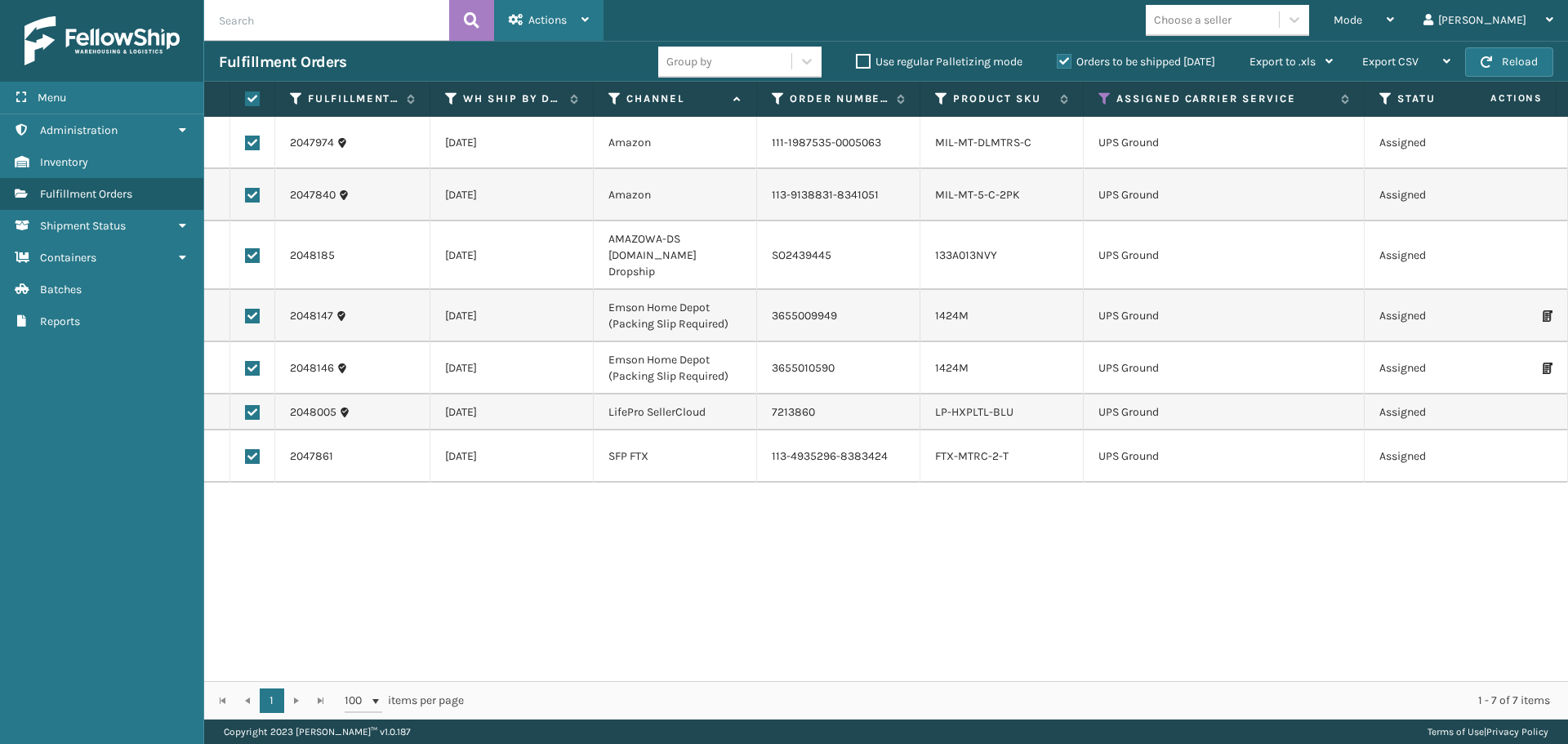
click at [537, 23] on span "Actions" at bounding box center [547, 20] width 38 height 14
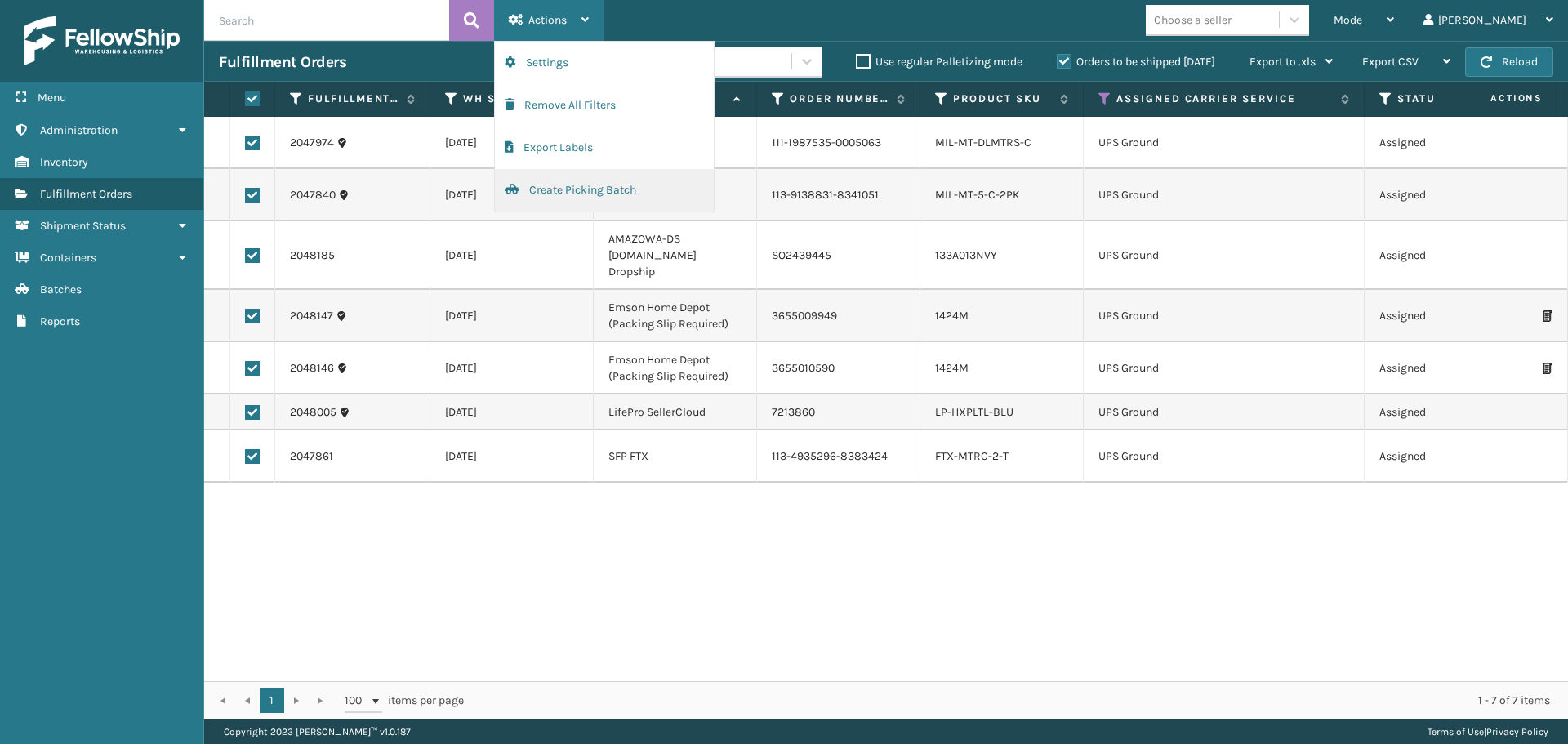
click at [555, 196] on button "Create Picking Batch" at bounding box center [604, 190] width 219 height 43
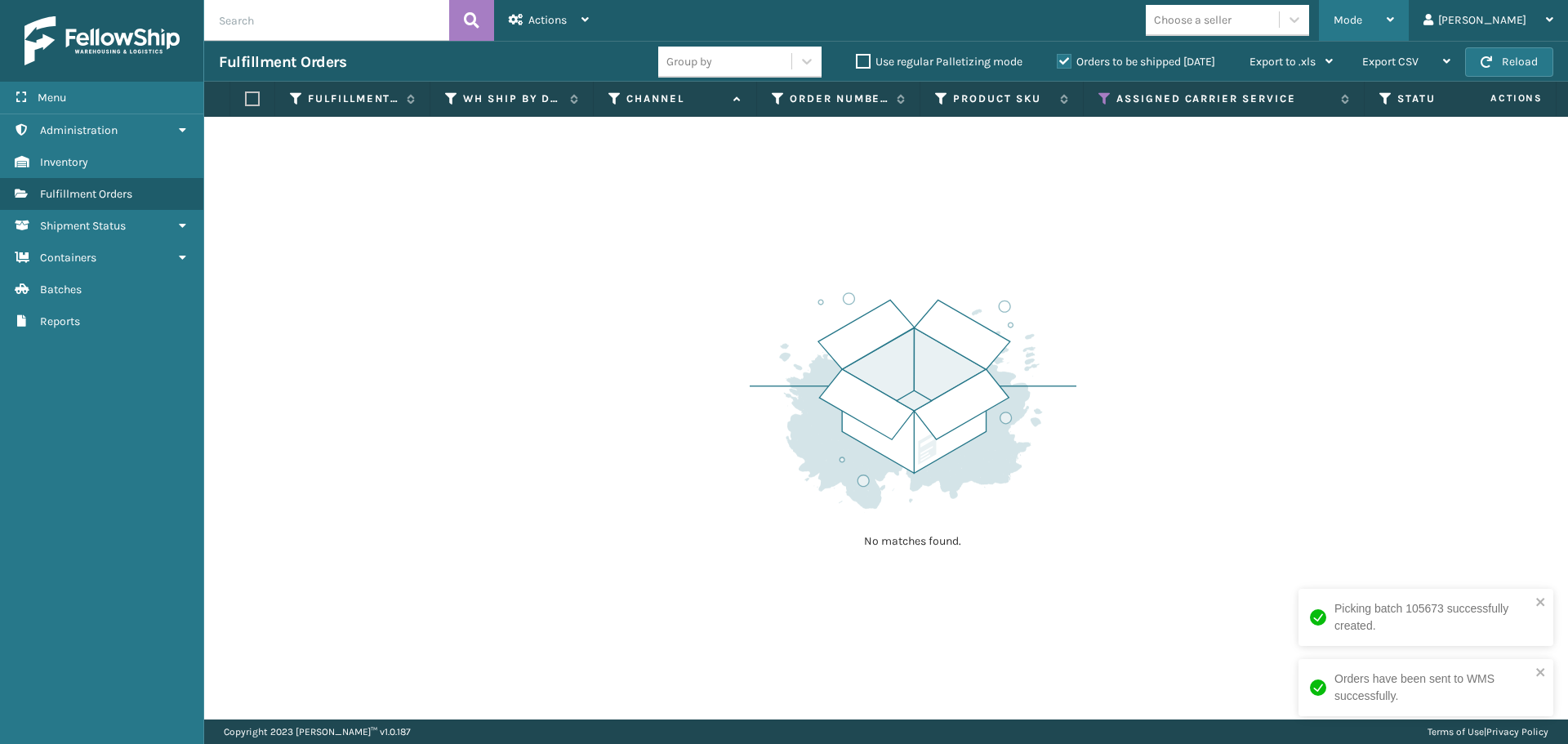
click at [1395, 18] on div "Mode" at bounding box center [1364, 20] width 61 height 41
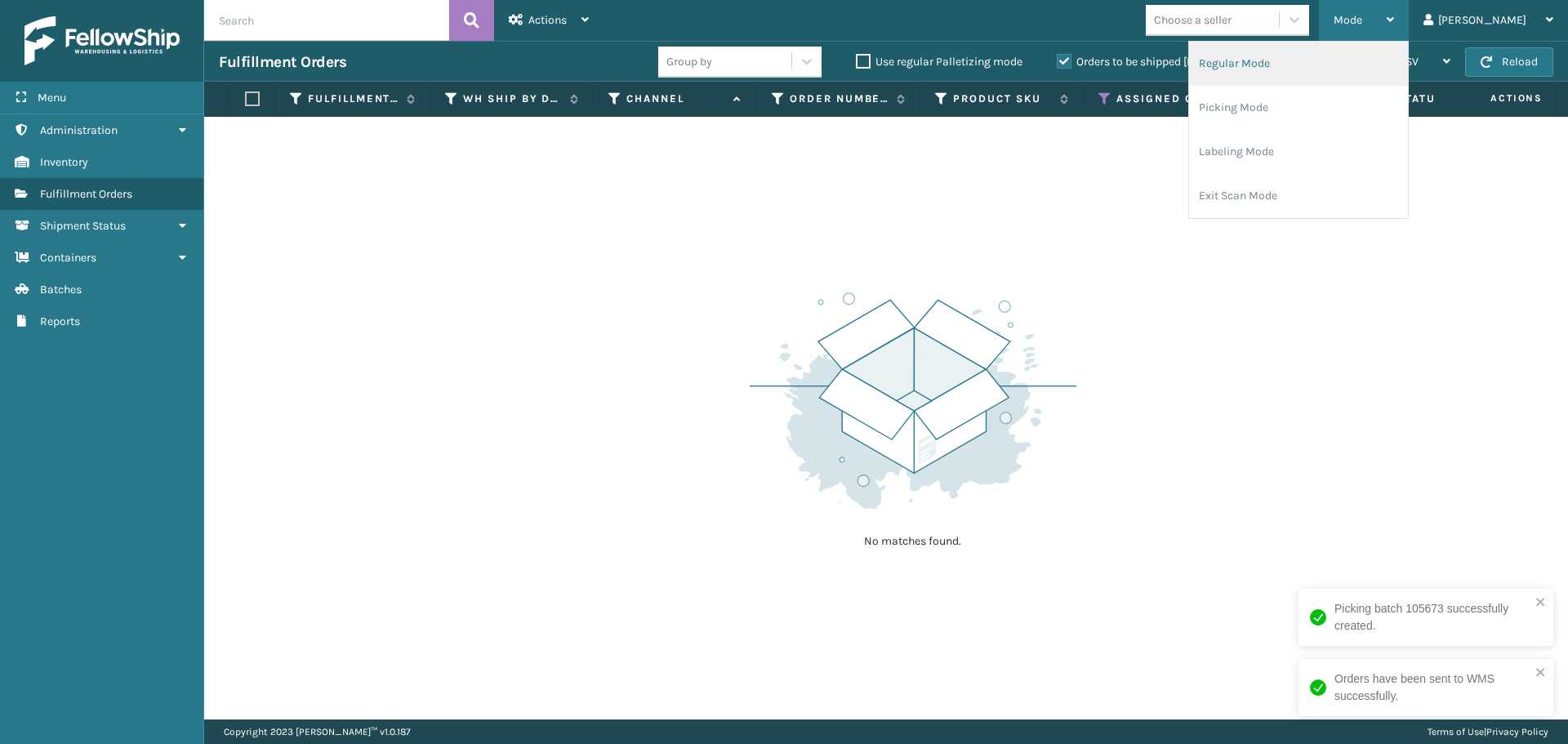
click at [1371, 62] on li "Regular Mode" at bounding box center [1298, 64] width 219 height 45
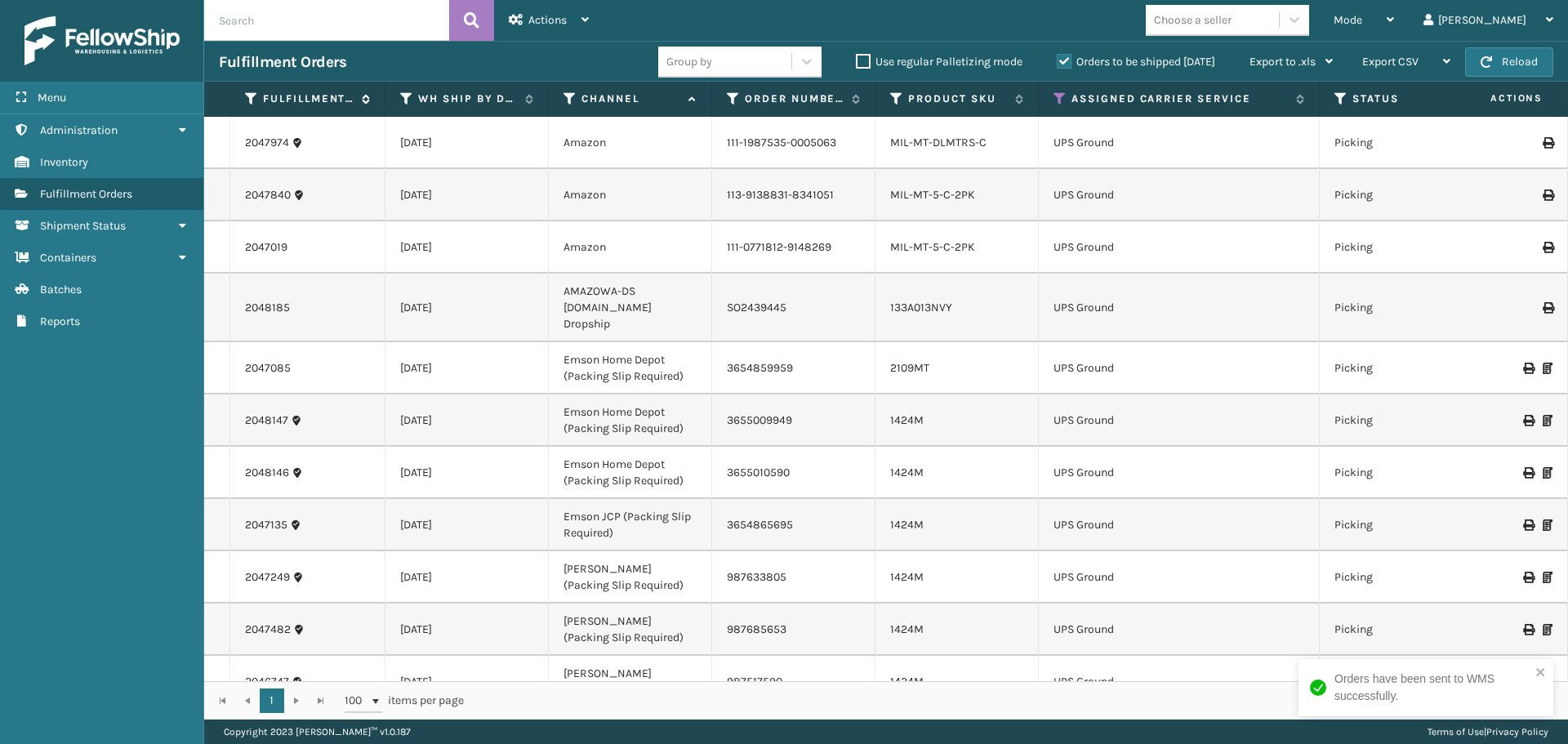
click at [250, 92] on icon at bounding box center [251, 99] width 13 height 15
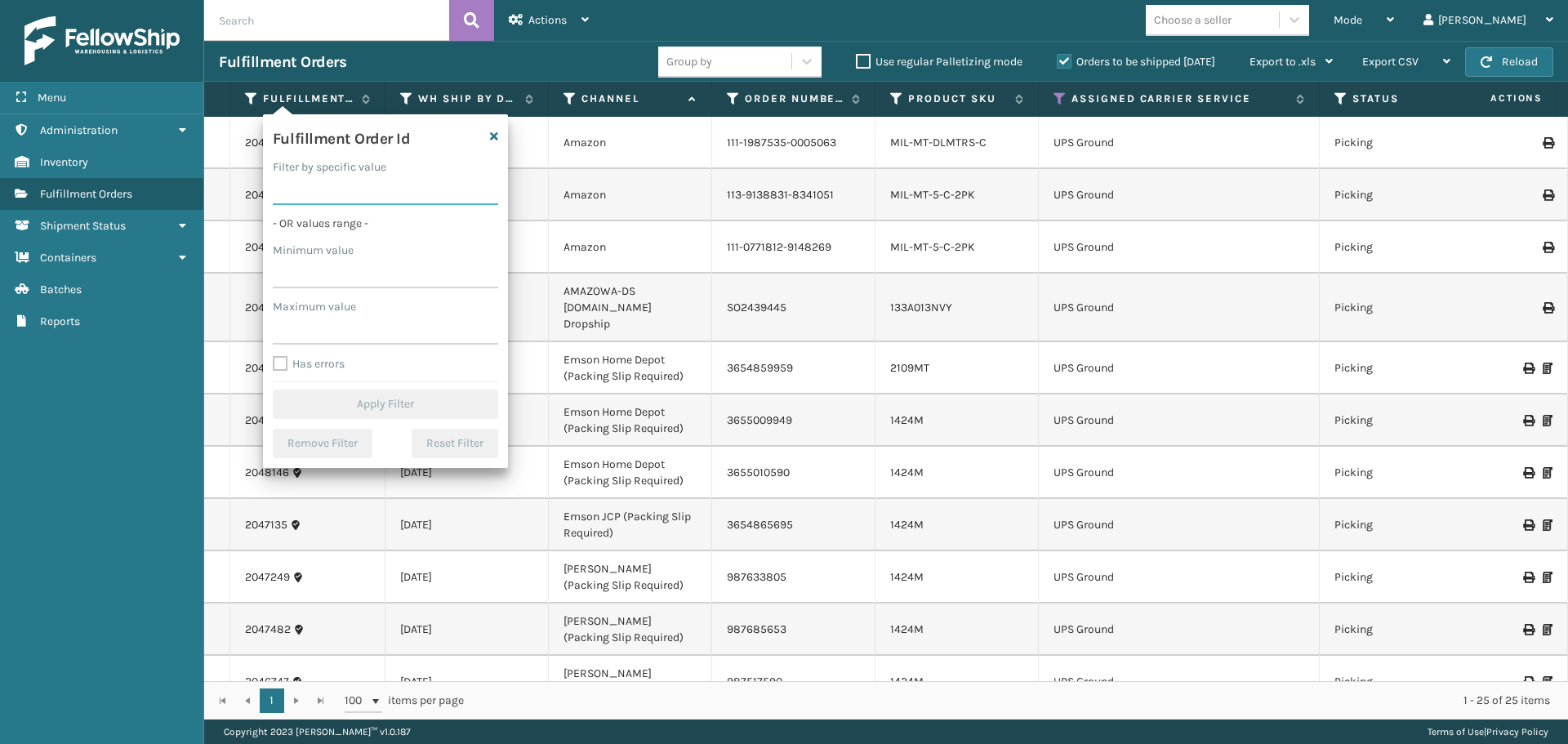
click at [334, 185] on input "Filter by specific value" at bounding box center [386, 190] width 226 height 29
paste input "2048081"
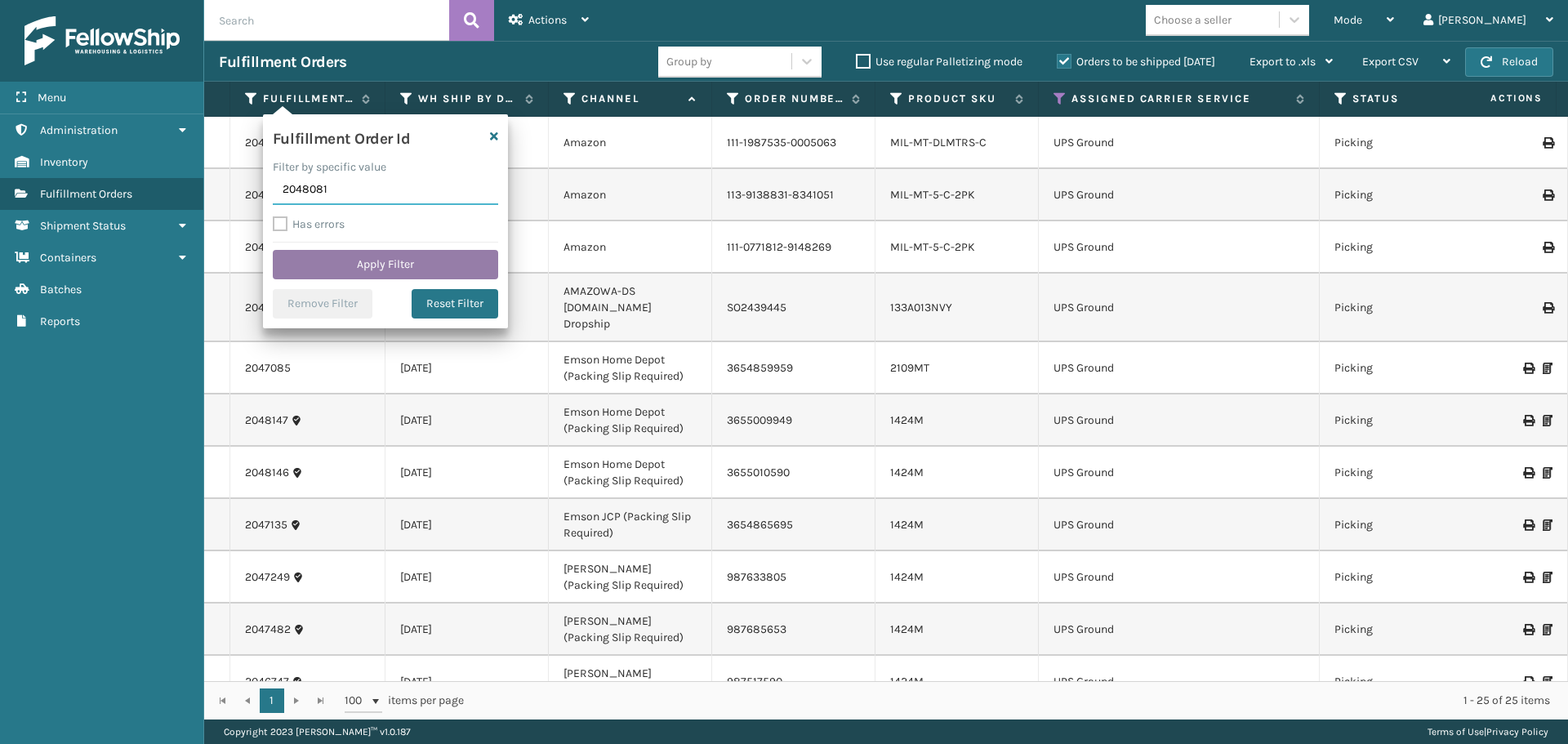
type input "2048081"
click at [356, 259] on button "Apply Filter" at bounding box center [386, 264] width 226 height 29
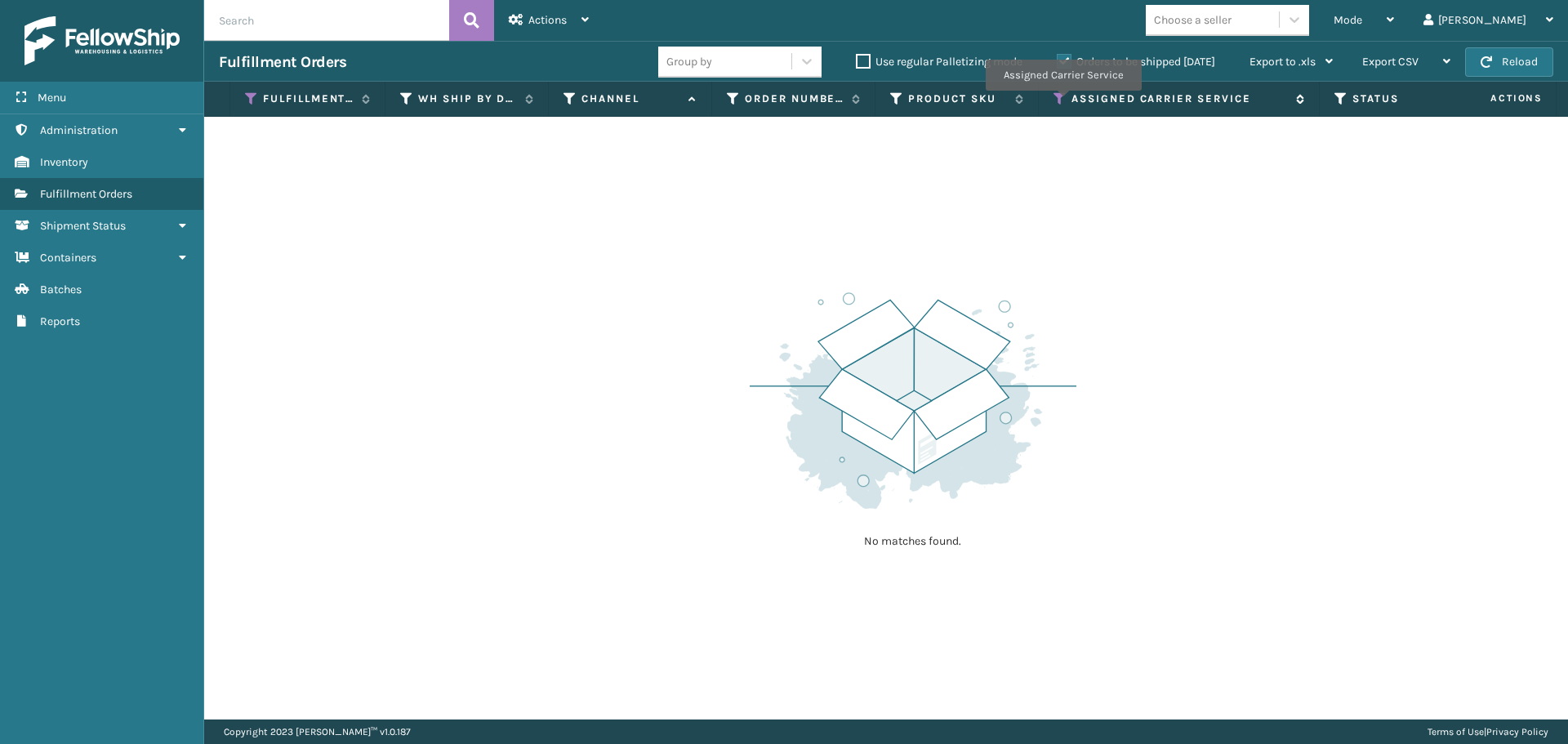
click at [1063, 102] on icon at bounding box center [1060, 99] width 13 height 15
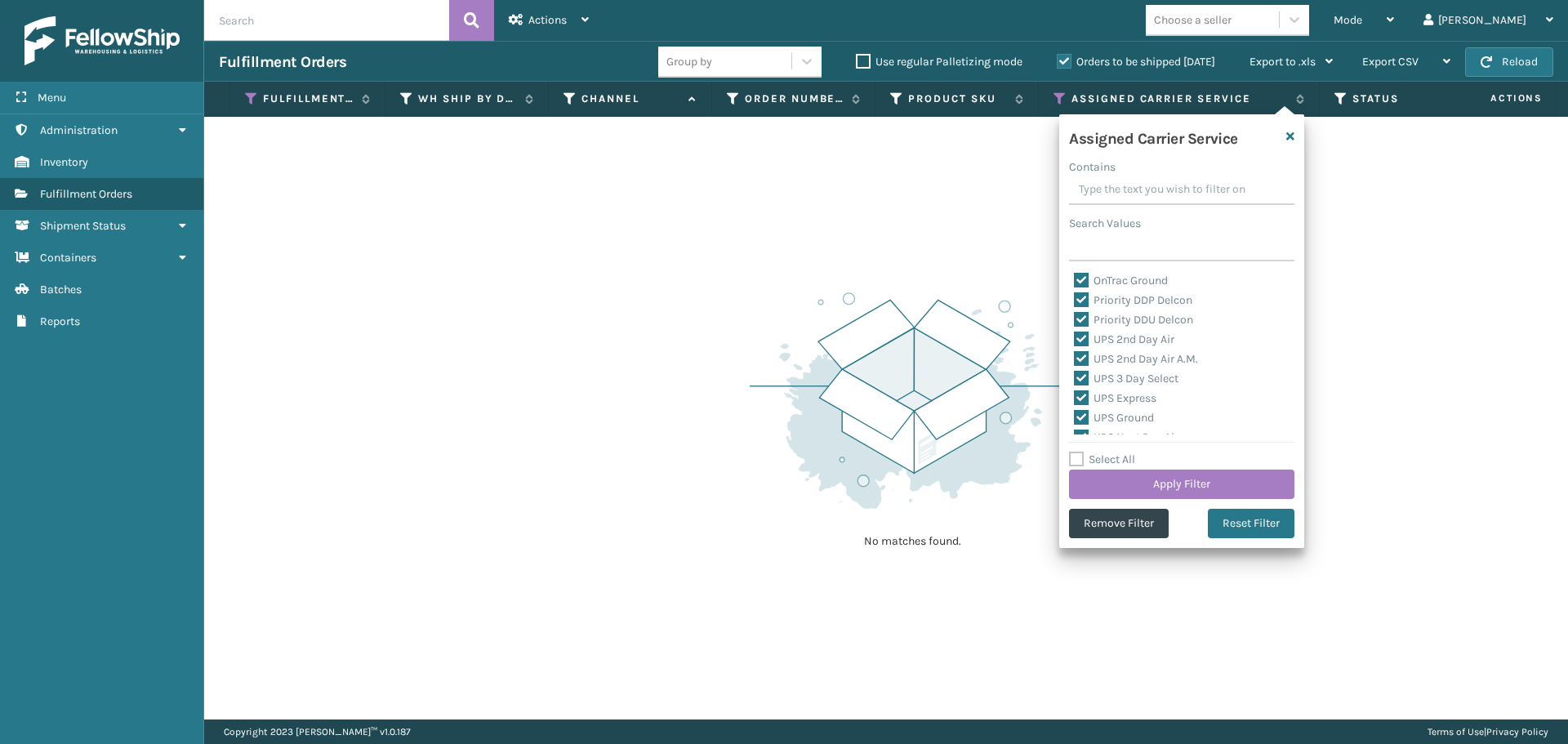
click at [1076, 457] on label "Select All" at bounding box center [1103, 459] width 66 height 14
click at [1076, 451] on input "Select All" at bounding box center [1192, 451] width 245 height 2
checkbox input "true"
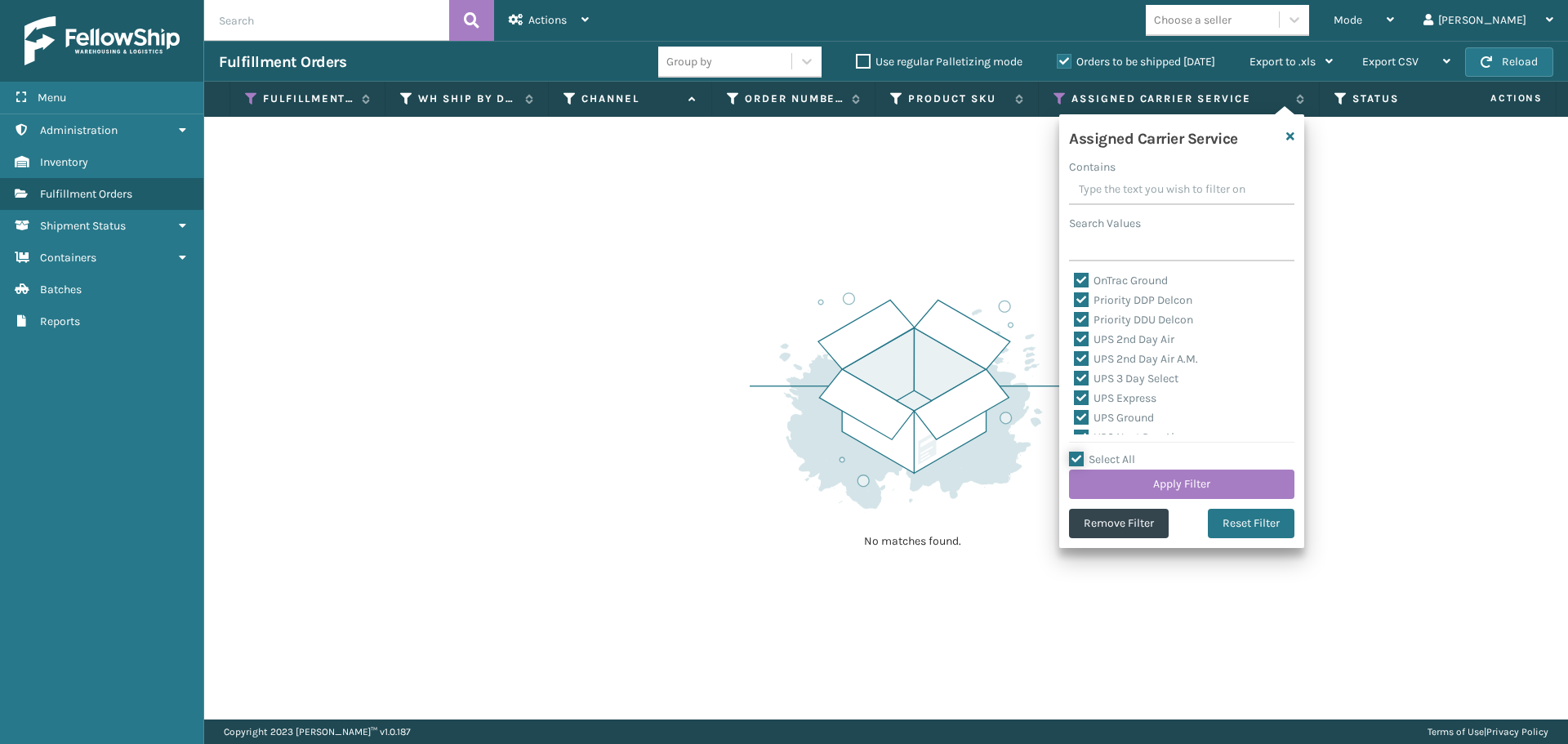
checkbox input "true"
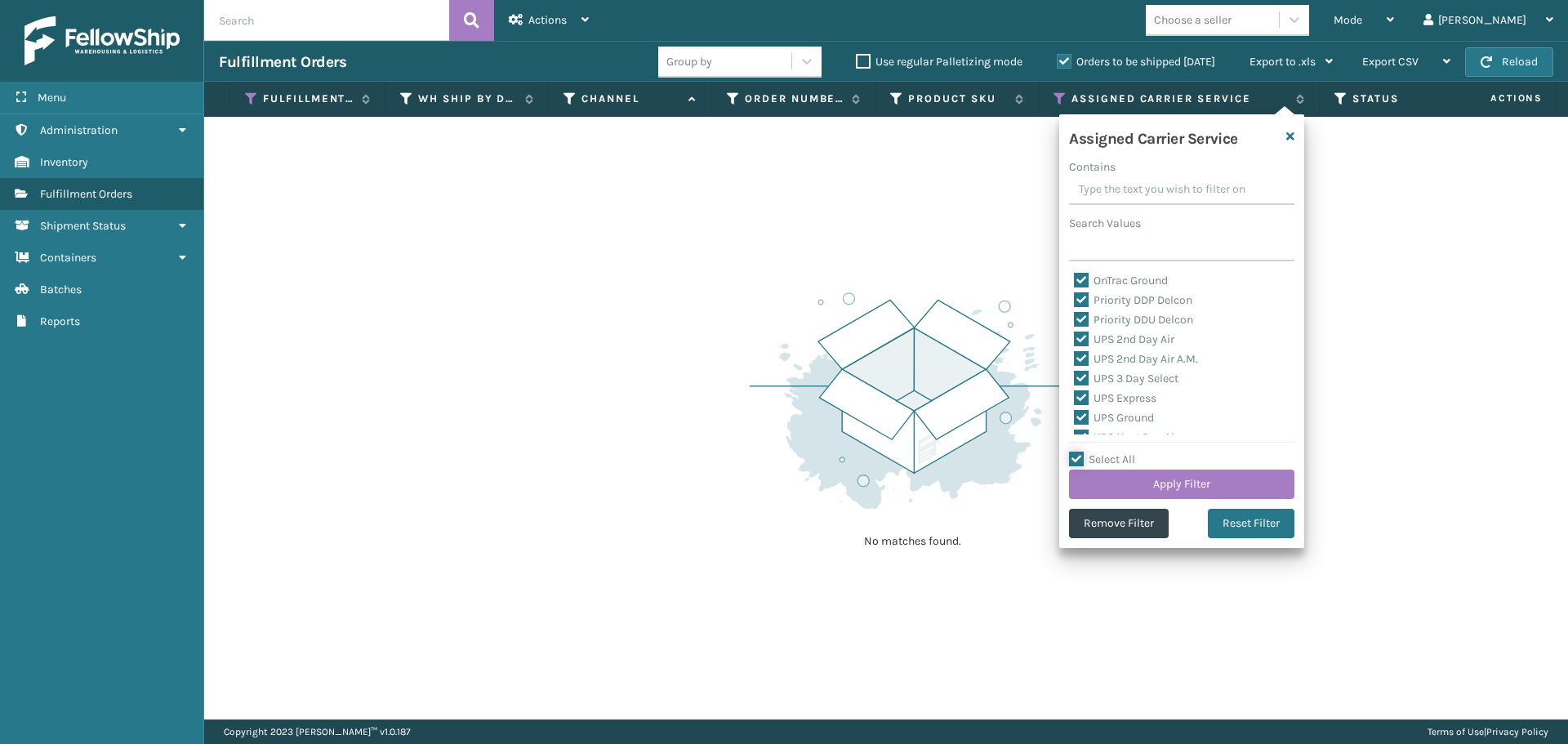
checkbox input "true"
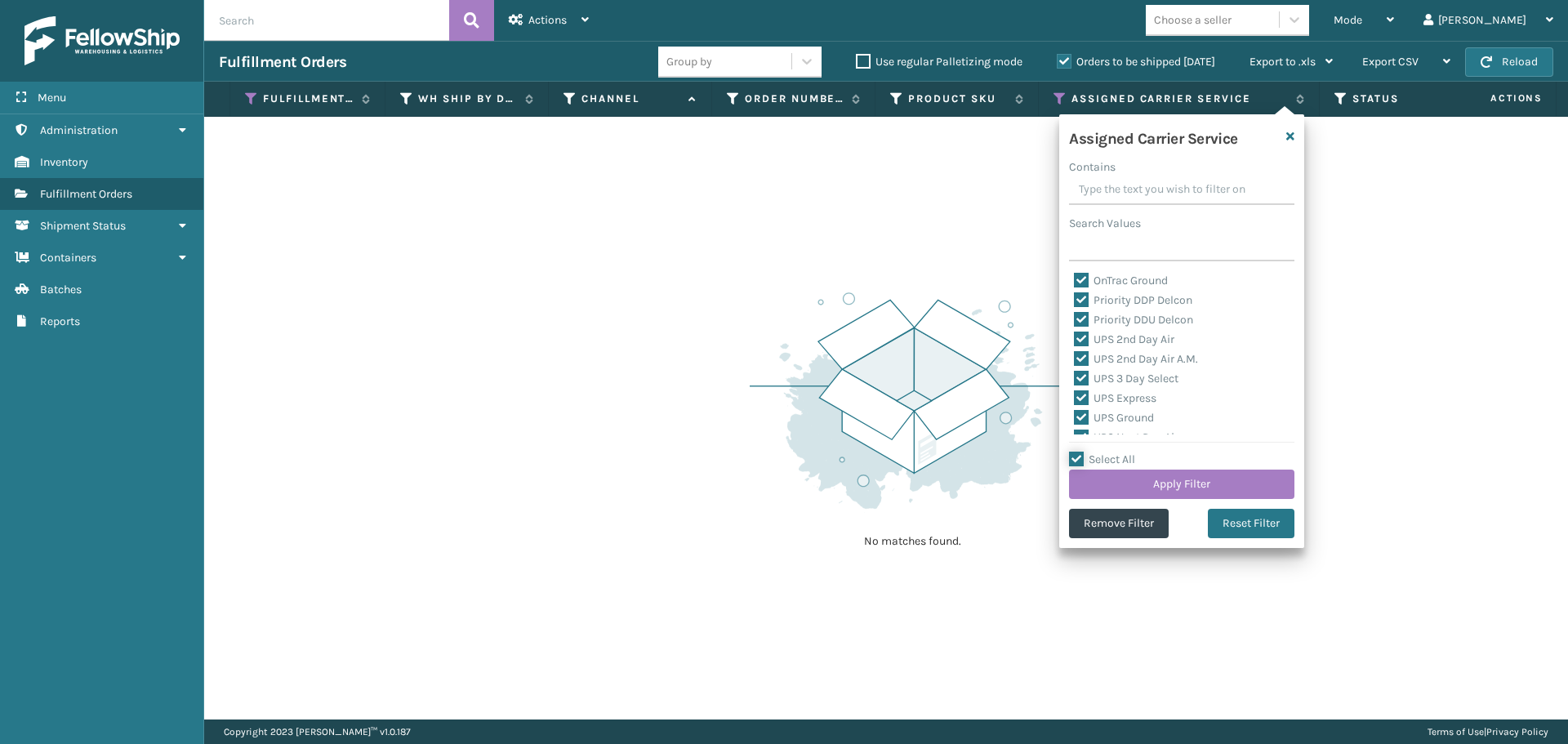
checkbox input "true"
click at [1103, 477] on button "Apply Filter" at bounding box center [1182, 483] width 226 height 29
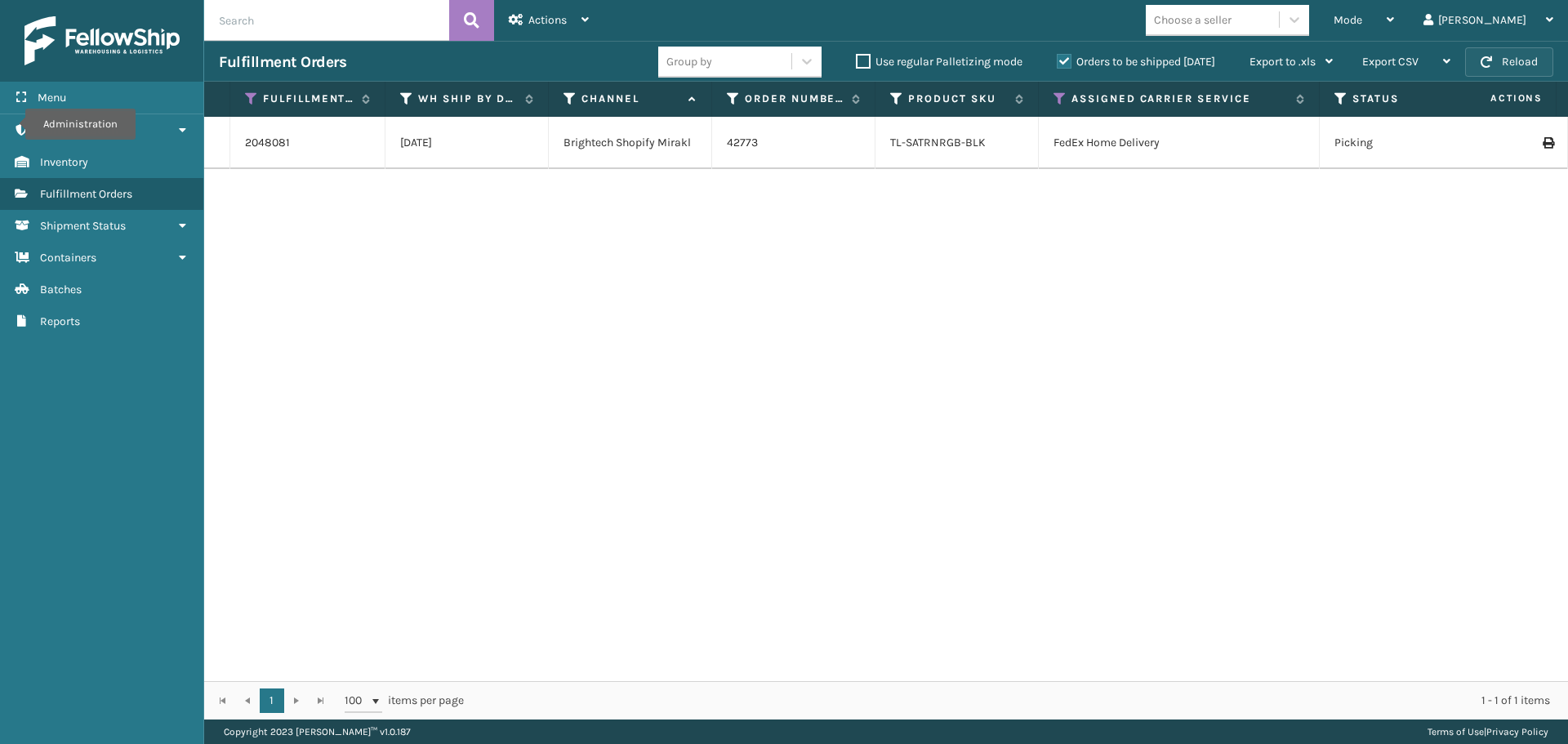
click at [1507, 77] on div "Fulfillment Orders Group by Use regular Palletizing mode Orders to be shipped […" at bounding box center [885, 61] width 1364 height 41
click at [1487, 59] on span "button" at bounding box center [1486, 62] width 11 height 11
click at [1362, 26] on span "Mode" at bounding box center [1348, 20] width 28 height 14
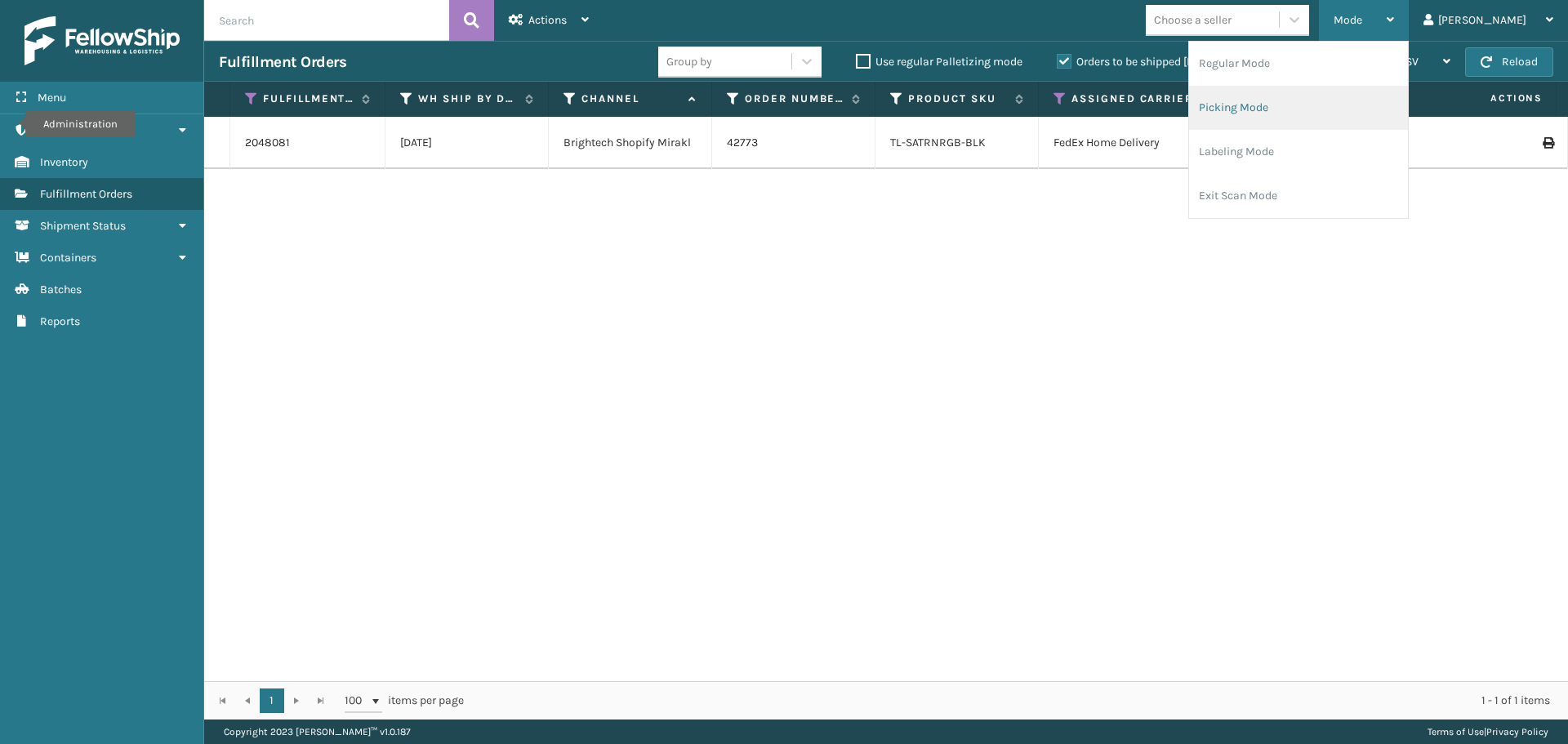
click at [1312, 106] on li "Picking Mode" at bounding box center [1298, 107] width 219 height 45
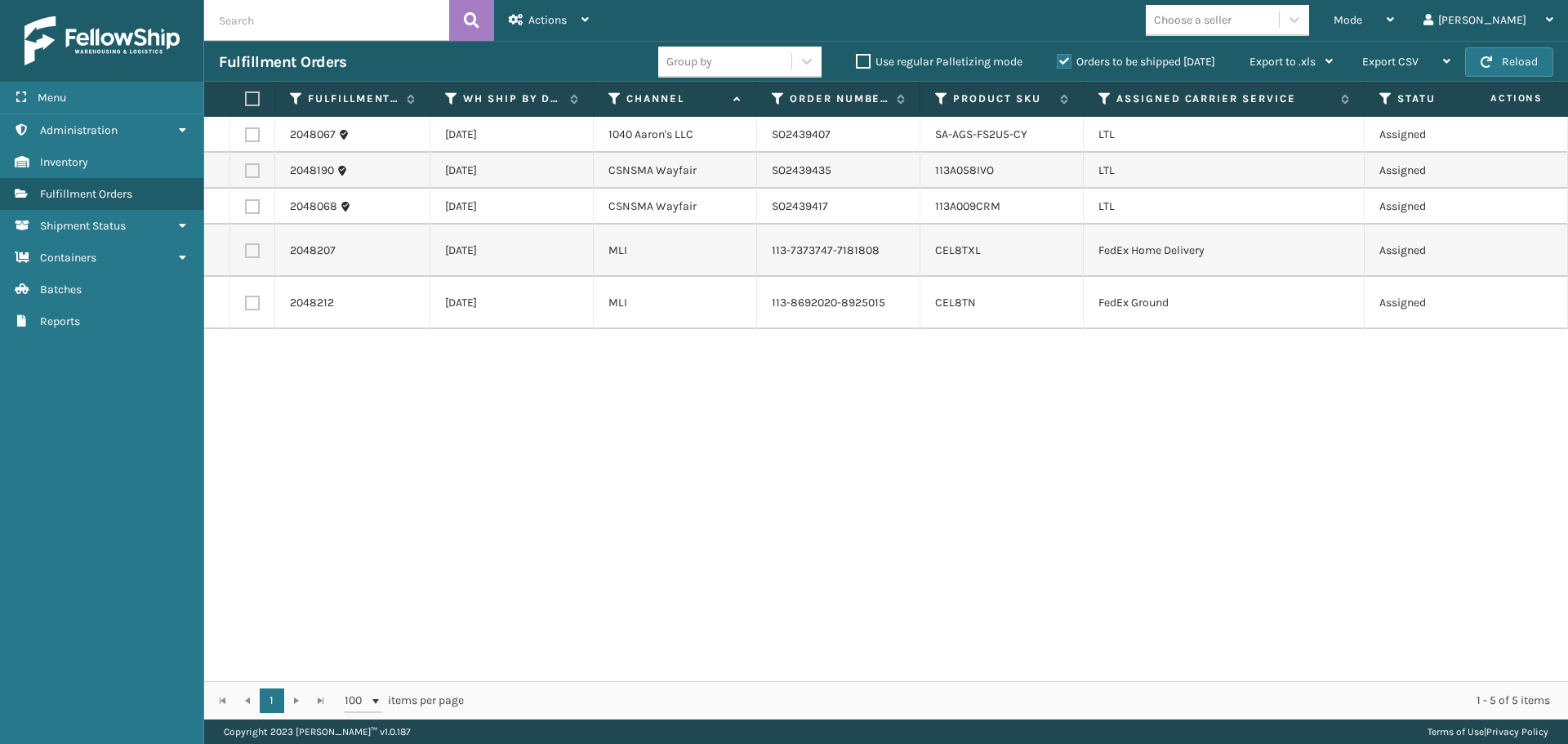
click at [251, 133] on label at bounding box center [252, 135] width 15 height 15
click at [246, 133] on input "checkbox" at bounding box center [245, 132] width 1 height 10
checkbox input "true"
click at [543, 16] on span "Actions" at bounding box center [547, 20] width 38 height 14
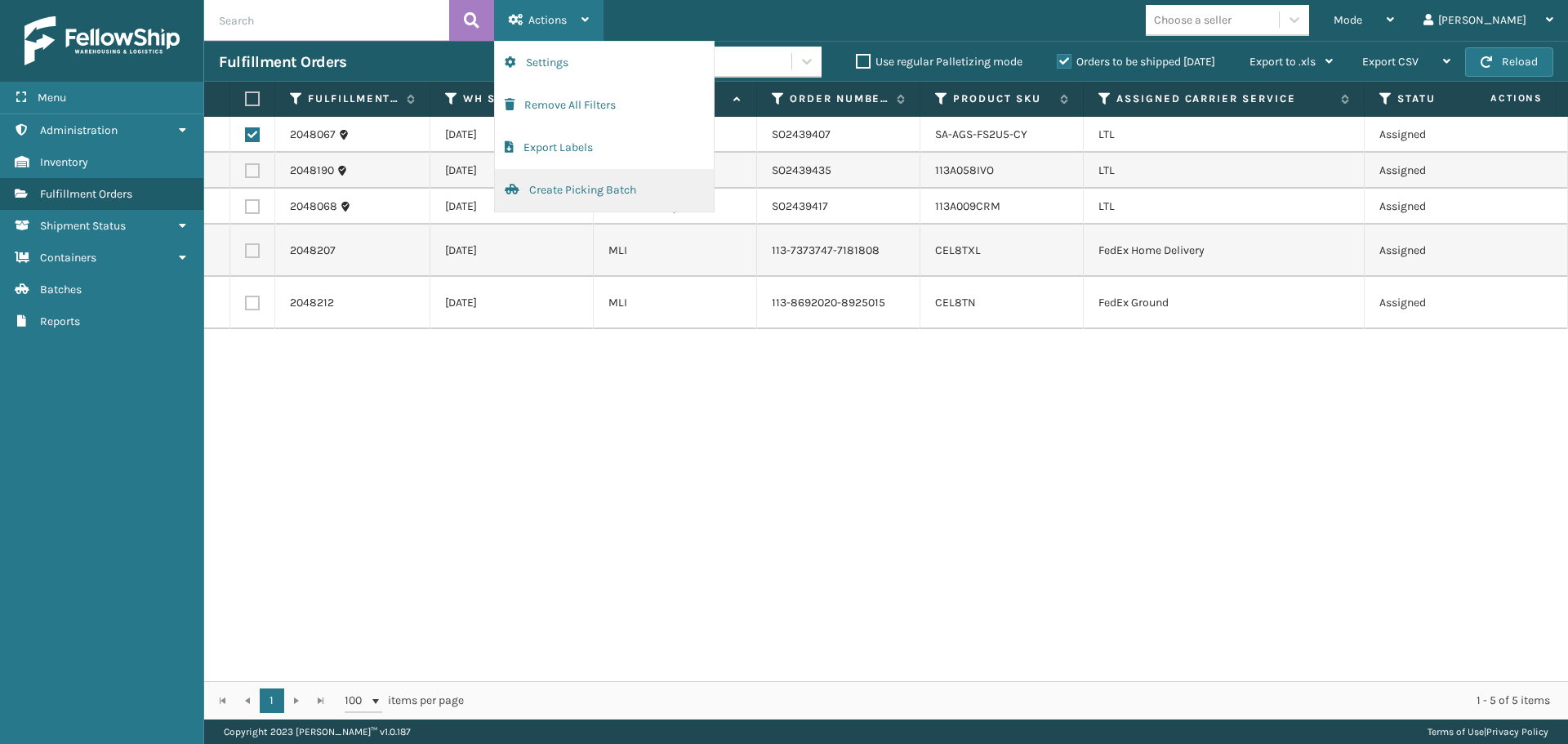
click at [557, 181] on button "Create Picking Batch" at bounding box center [604, 190] width 219 height 43
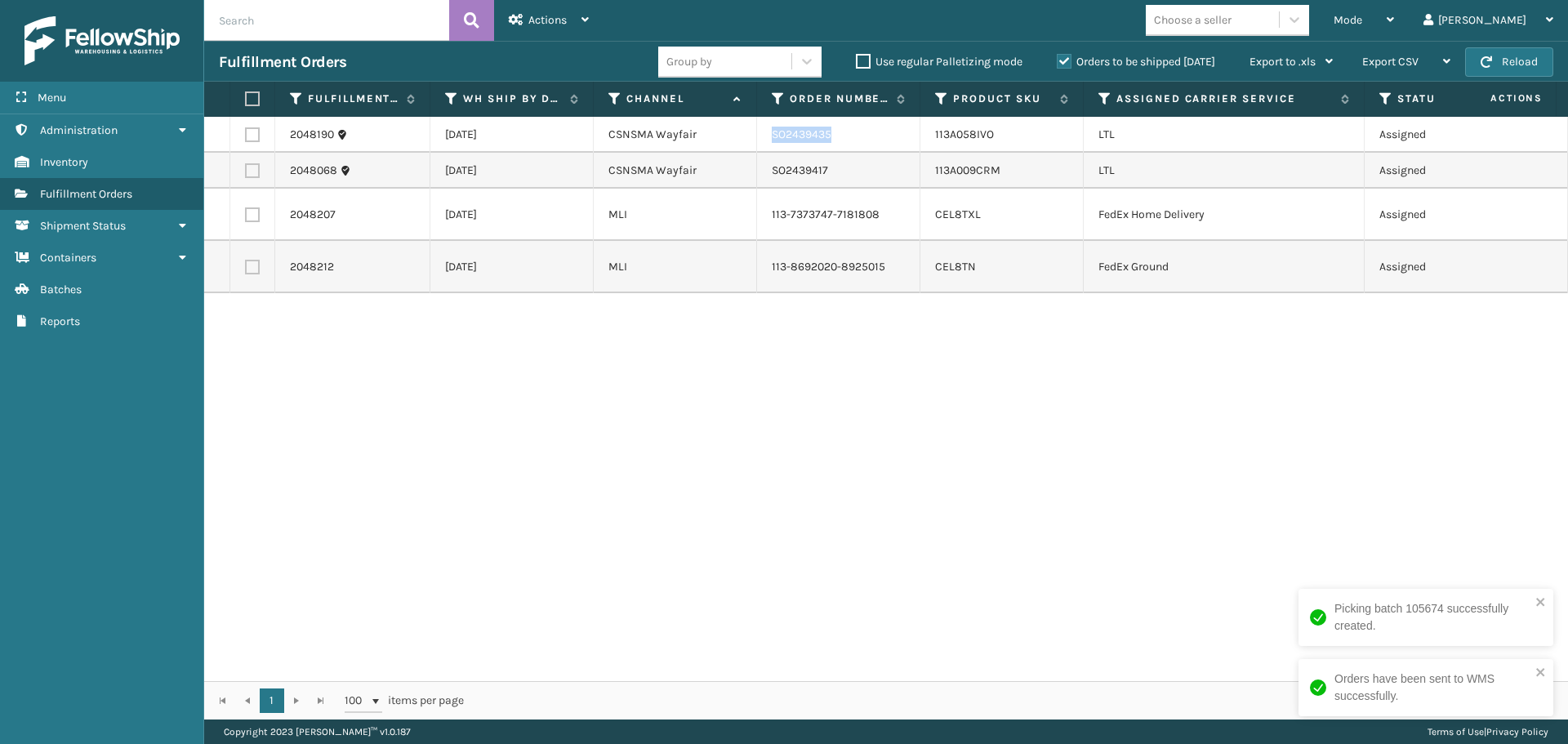
drag, startPoint x: 832, startPoint y: 139, endPoint x: 773, endPoint y: 138, distance: 59.0
click at [773, 138] on td "SO2439435" at bounding box center [839, 135] width 163 height 36
copy td "SO2439435"
